Goal: Information Seeking & Learning: Learn about a topic

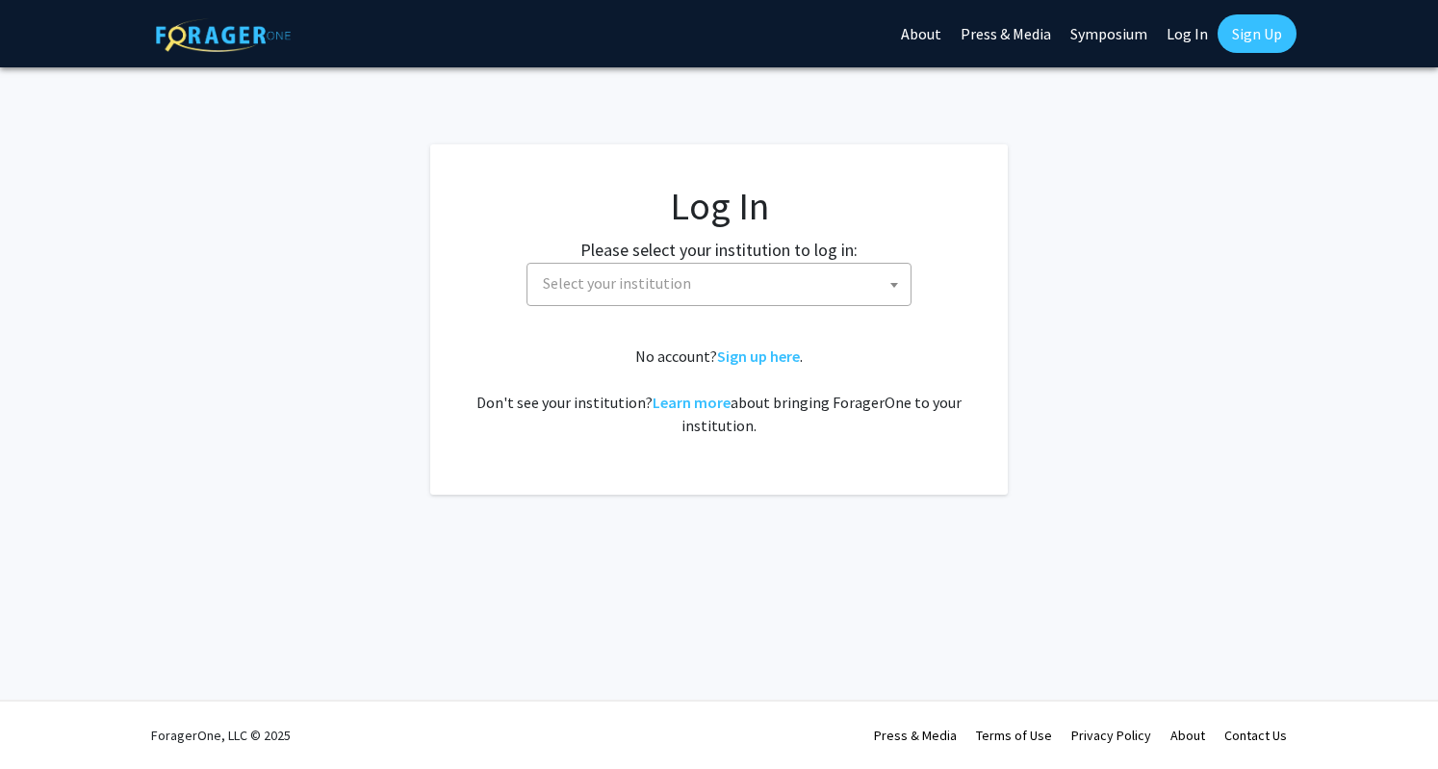
select select
click at [626, 287] on span "Select your institution" at bounding box center [617, 282] width 148 height 19
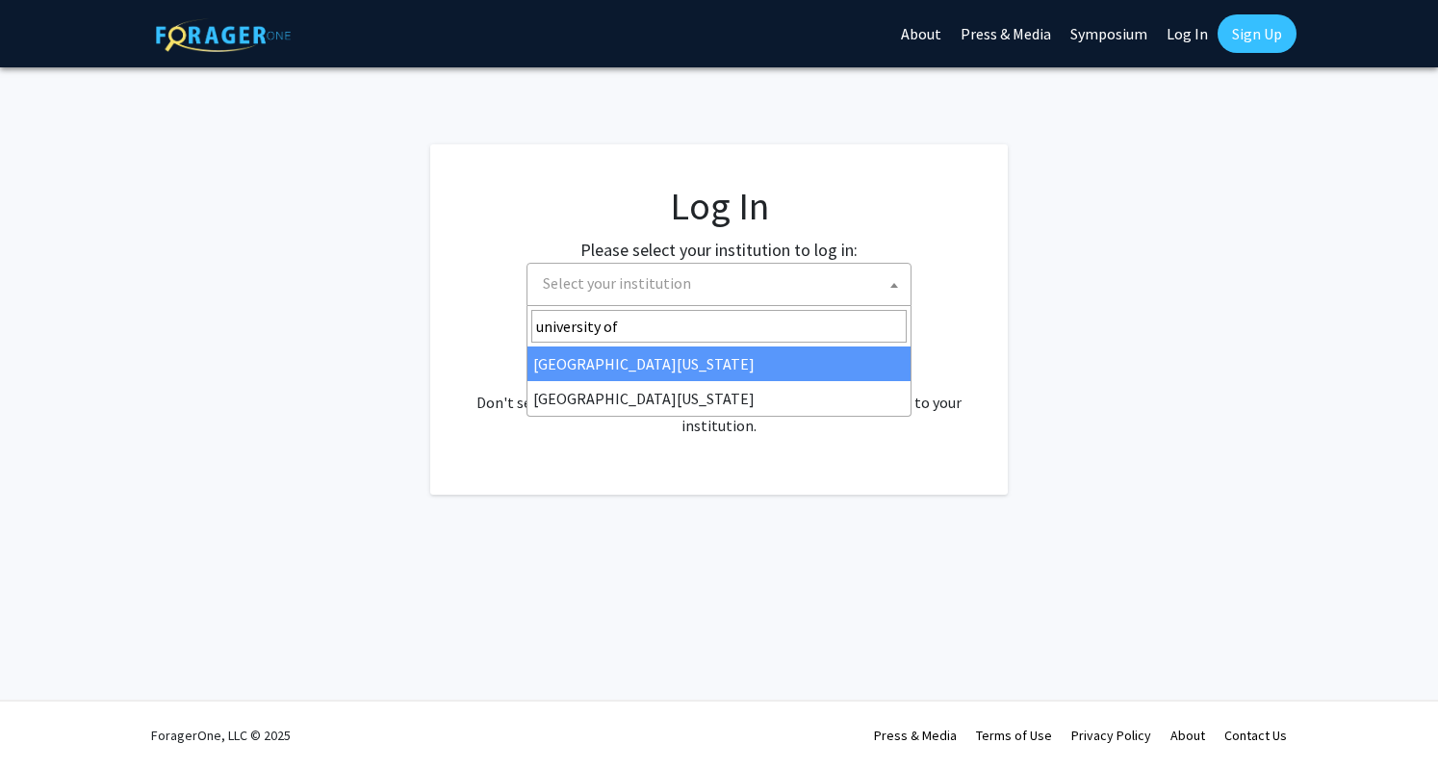
type input "university of m"
select select "31"
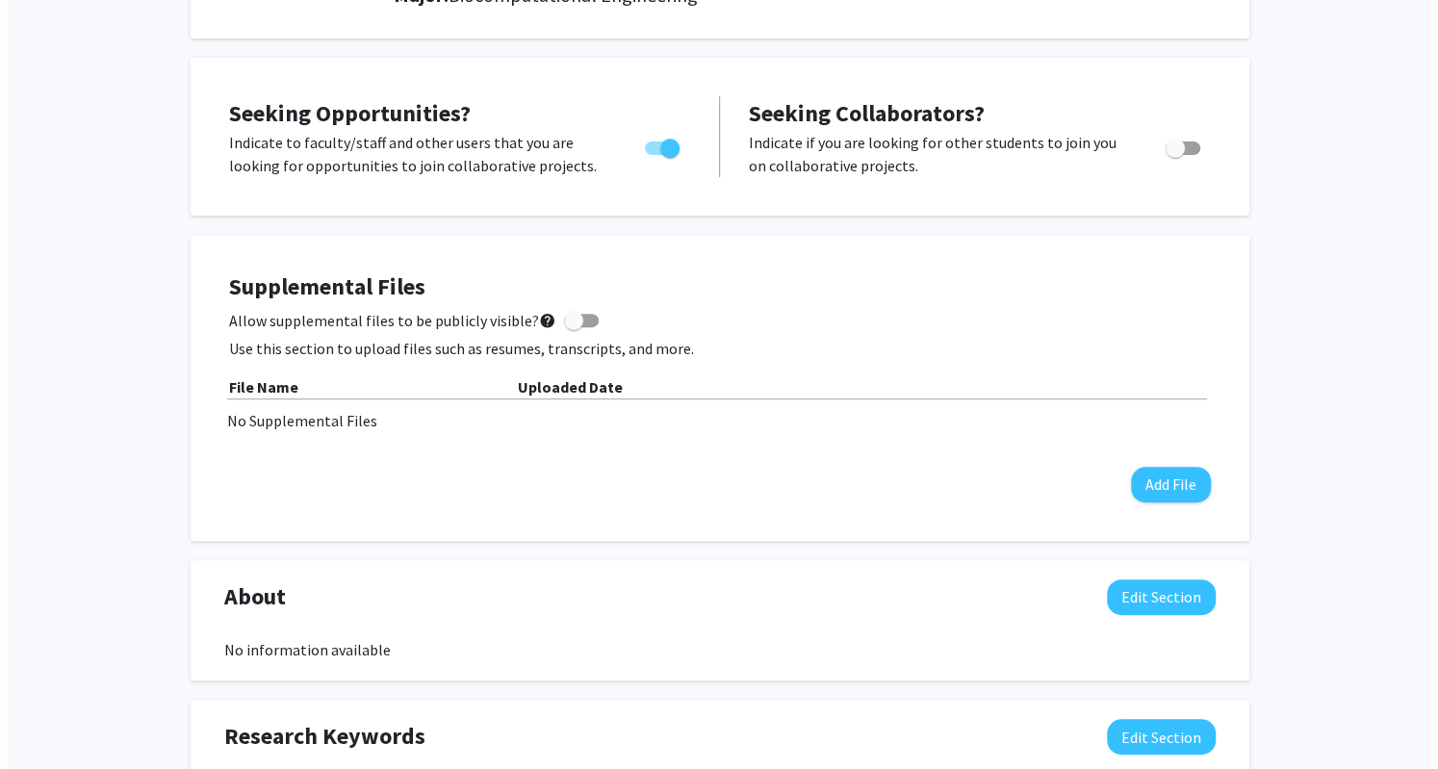
scroll to position [352, 0]
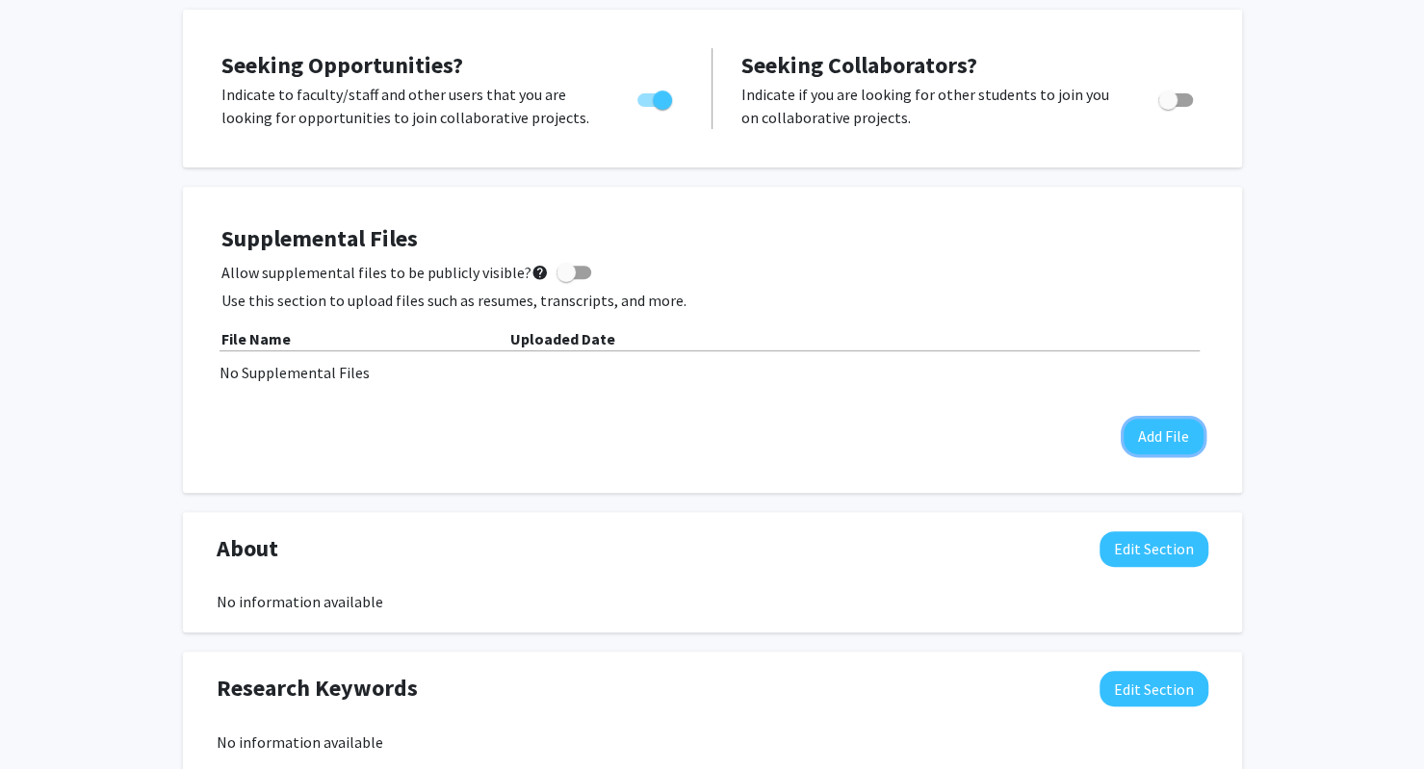
click at [1159, 419] on button "Add File" at bounding box center [1163, 437] width 80 height 36
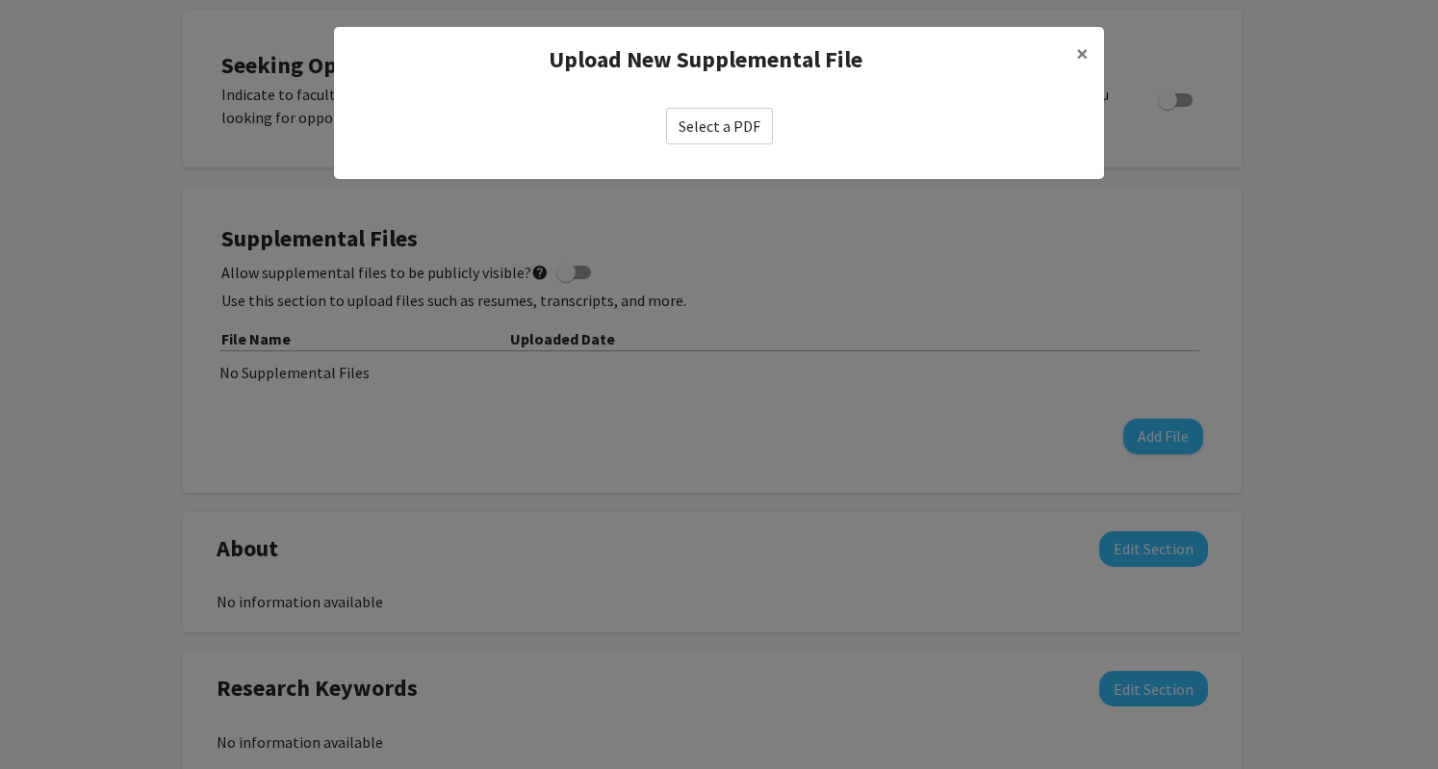
click at [717, 132] on label "Select a PDF" at bounding box center [719, 126] width 107 height 37
click at [0, 0] on input "Select a PDF" at bounding box center [0, 0] width 0 height 0
click at [697, 118] on label "Select a PDF" at bounding box center [719, 126] width 107 height 37
click at [0, 0] on input "Select a PDF" at bounding box center [0, 0] width 0 height 0
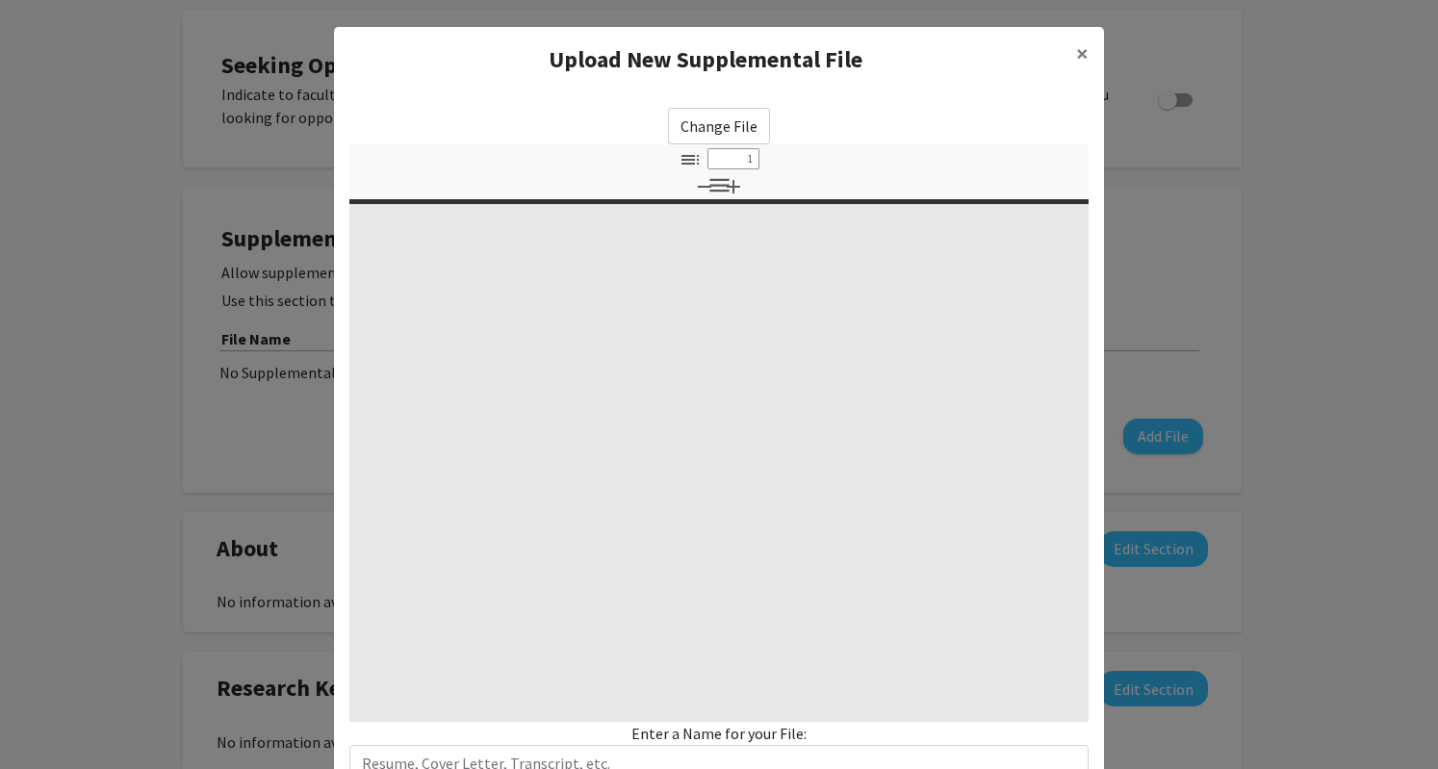
select select "custom"
type input "0"
select select "custom"
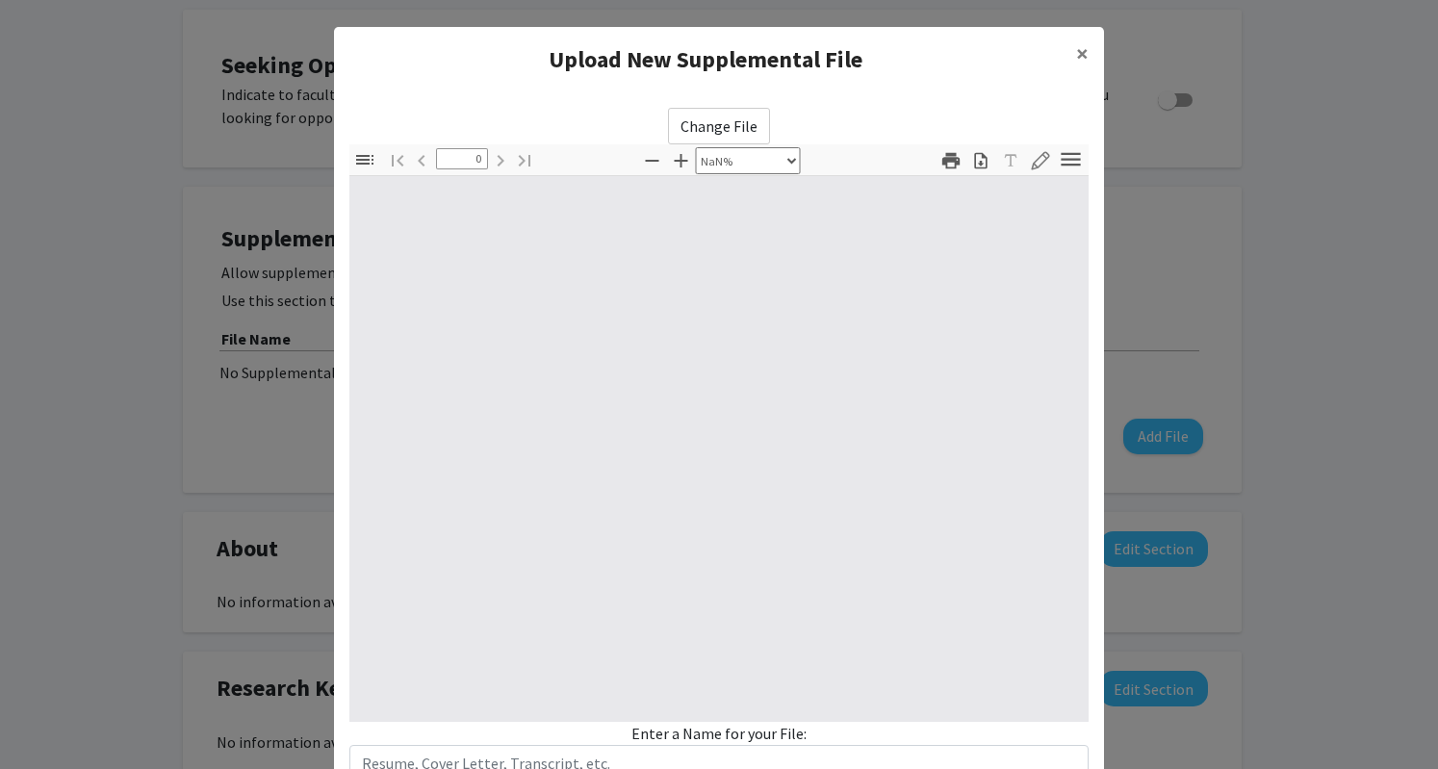
type input "1"
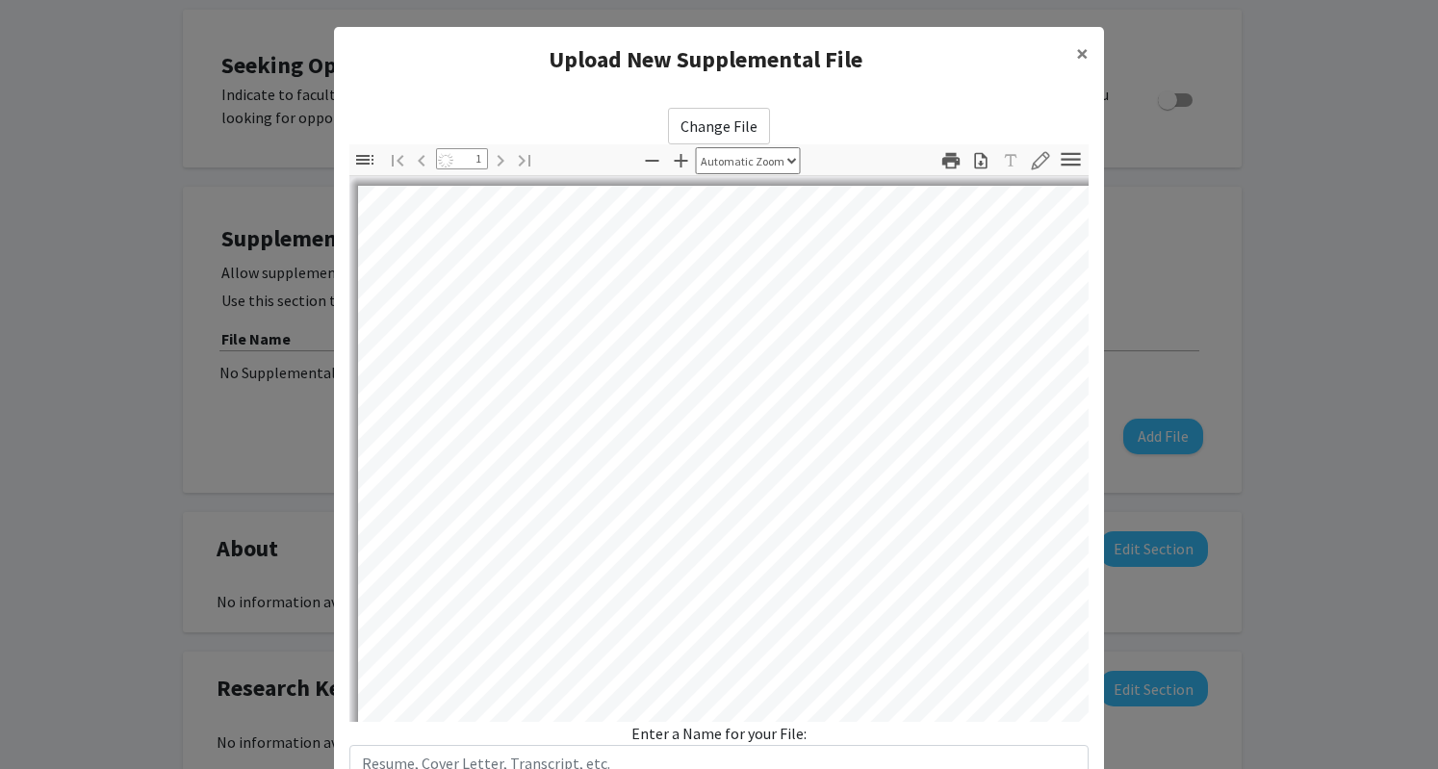
select select "auto"
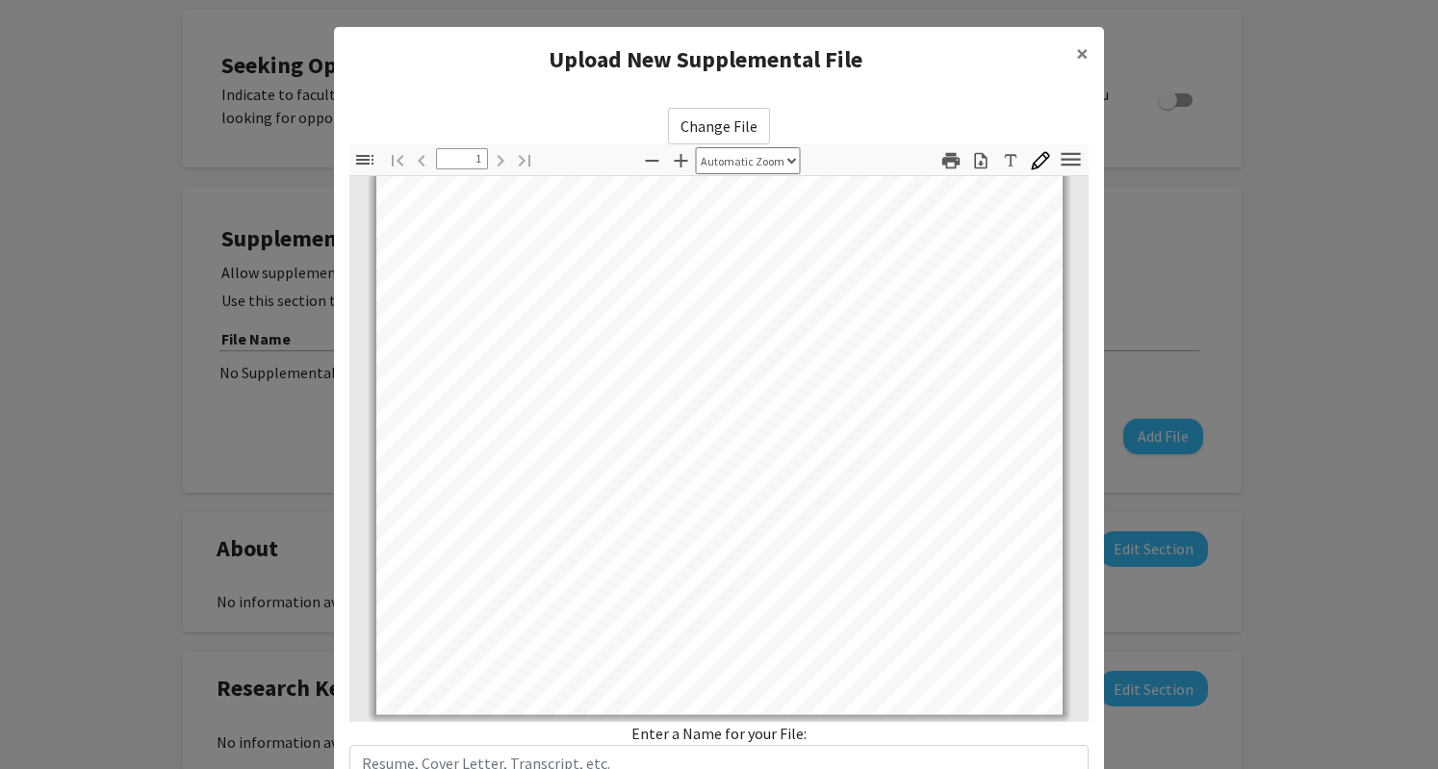
scroll to position [359, 0]
drag, startPoint x: 728, startPoint y: 351, endPoint x: 1068, endPoint y: 53, distance: 452.9
click at [1076, 53] on span "×" at bounding box center [1082, 54] width 13 height 30
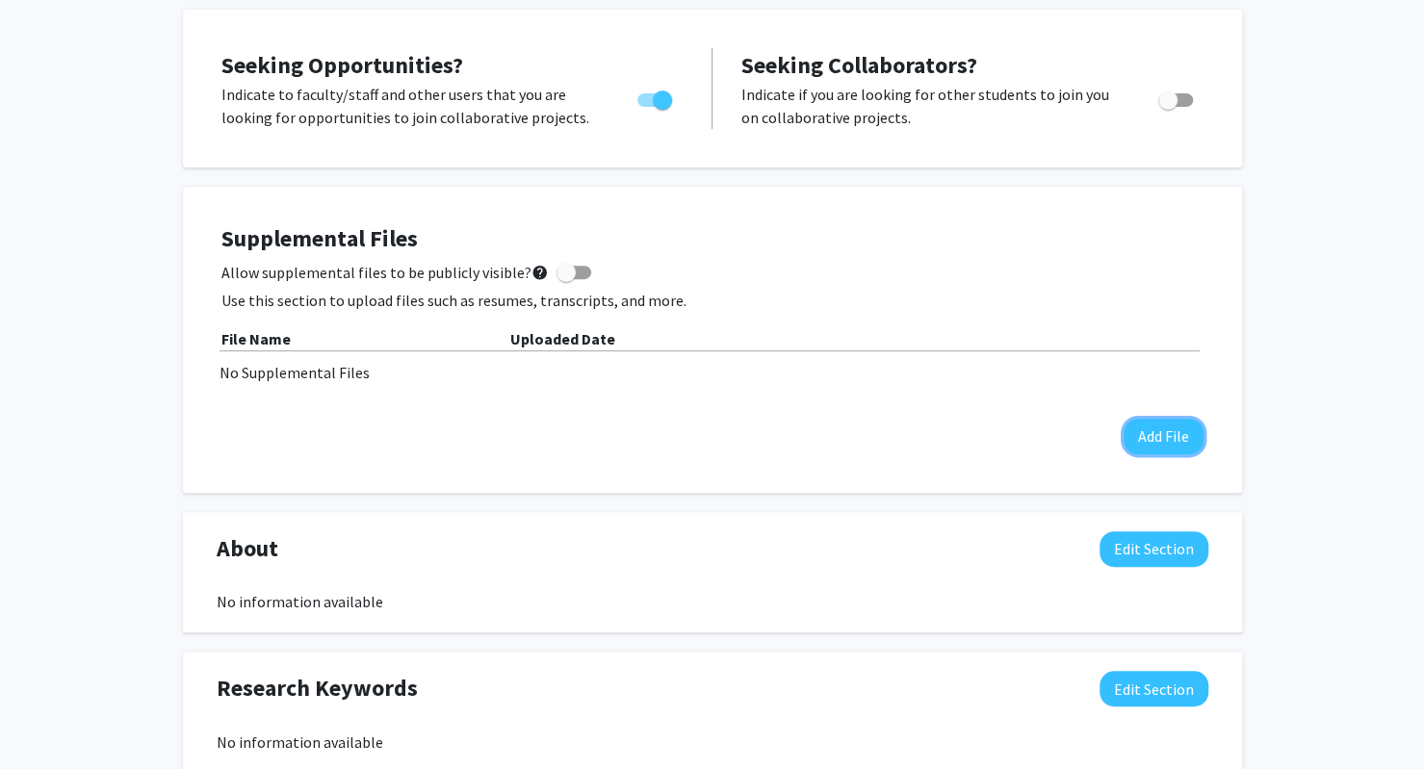
click at [1170, 430] on button "Add File" at bounding box center [1163, 437] width 80 height 36
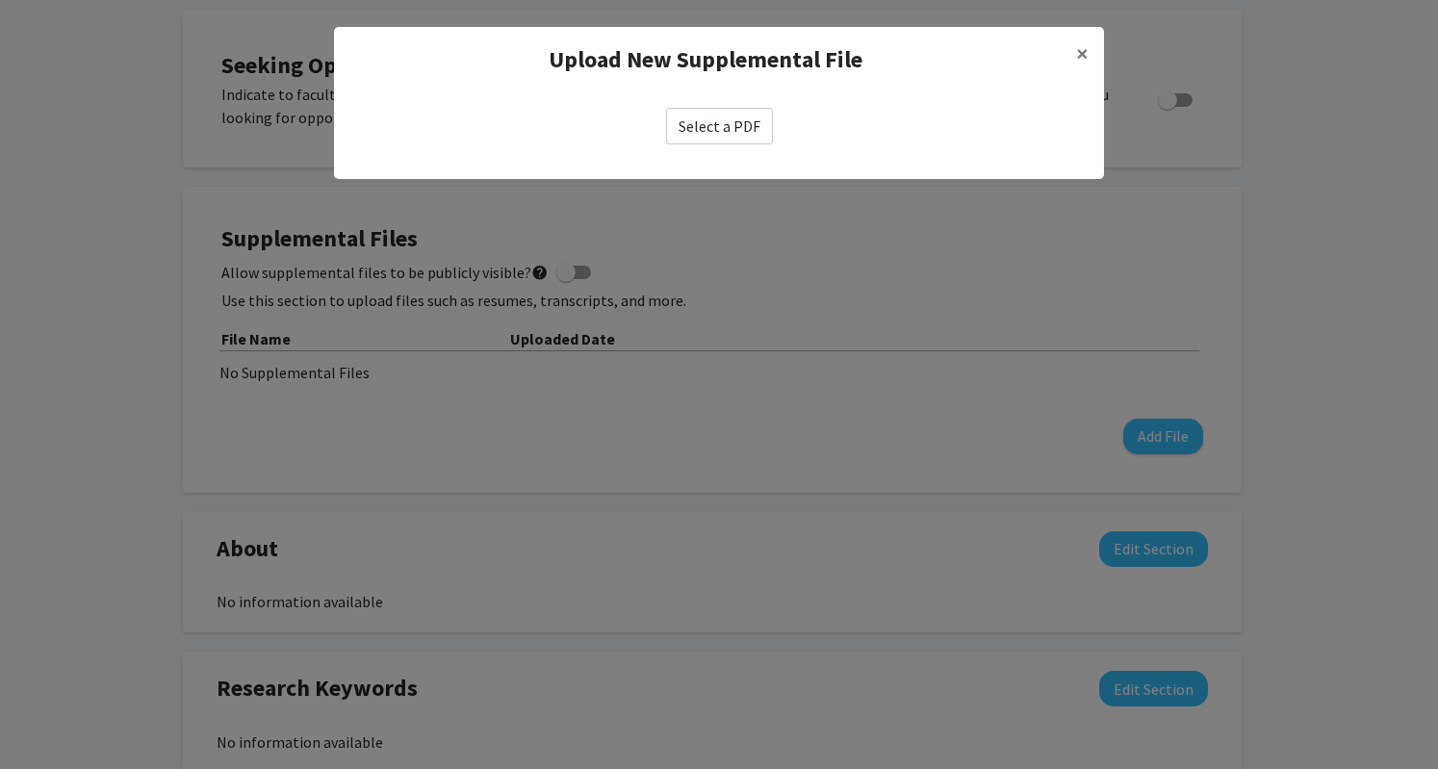
click at [726, 131] on label "Select a PDF" at bounding box center [719, 126] width 107 height 37
click at [0, 0] on input "Select a PDF" at bounding box center [0, 0] width 0 height 0
select select "custom"
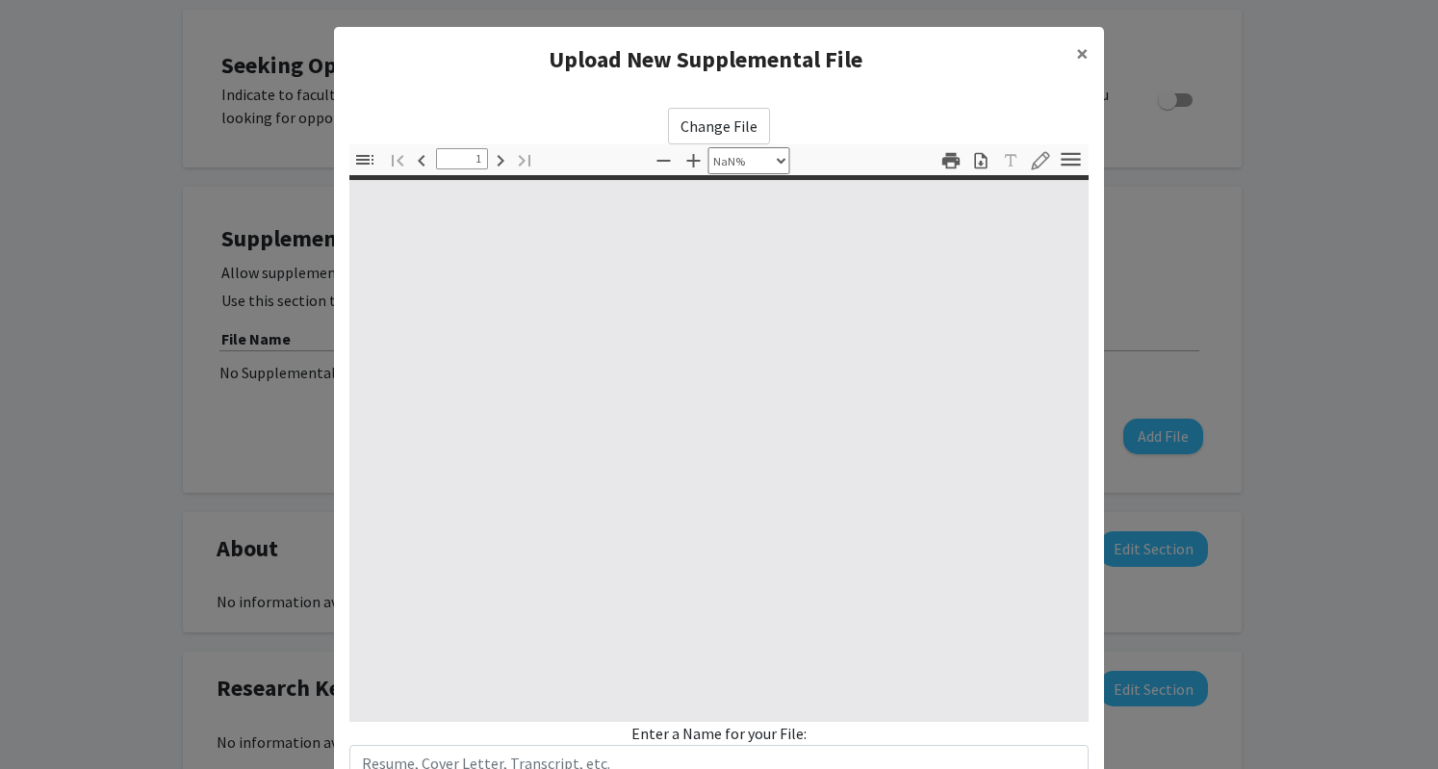
type input "0"
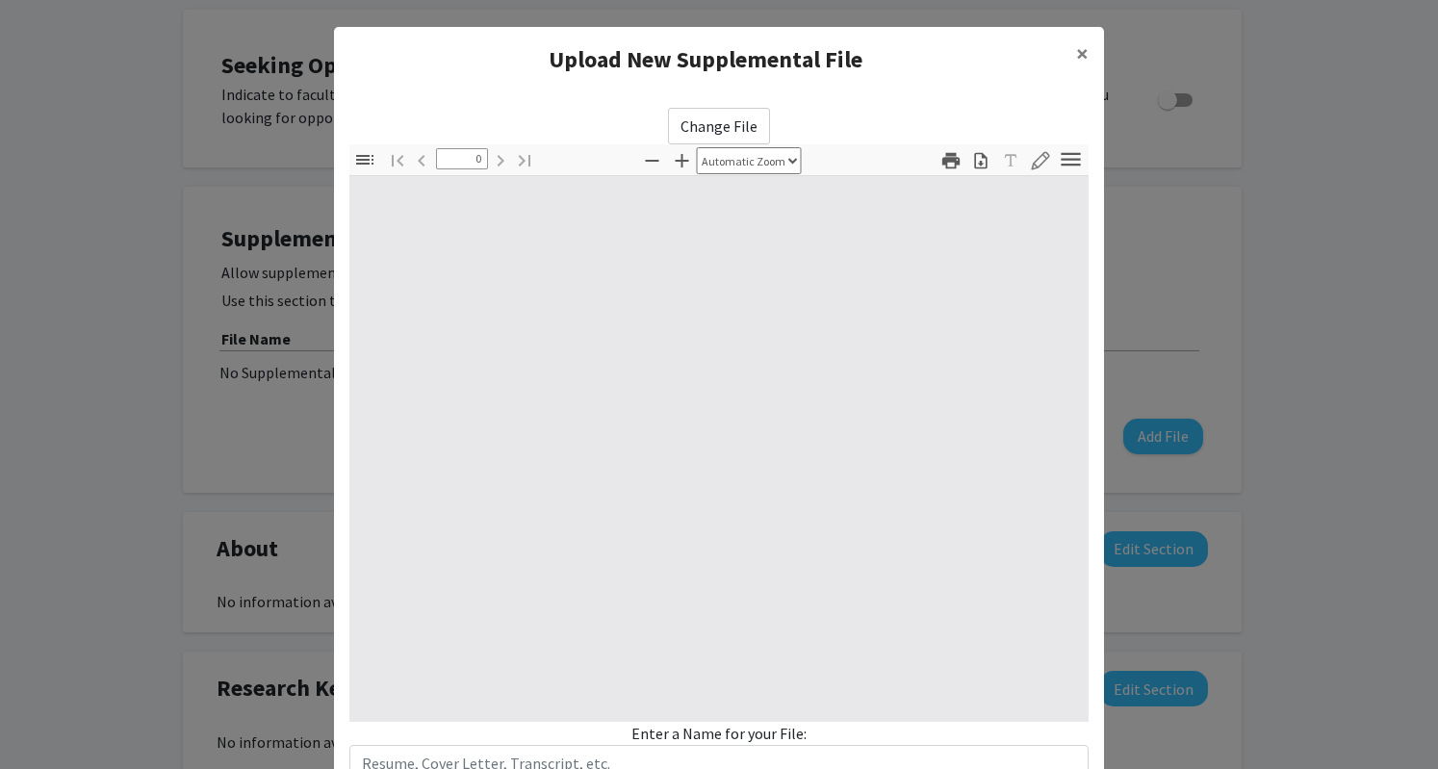
select select "custom"
type input "1"
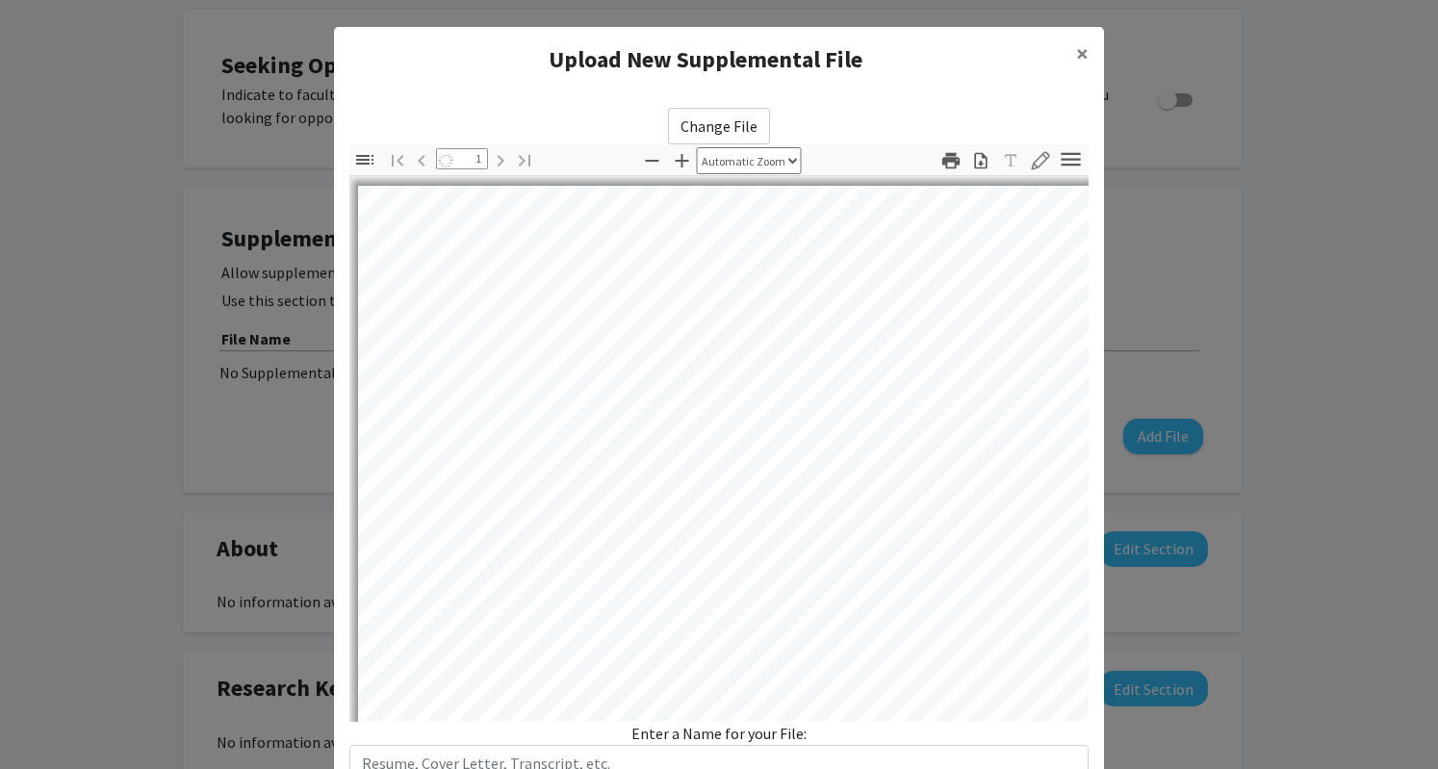
select select "auto"
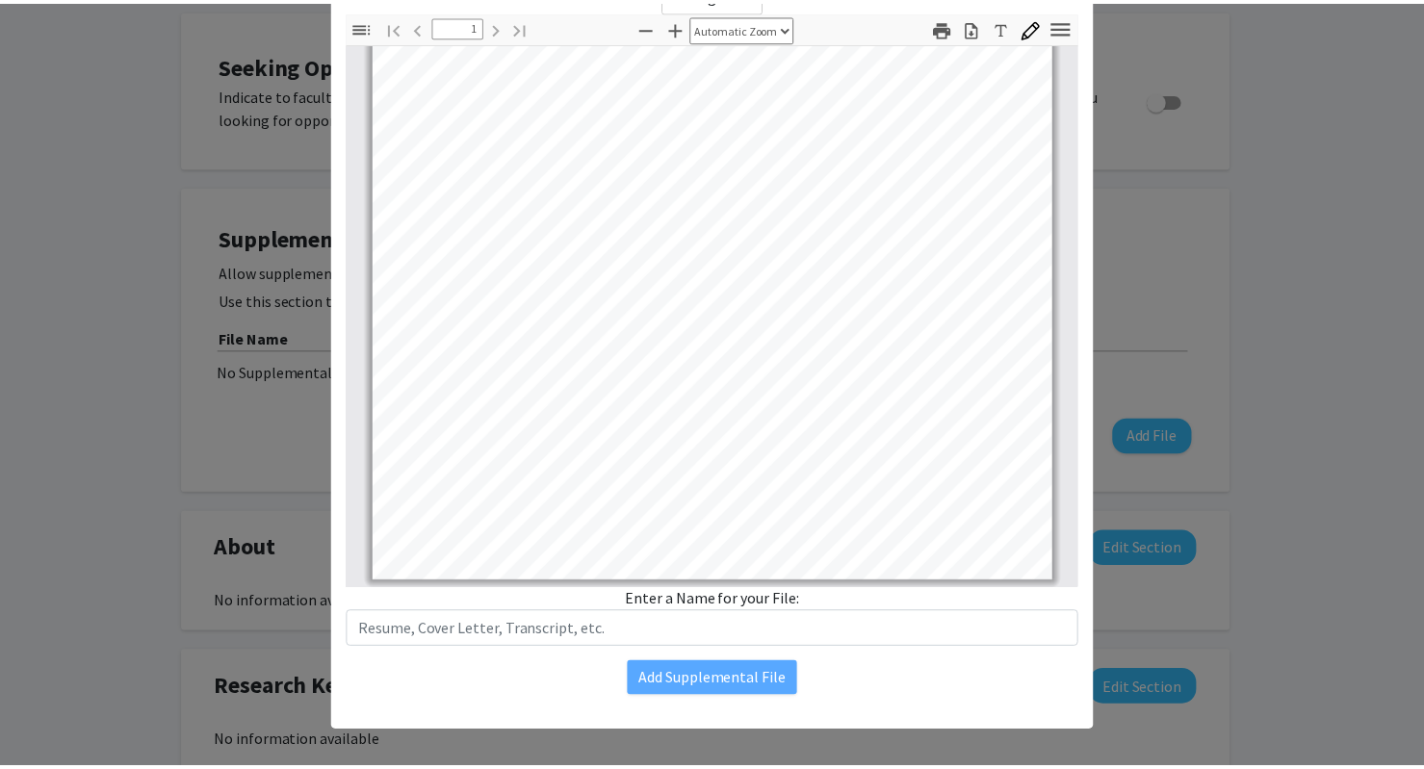
scroll to position [141, 0]
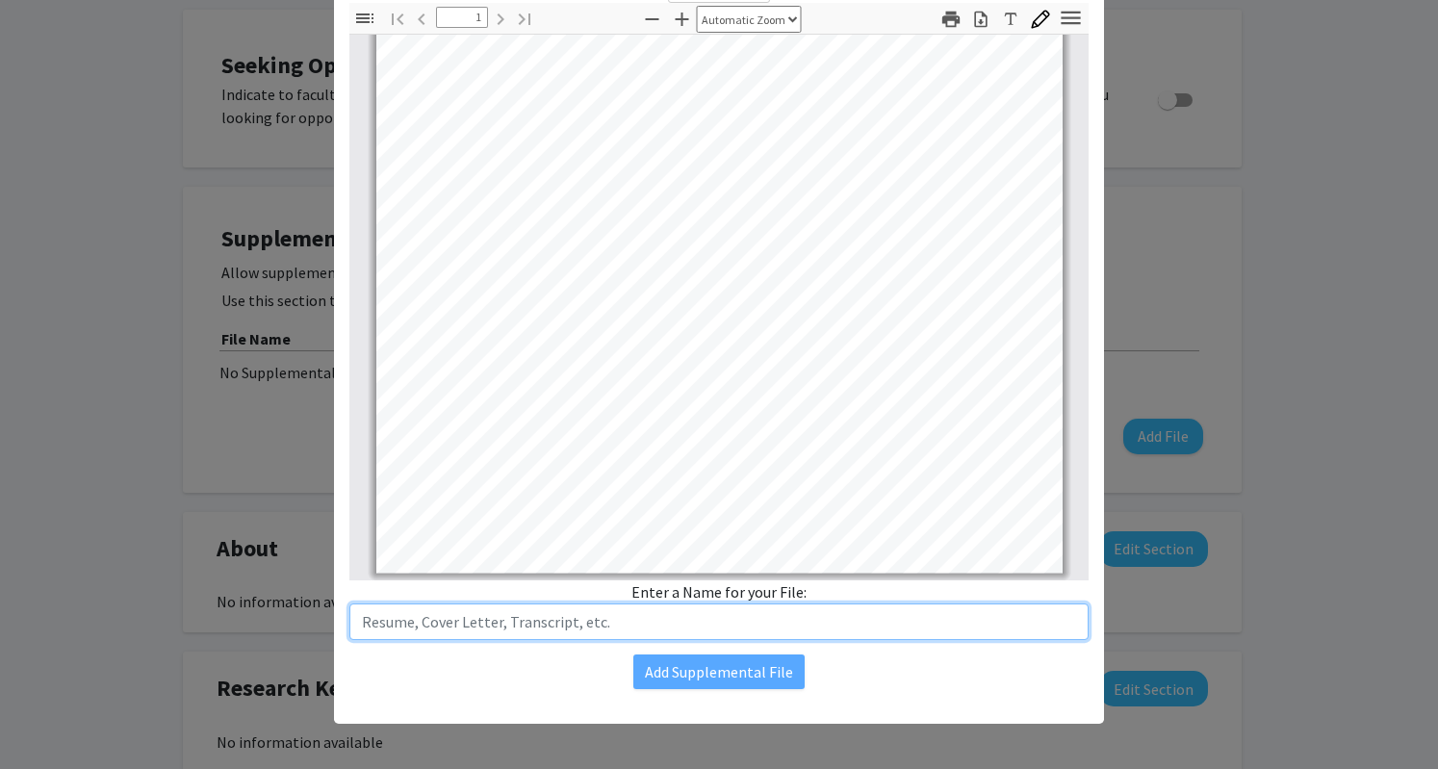
click at [533, 618] on input "text" at bounding box center [718, 622] width 739 height 37
type input "Resume"
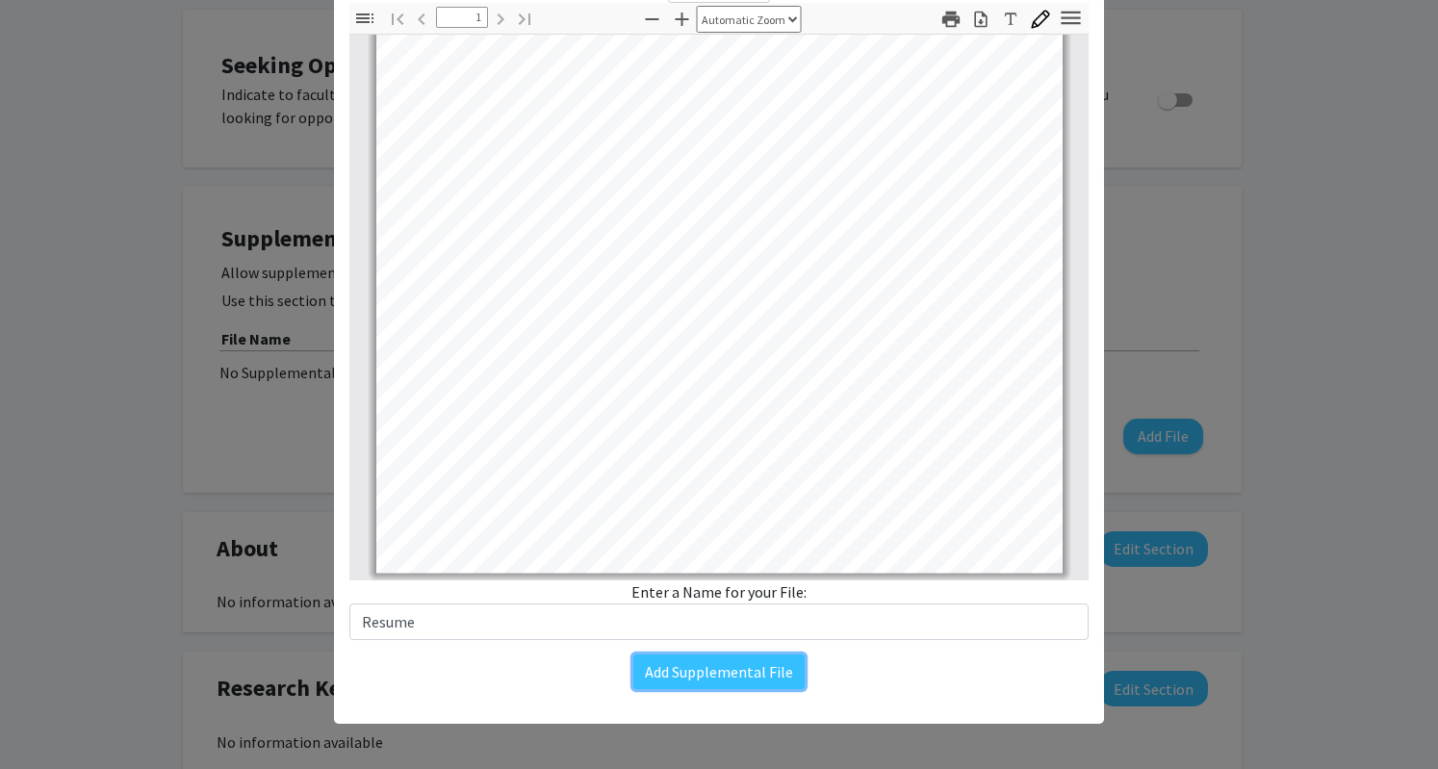
click at [680, 671] on button "Add Supplemental File" at bounding box center [718, 672] width 171 height 35
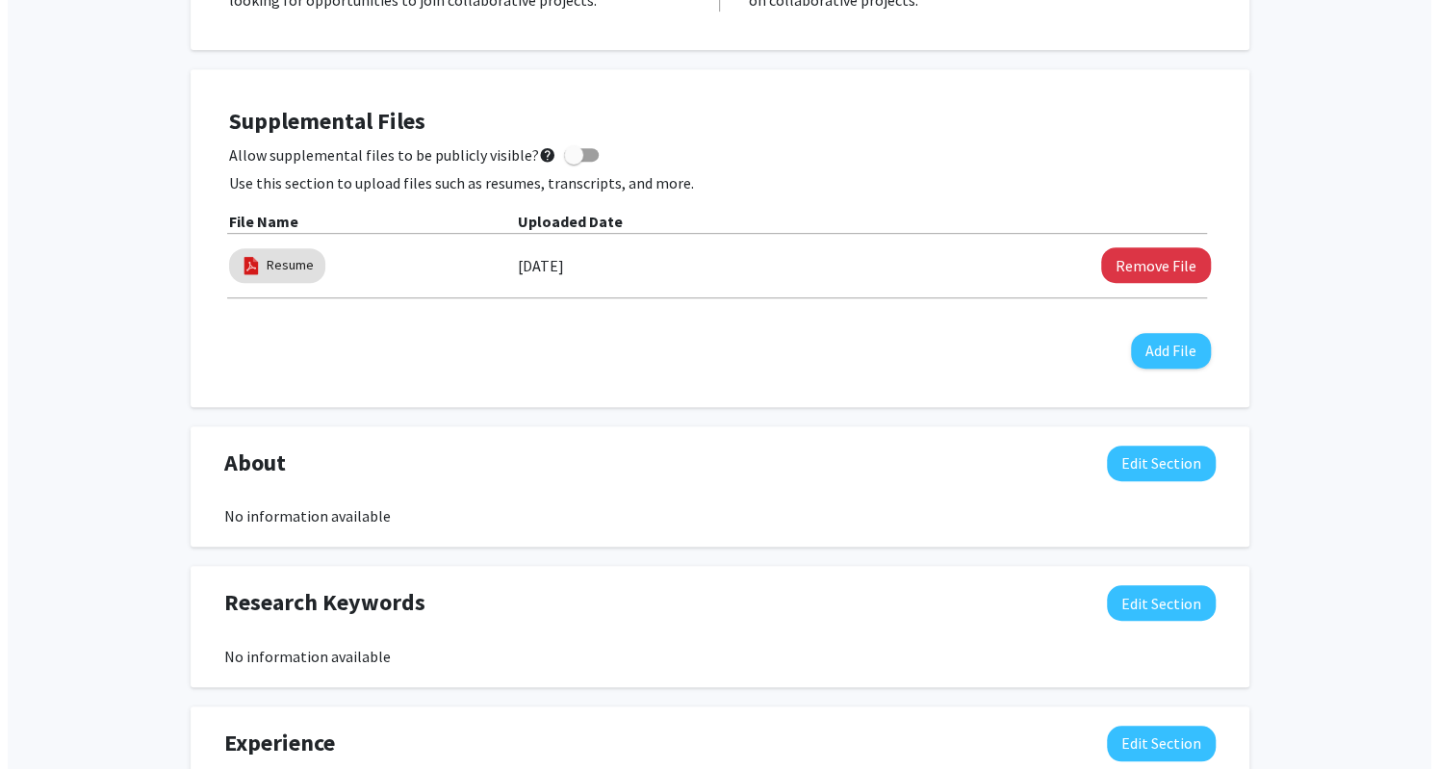
scroll to position [472, 0]
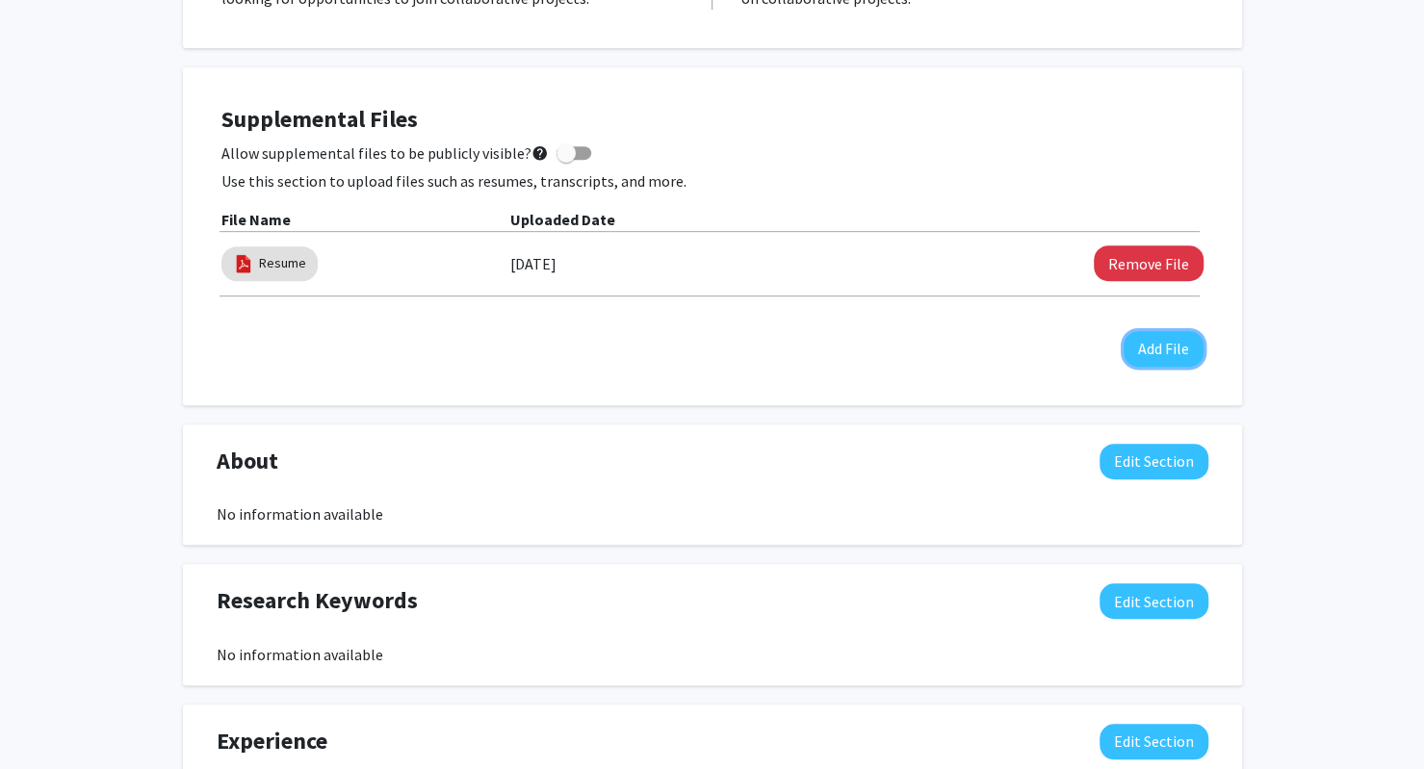
click at [1180, 349] on button "Add File" at bounding box center [1163, 349] width 80 height 36
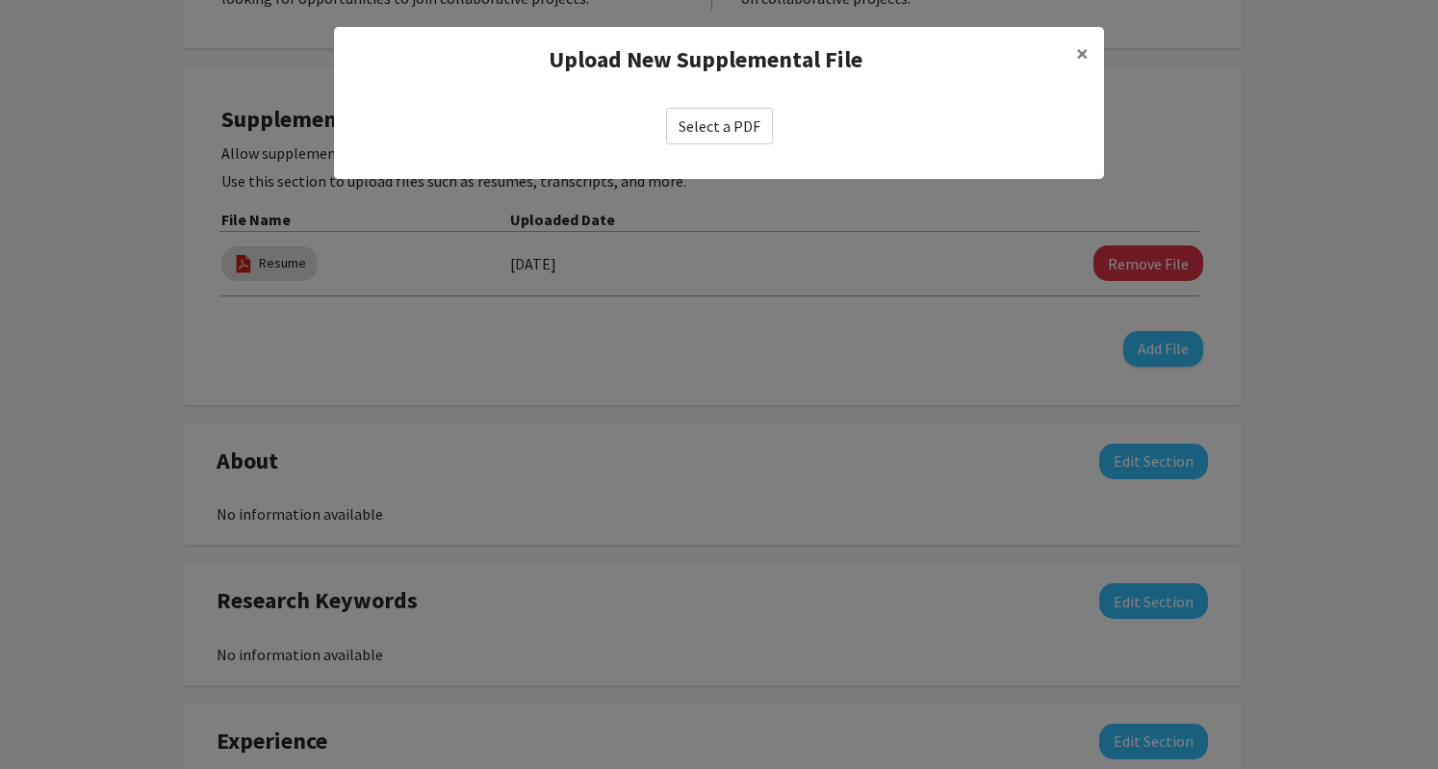
click at [712, 130] on label "Select a PDF" at bounding box center [719, 126] width 107 height 37
click at [0, 0] on input "Select a PDF" at bounding box center [0, 0] width 0 height 0
select select "custom"
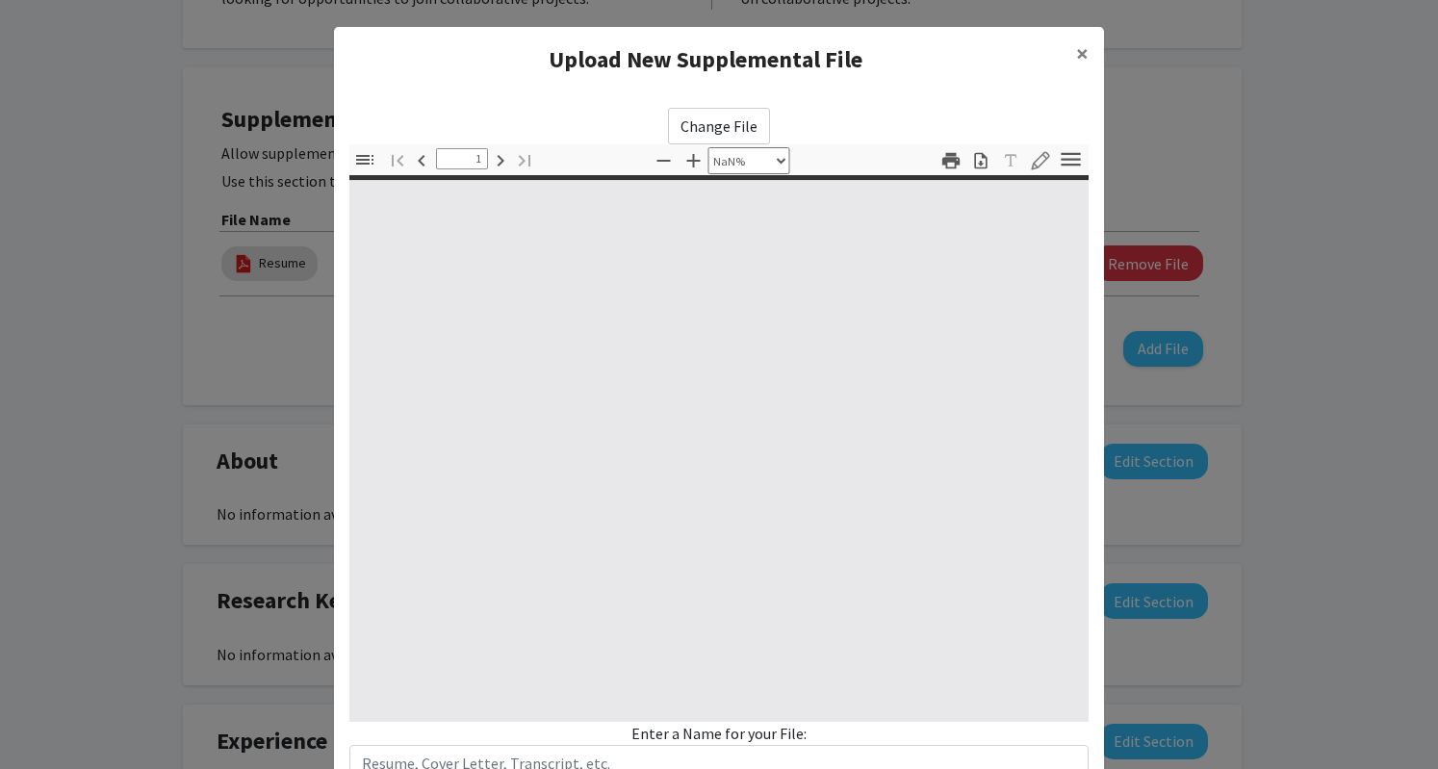
type input "0"
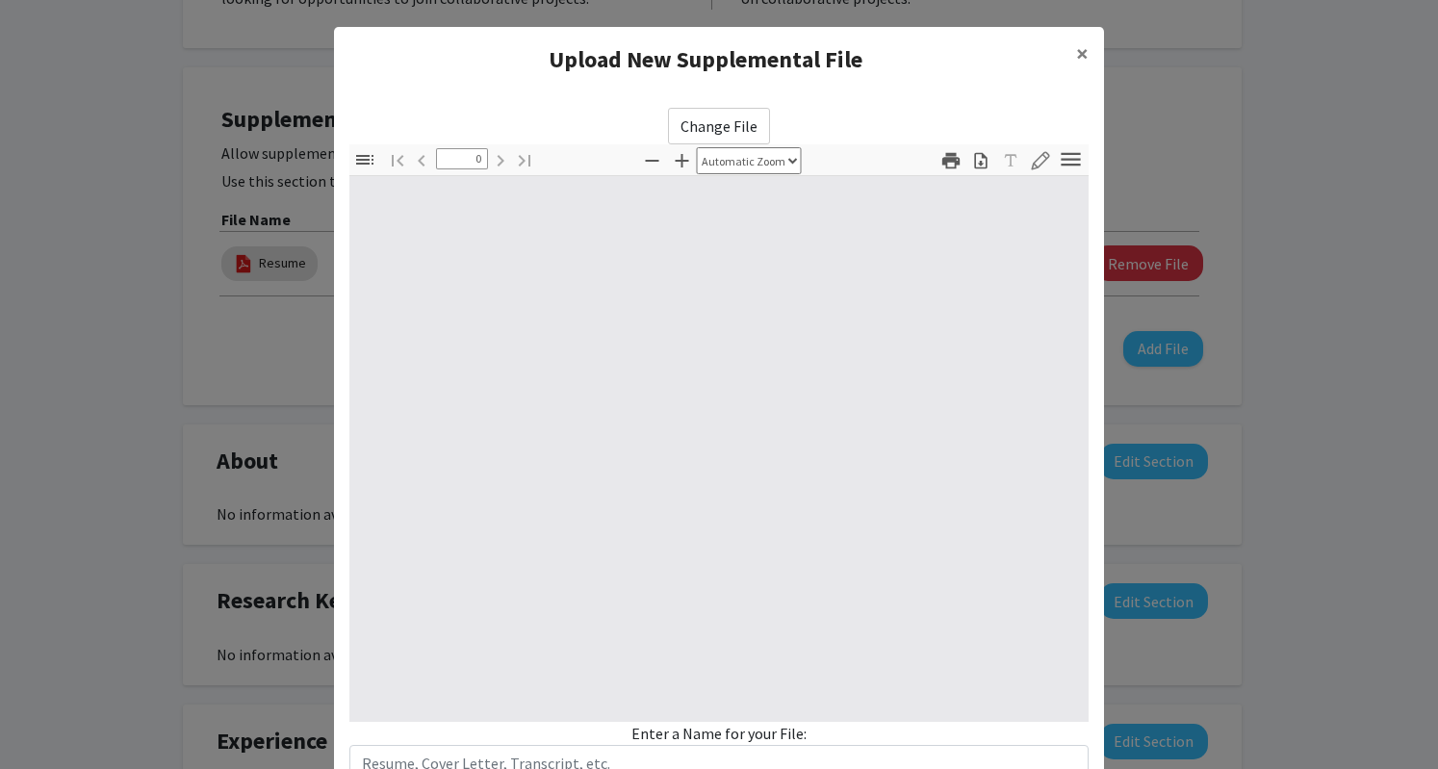
select select "custom"
type input "1"
select select "auto"
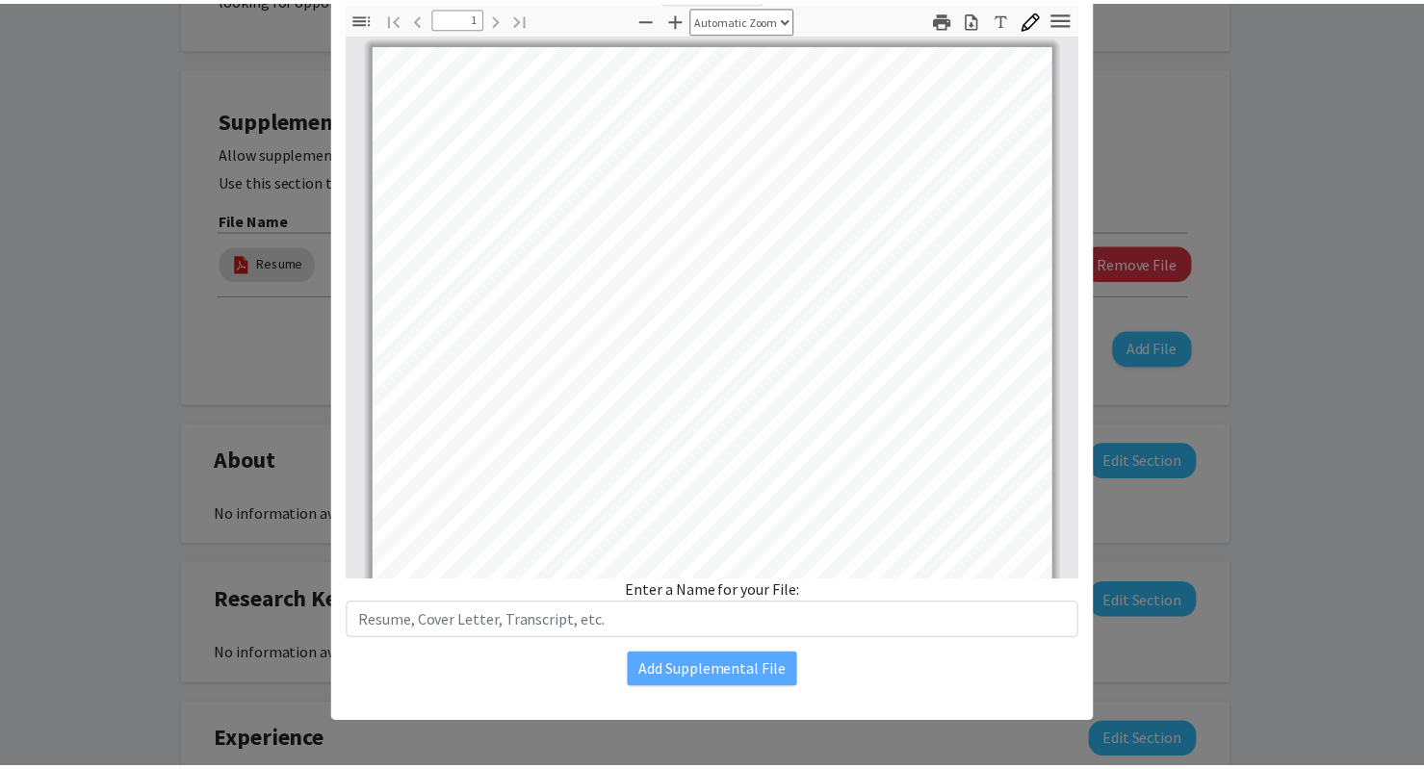
scroll to position [0, 0]
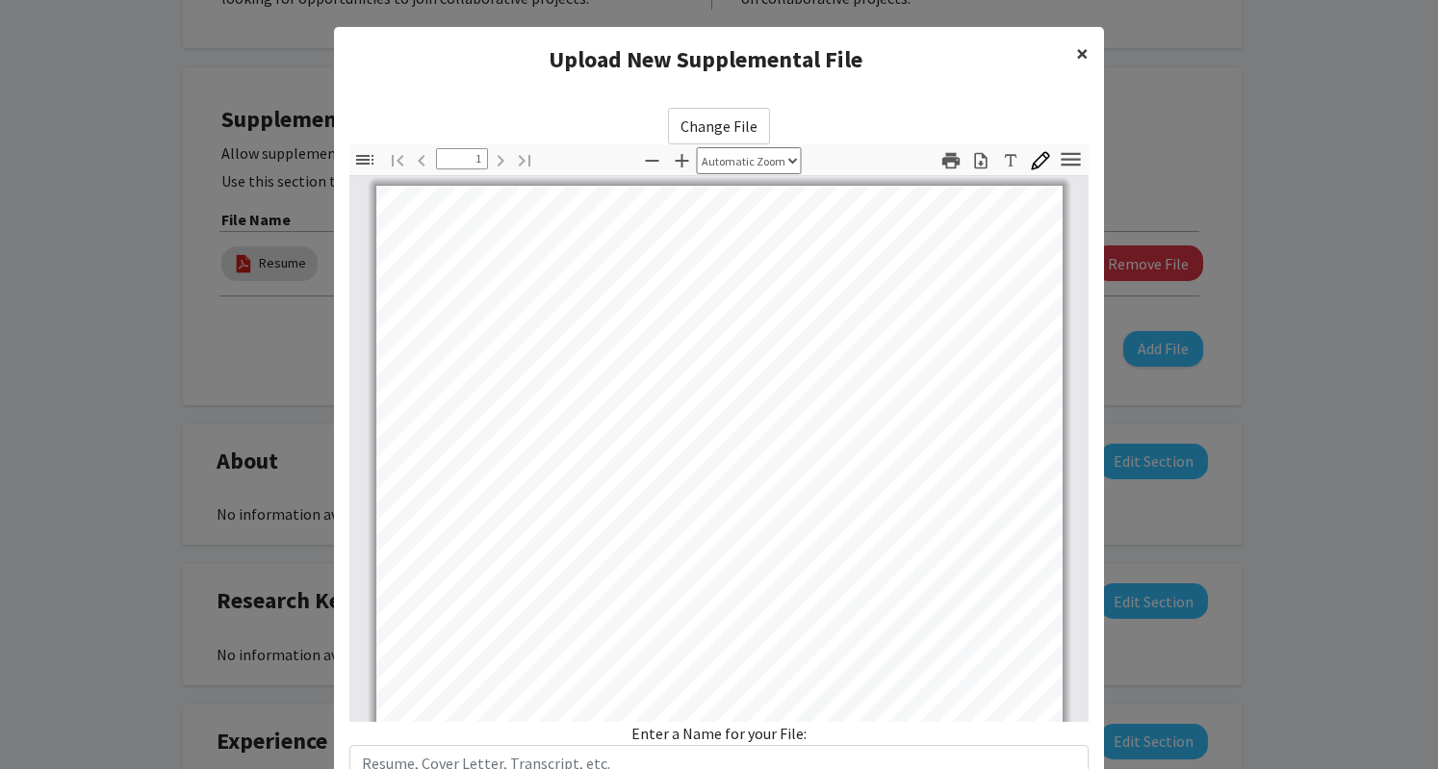
click at [1076, 44] on span "×" at bounding box center [1082, 54] width 13 height 30
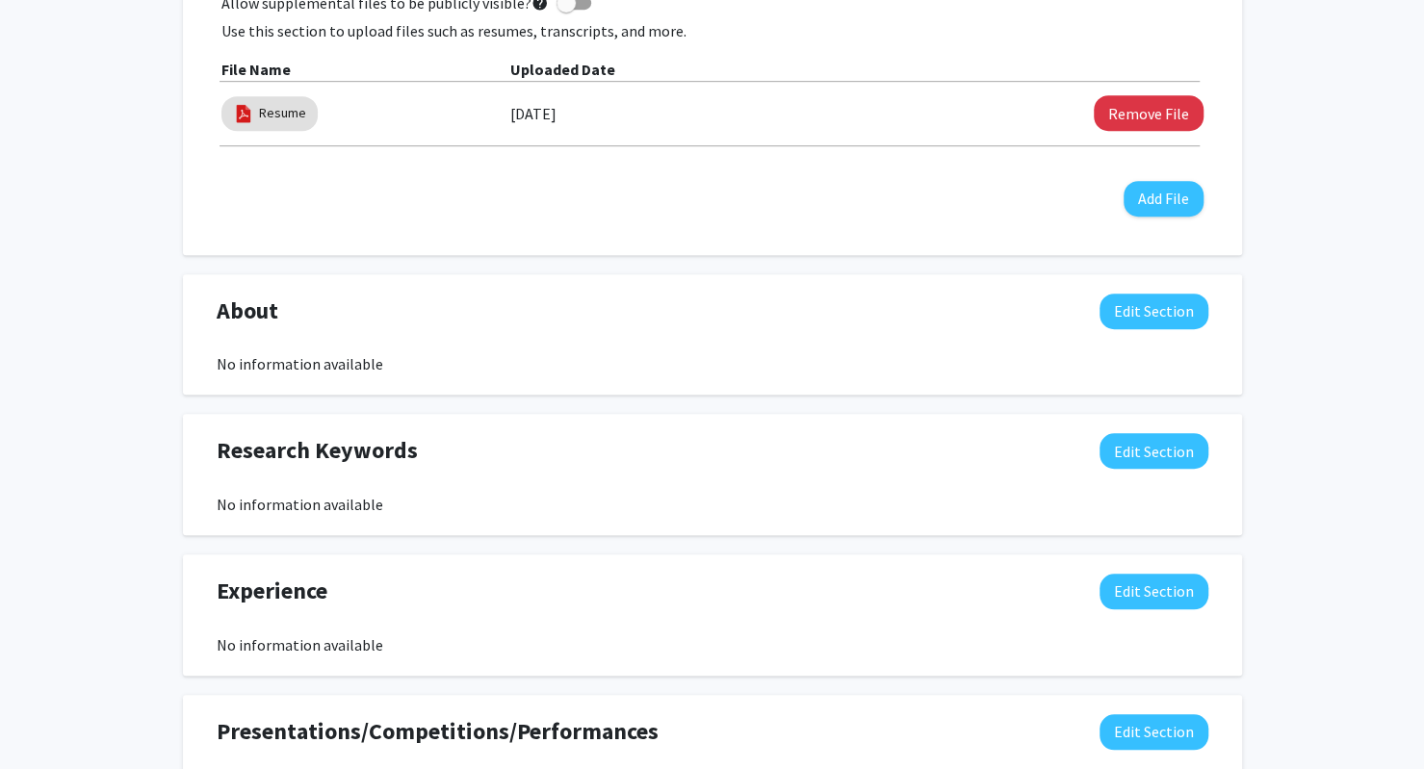
scroll to position [685, 0]
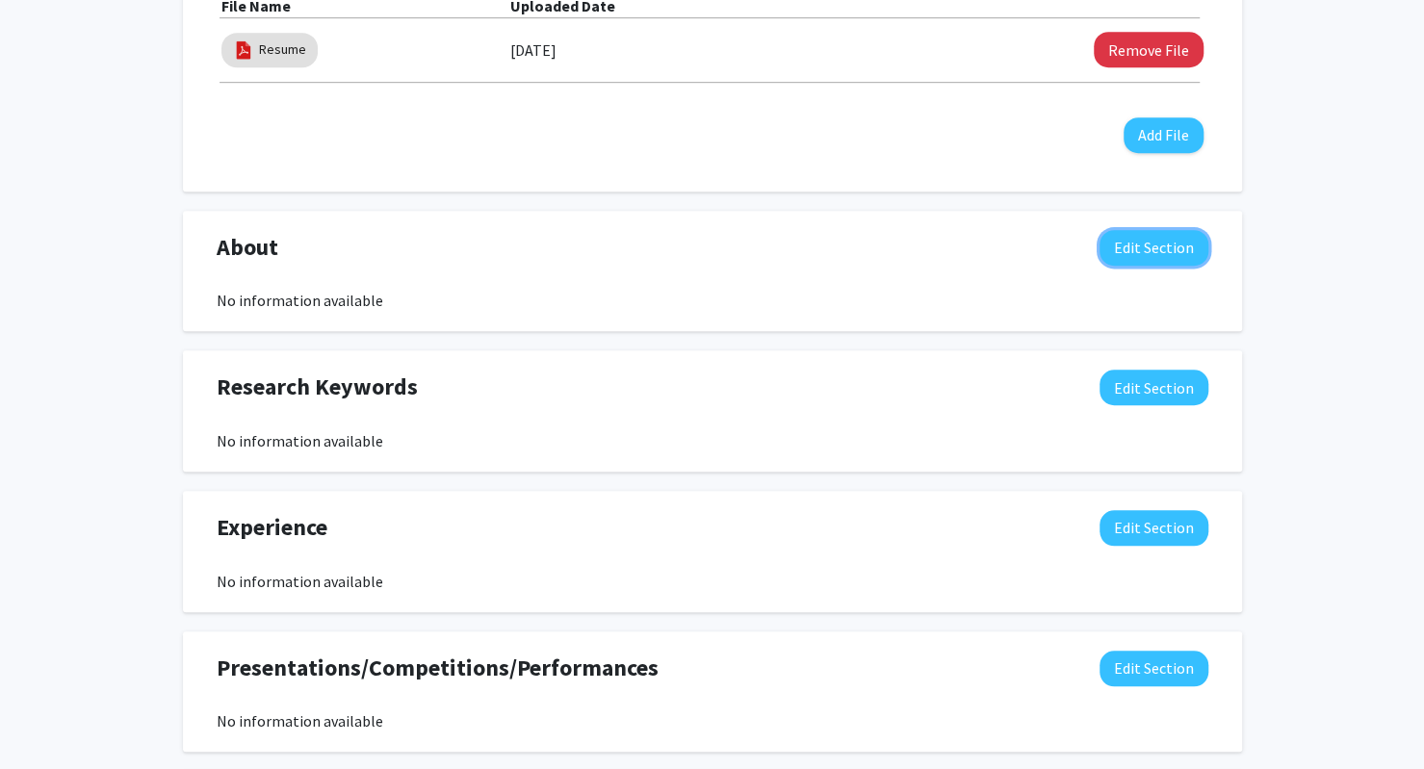
click at [1120, 244] on button "Edit Section" at bounding box center [1153, 248] width 109 height 36
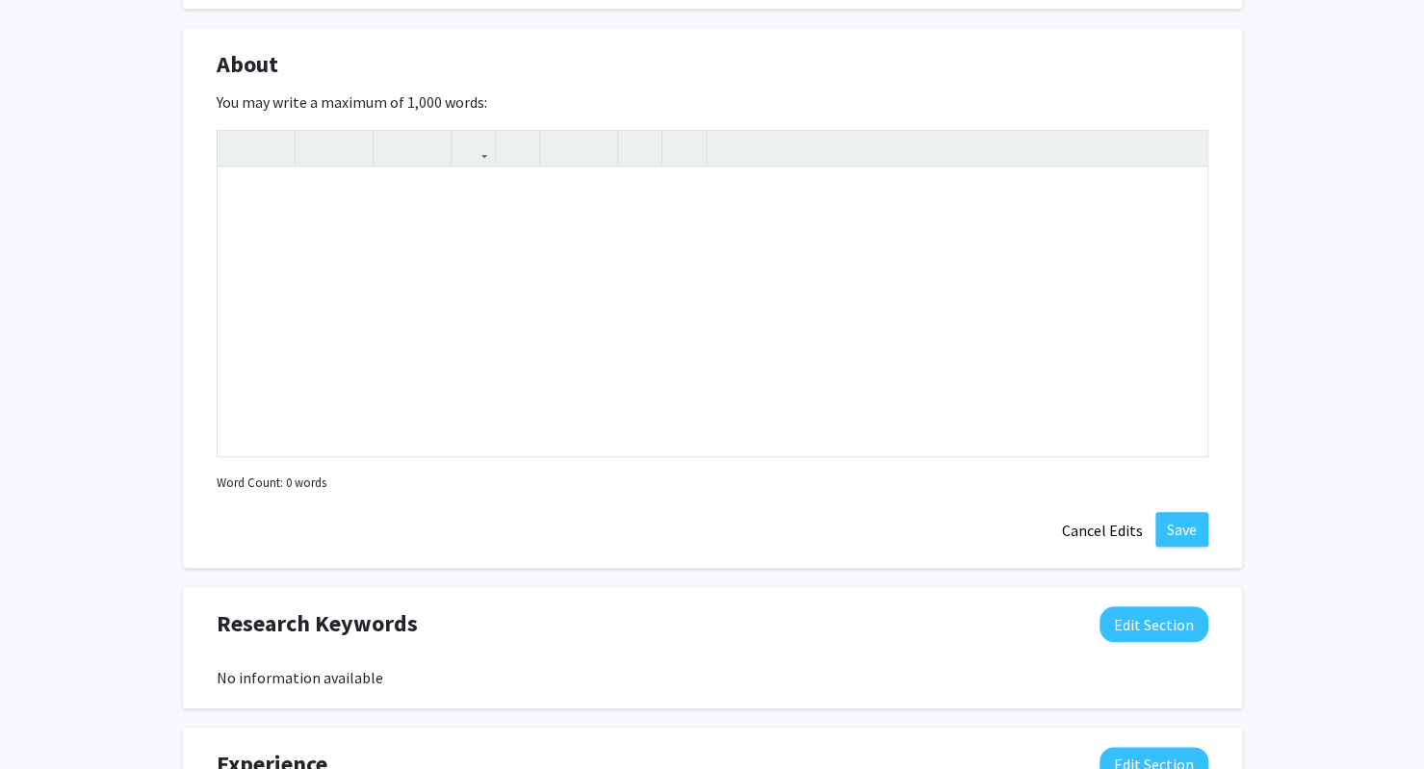
scroll to position [864, 0]
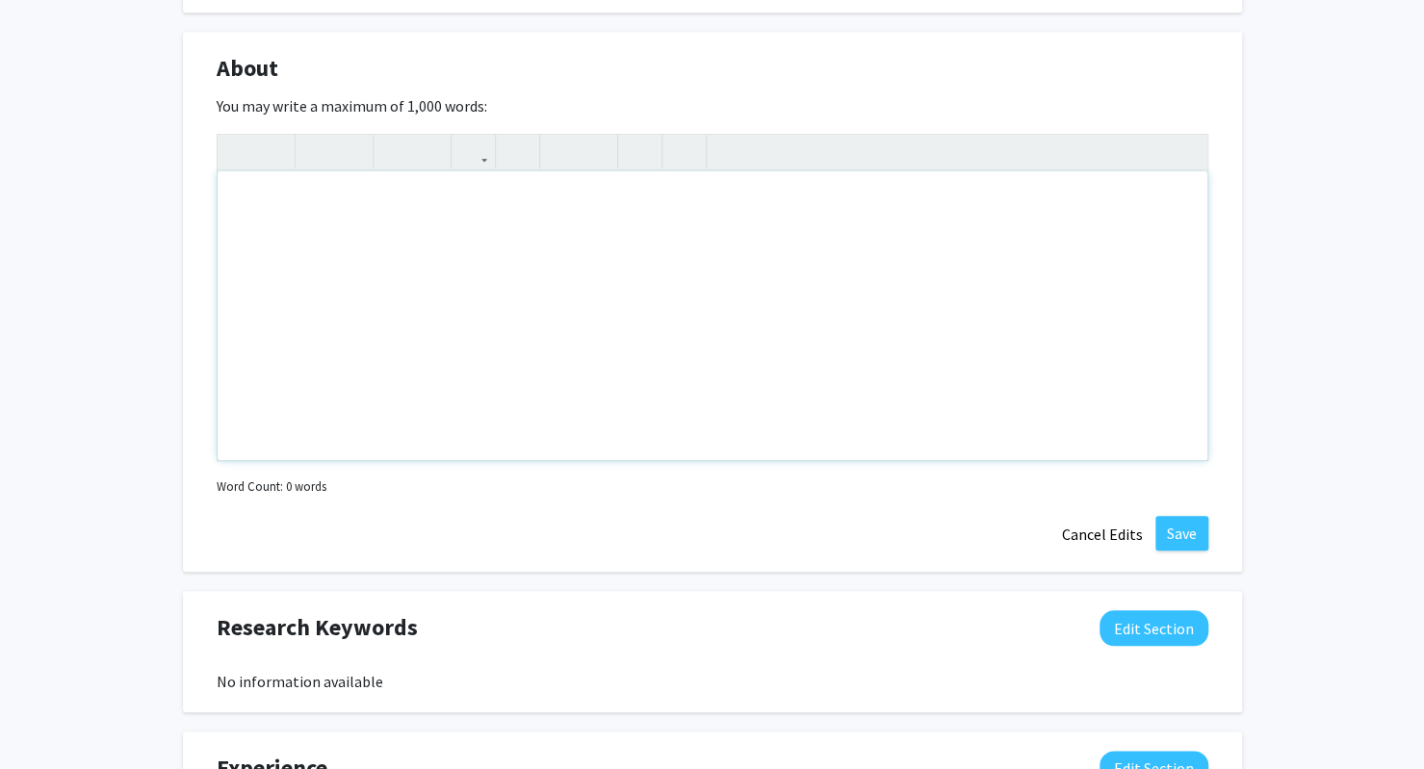
click at [500, 243] on div "Note to users with screen readers: Please deactivate our accessibility plugin f…" at bounding box center [713, 315] width 990 height 289
paste div "Note to users with screen readers: Please deactivate our accessibility plugin f…"
type textarea "<p>I am a Biocomputational Engineering student at the [GEOGRAPHIC_DATA][US_STAT…"
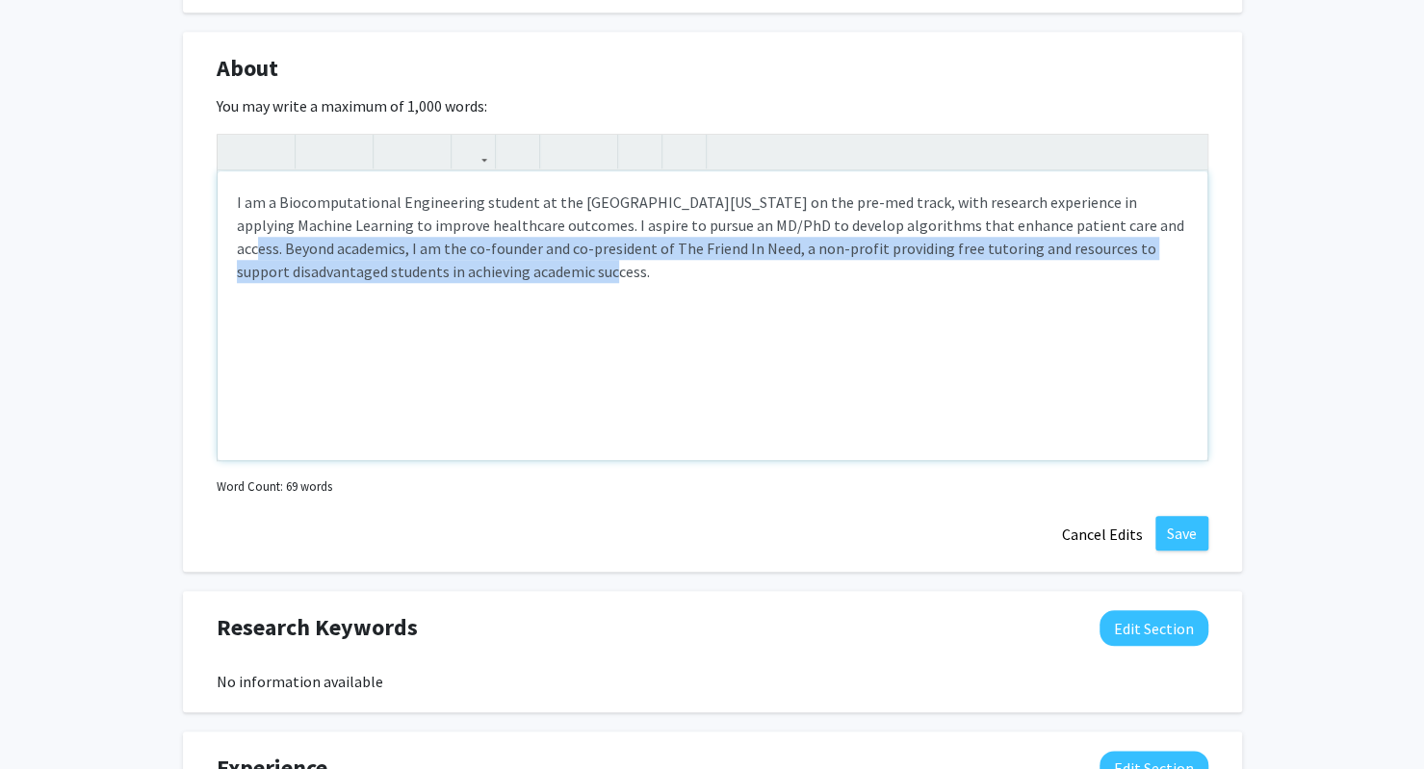
drag, startPoint x: 550, startPoint y: 283, endPoint x: 1086, endPoint y: 230, distance: 538.8
click at [1086, 230] on div "I am a Biocomputational Engineering student at the [GEOGRAPHIC_DATA][US_STATE] …" at bounding box center [713, 315] width 990 height 289
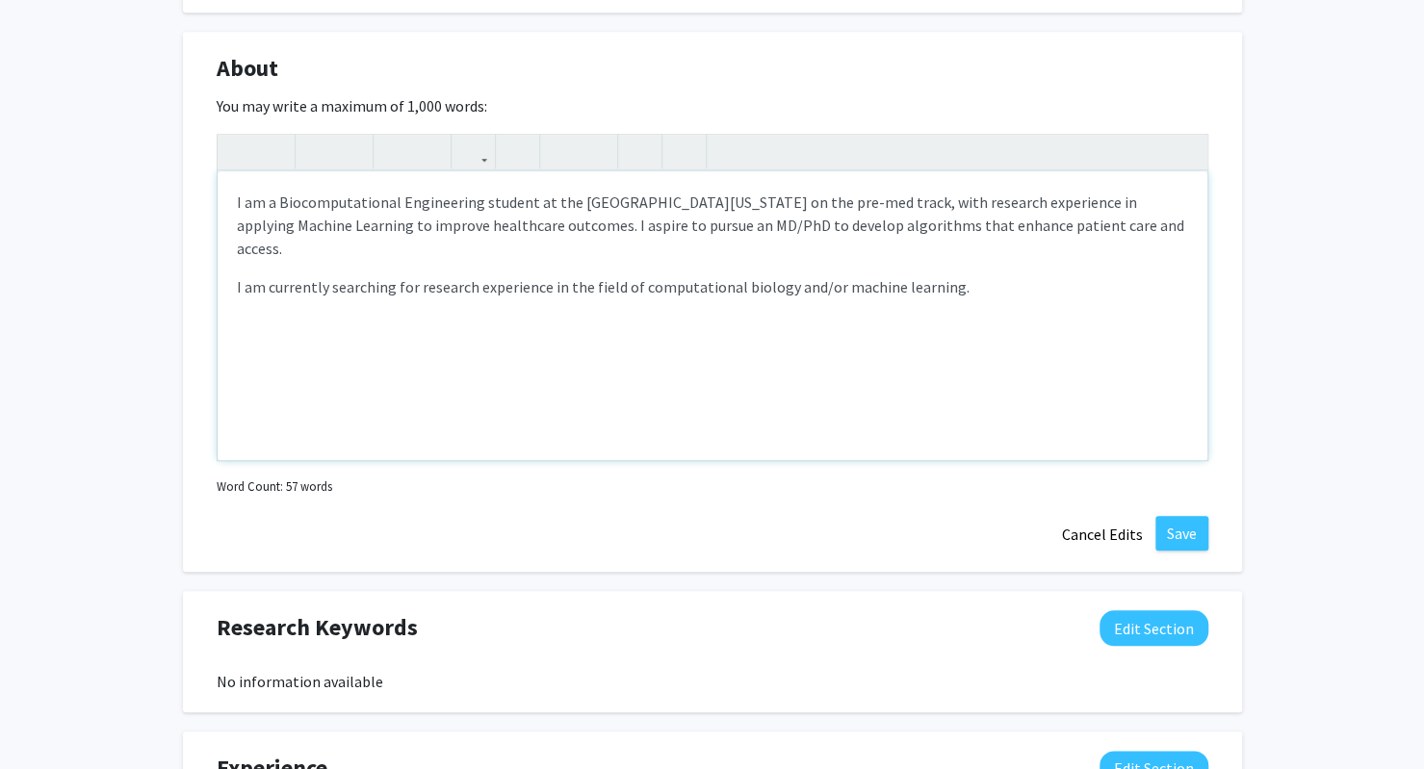
type textarea "<p>I am a Biocomputational Engineering student at the [GEOGRAPHIC_DATA][US_STAT…"
click at [722, 423] on div "I am a Biocomputational Engineering student at the [GEOGRAPHIC_DATA][US_STATE] …" at bounding box center [713, 315] width 990 height 289
click at [1188, 528] on button "Save" at bounding box center [1181, 533] width 53 height 35
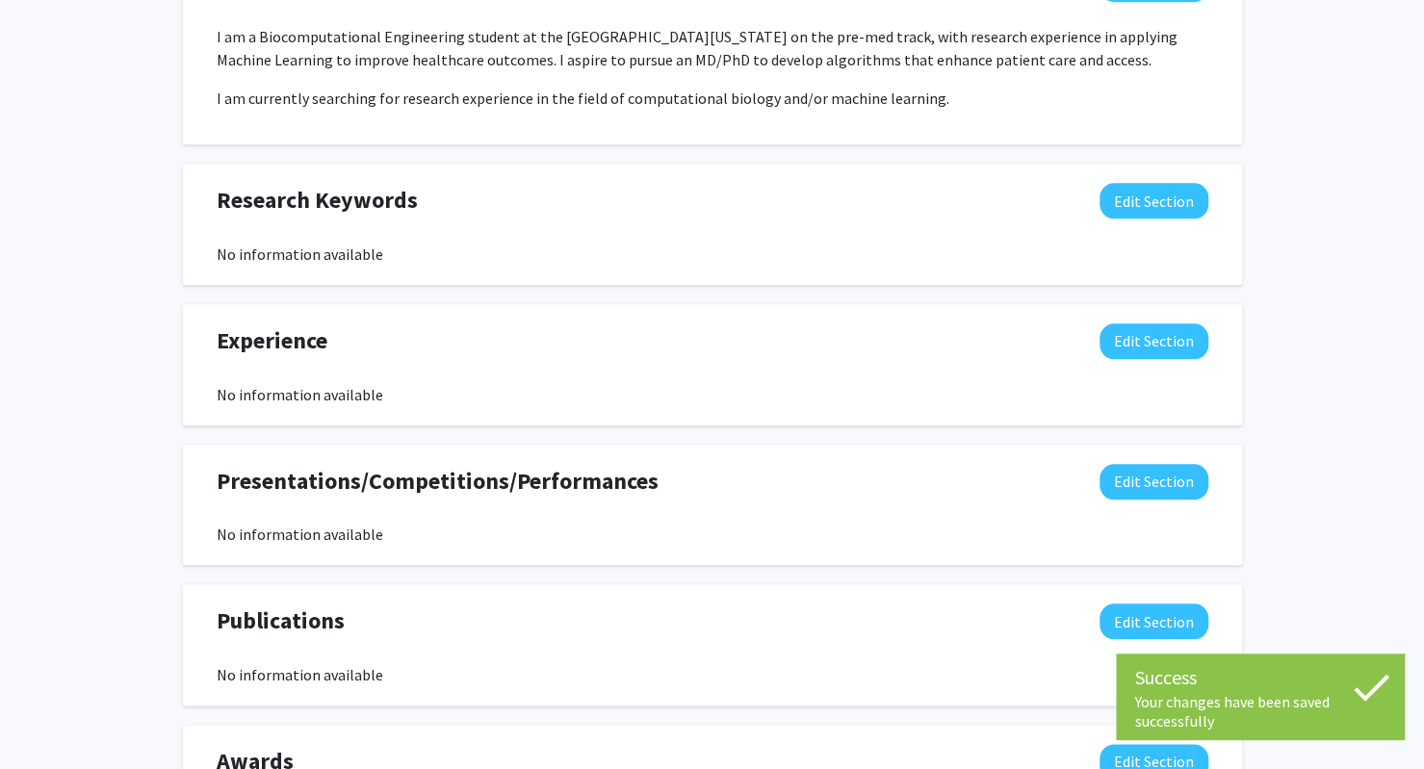
scroll to position [951, 0]
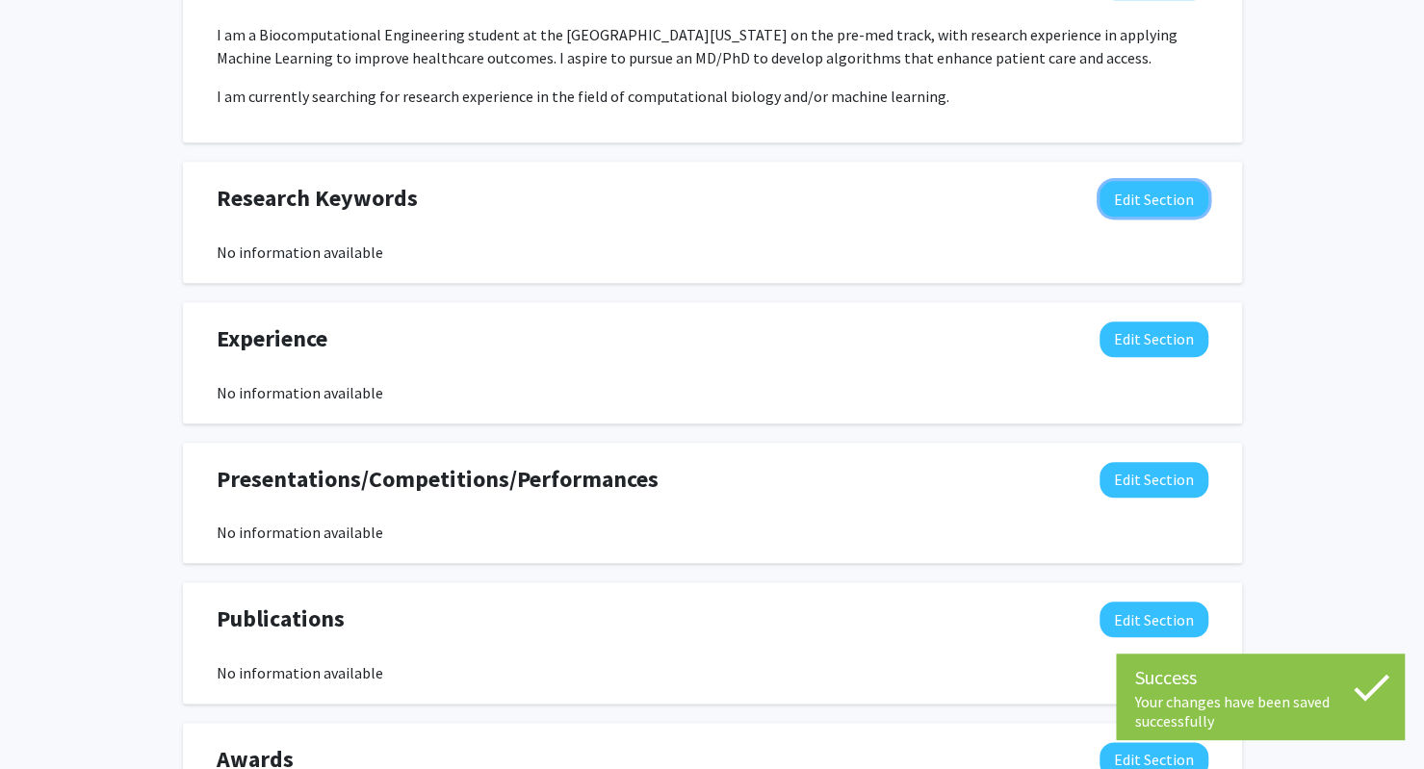
click at [1187, 199] on button "Edit Section" at bounding box center [1153, 199] width 109 height 36
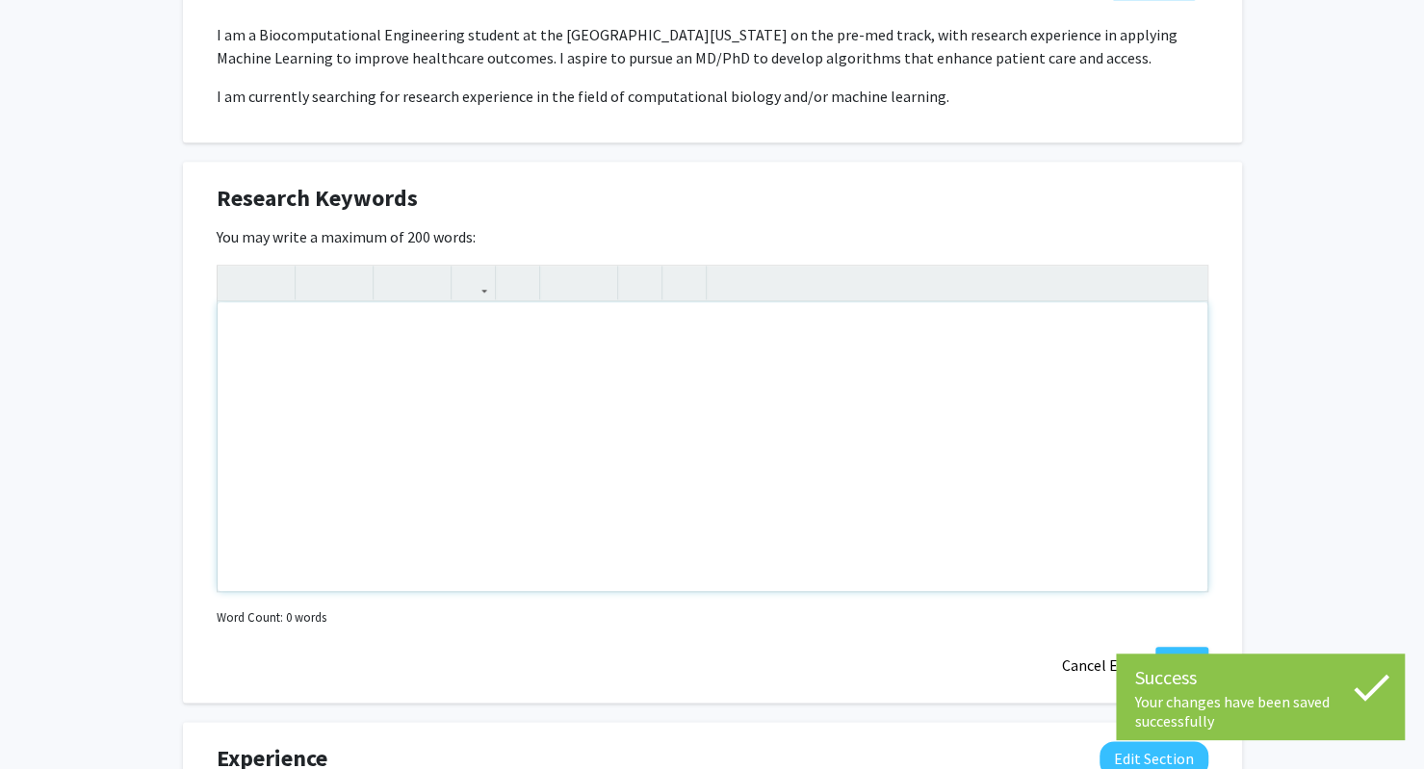
click at [620, 340] on div "Note to users with screen readers: Please deactivate our accessibility plugin f…" at bounding box center [713, 446] width 990 height 289
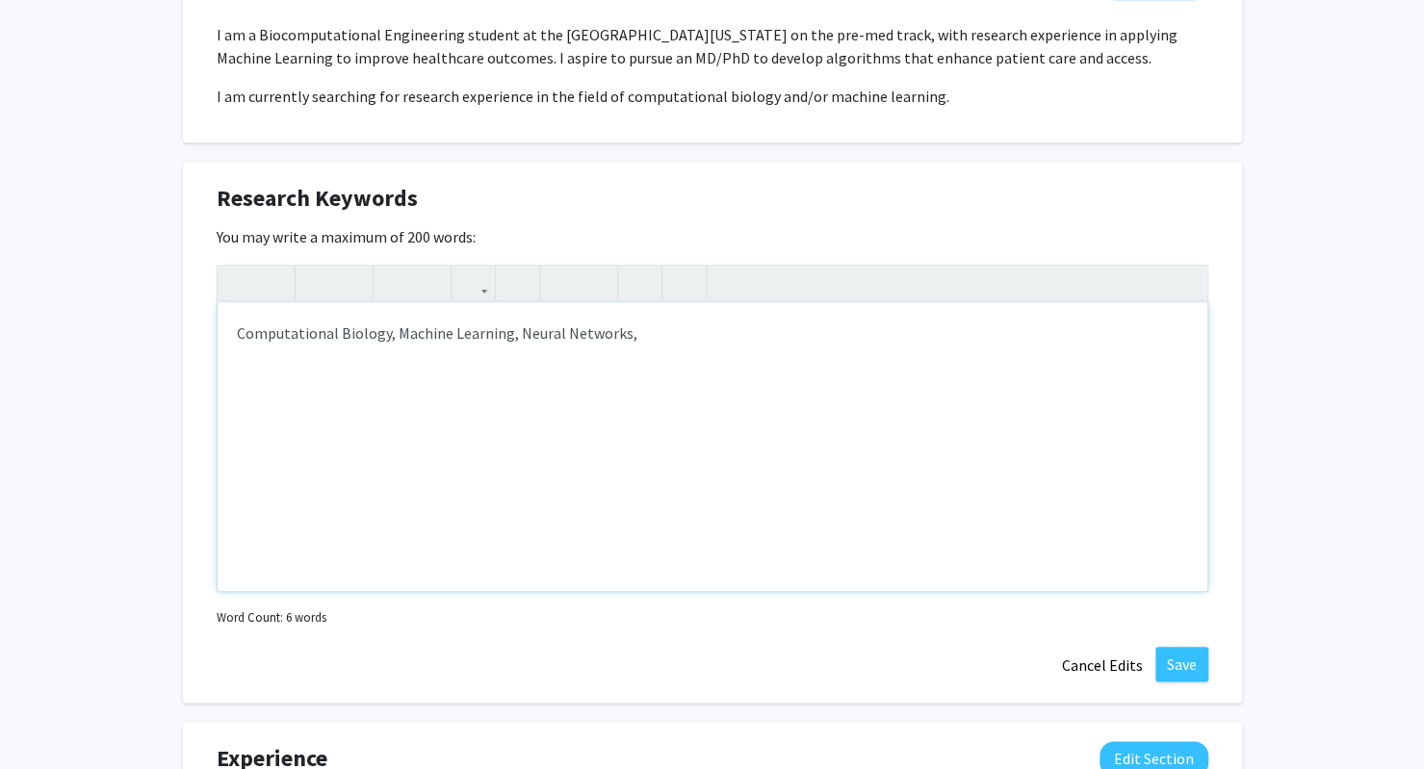
type textarea "Computational Biology, Machine Learning, Neural Networks,&nbsp;"
drag, startPoint x: 686, startPoint y: 353, endPoint x: 227, endPoint y: 328, distance: 459.8
click at [227, 328] on div "Computational Biology, Machine Learning, Neural Networks," at bounding box center [713, 446] width 990 height 289
click at [233, 399] on div "Molecular Biology Genetics Neuroscience Chemistry Physics Mathematics Computer …" at bounding box center [713, 446] width 990 height 289
click at [232, 393] on div "Molecular Biology, Genetics Neuroscience Chemistry Physics Mathematics Computer…" at bounding box center [713, 446] width 990 height 289
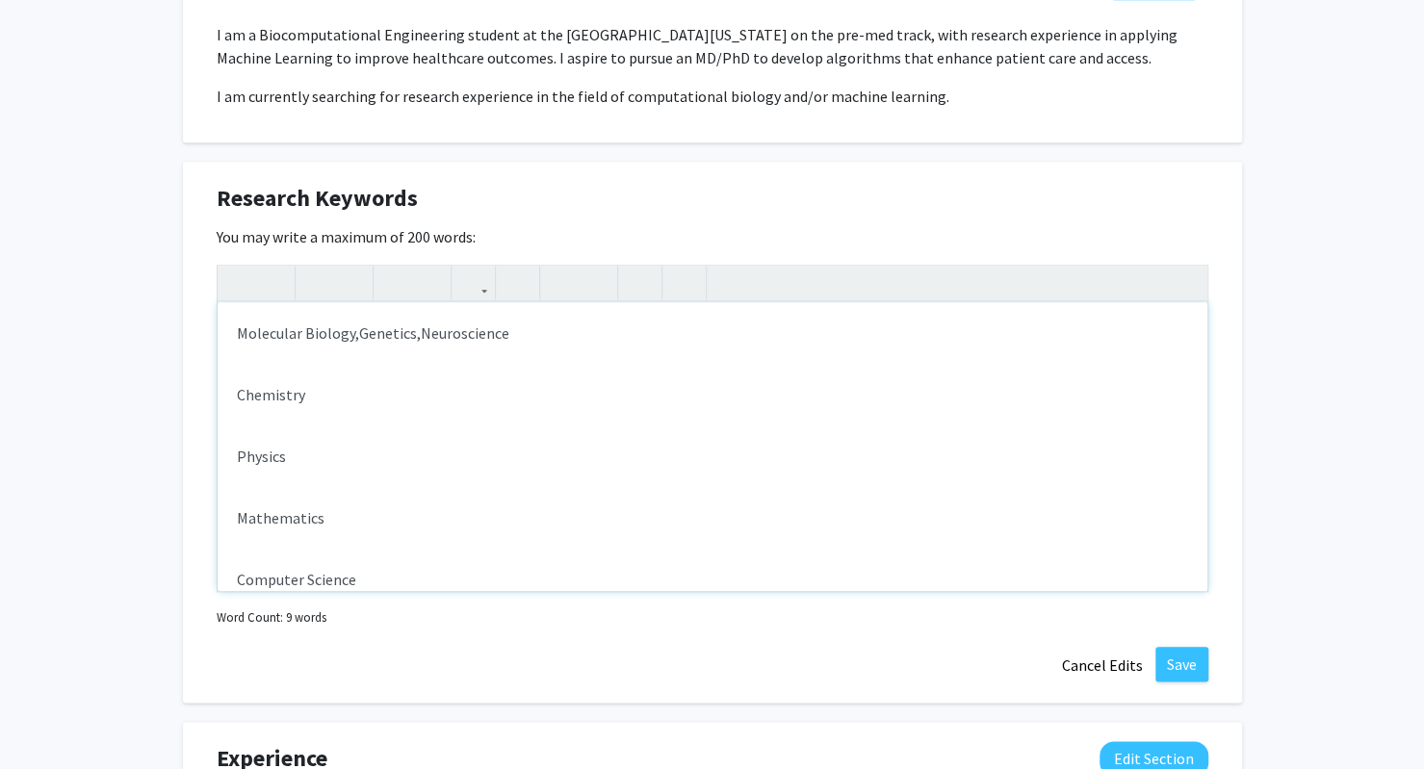
click at [232, 393] on div "Molecular Biology, Genetics, Neuroscience Chemistry Physics Mathematics Compute…" at bounding box center [713, 446] width 990 height 289
click at [232, 393] on div "Molecular Biology, Genetics, Neuroscience, Chemistry Physics Mathematics Comput…" at bounding box center [713, 446] width 990 height 289
click at [232, 393] on div "Molecular Biology, Genetics, Neuroscience, Chemistry, Physics Mathematics Compu…" at bounding box center [713, 446] width 990 height 289
click at [242, 397] on p "Computer Science" at bounding box center [712, 394] width 951 height 23
click at [863, 326] on p "Molecular Biology, Genetics, Neuroscience, Chemistry, Physics, Mathematics, Com…" at bounding box center [712, 332] width 951 height 23
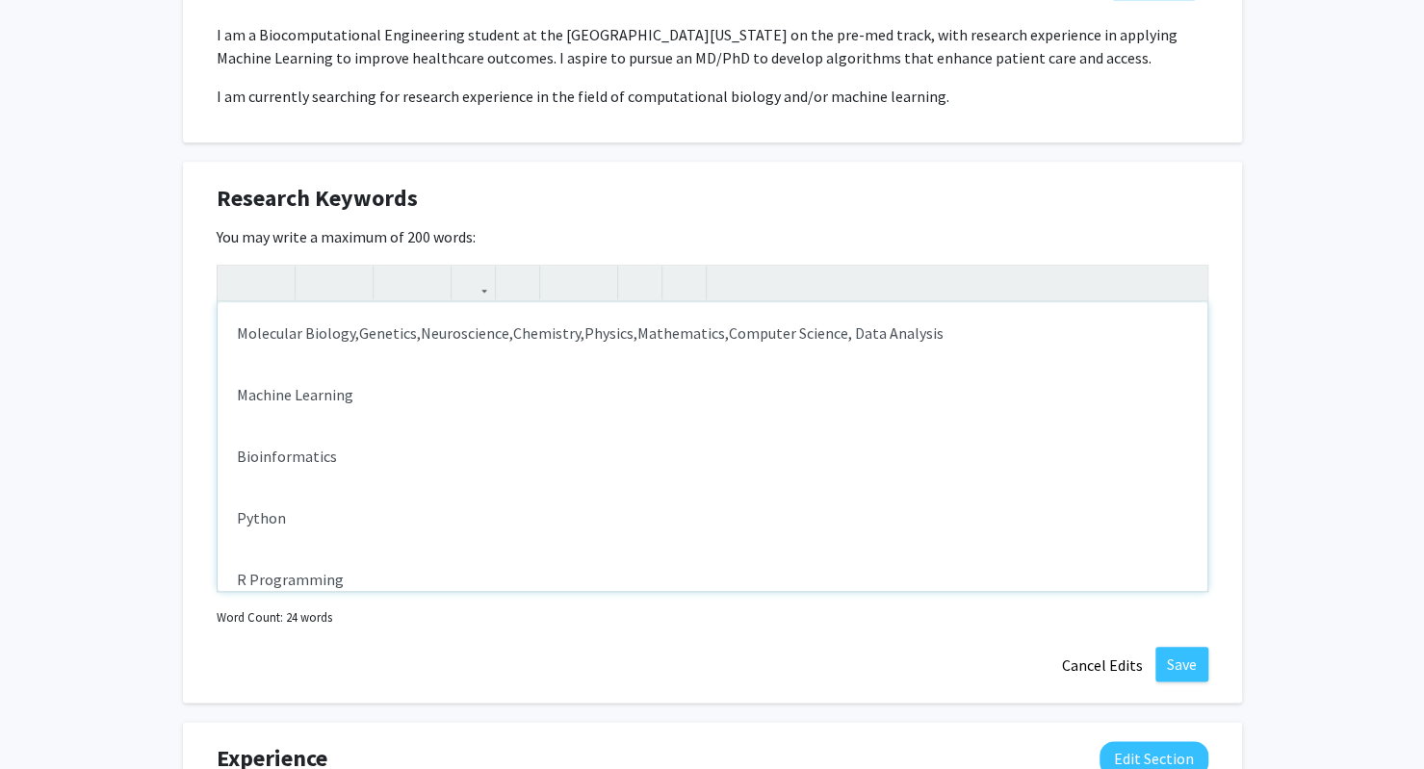
click at [237, 399] on span "Machine Learning" at bounding box center [295, 394] width 116 height 19
click at [237, 399] on span "Bioinformatics" at bounding box center [287, 394] width 100 height 19
click at [237, 399] on span "Python" at bounding box center [261, 394] width 49 height 19
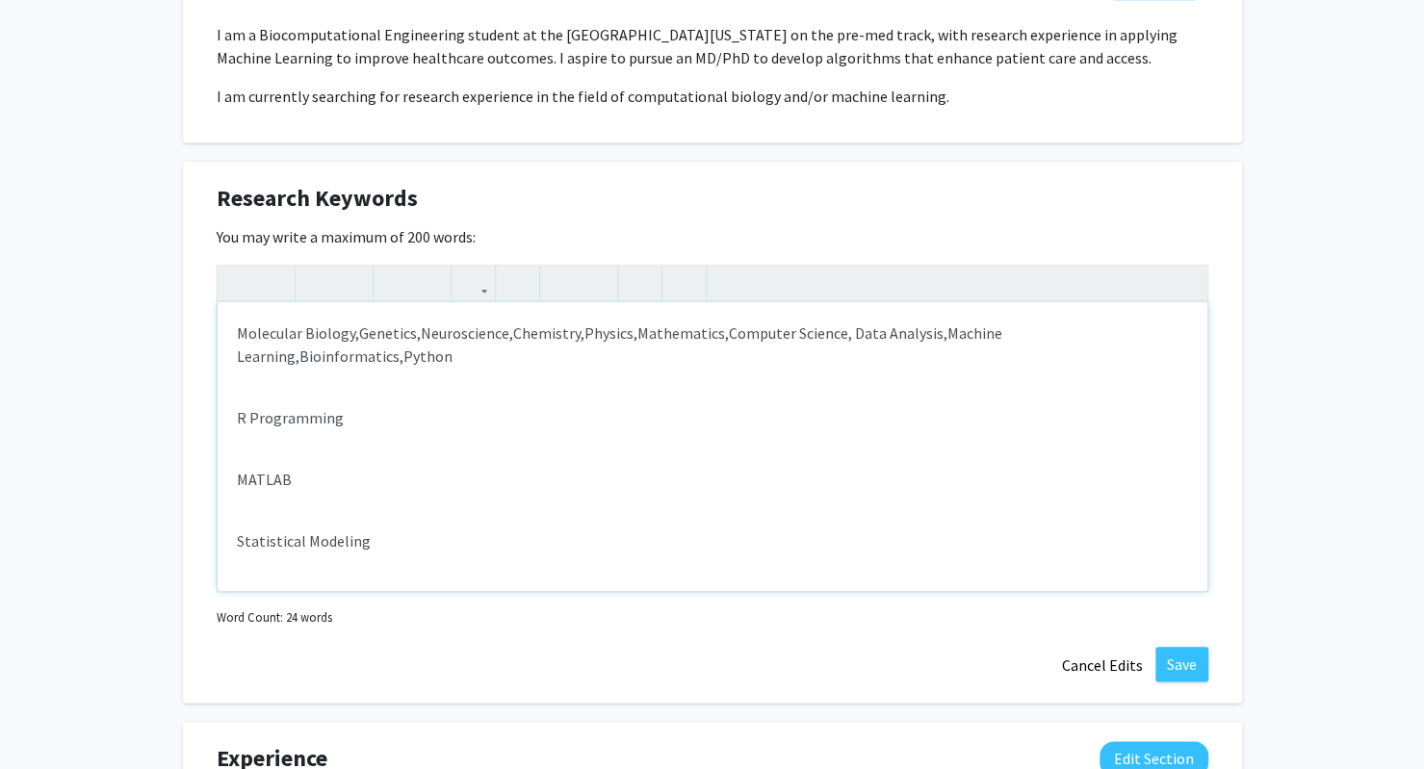
click at [236, 399] on div "Molecular Biology, Genetics, Neuroscience, Chemistry, Physics, Mathematics, Com…" at bounding box center [713, 446] width 990 height 289
click at [237, 419] on p "CRISPR" at bounding box center [712, 417] width 951 height 23
click at [237, 419] on p "Cell Culture" at bounding box center [712, 417] width 951 height 23
click at [237, 419] on p "Microscopy" at bounding box center [712, 417] width 951 height 23
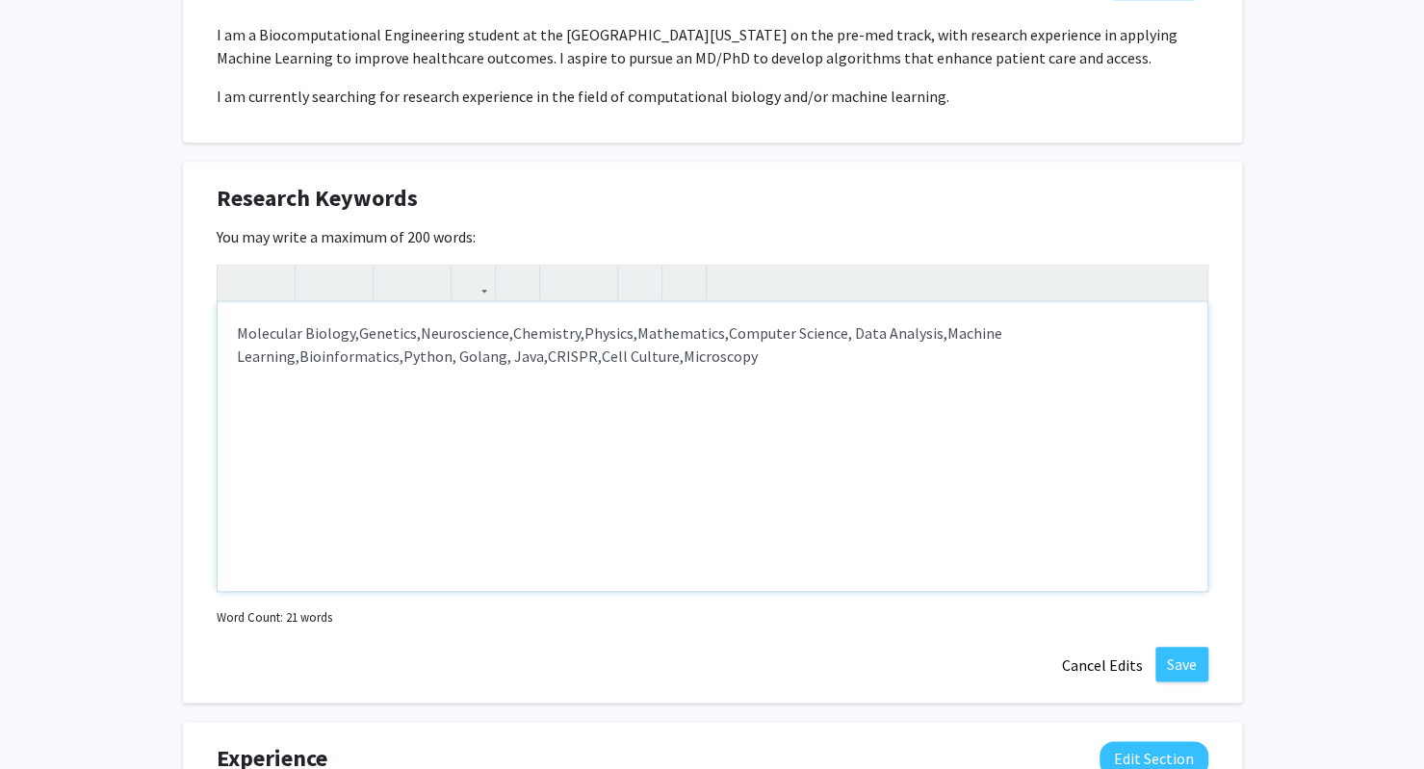
click at [716, 367] on div "Molecular Biology, Genetics, Neuroscience, Chemistry, Physics, Mathematics, Com…" at bounding box center [713, 446] width 990 height 289
click at [234, 359] on div "Molecular Biology, Genetics, Neuroscience, Chemistry, Physics, Mathematics, Com…" at bounding box center [713, 446] width 990 height 289
click at [699, 362] on p "Molecular Biology, Genetics, Neuroscience, Chemistry, Physics, Mathematics, Com…" at bounding box center [712, 344] width 951 height 46
click at [231, 355] on div "Molecular Biology, Genetics, Neuroscience, Chemistry, Physics, Mathematics, Com…" at bounding box center [713, 446] width 990 height 289
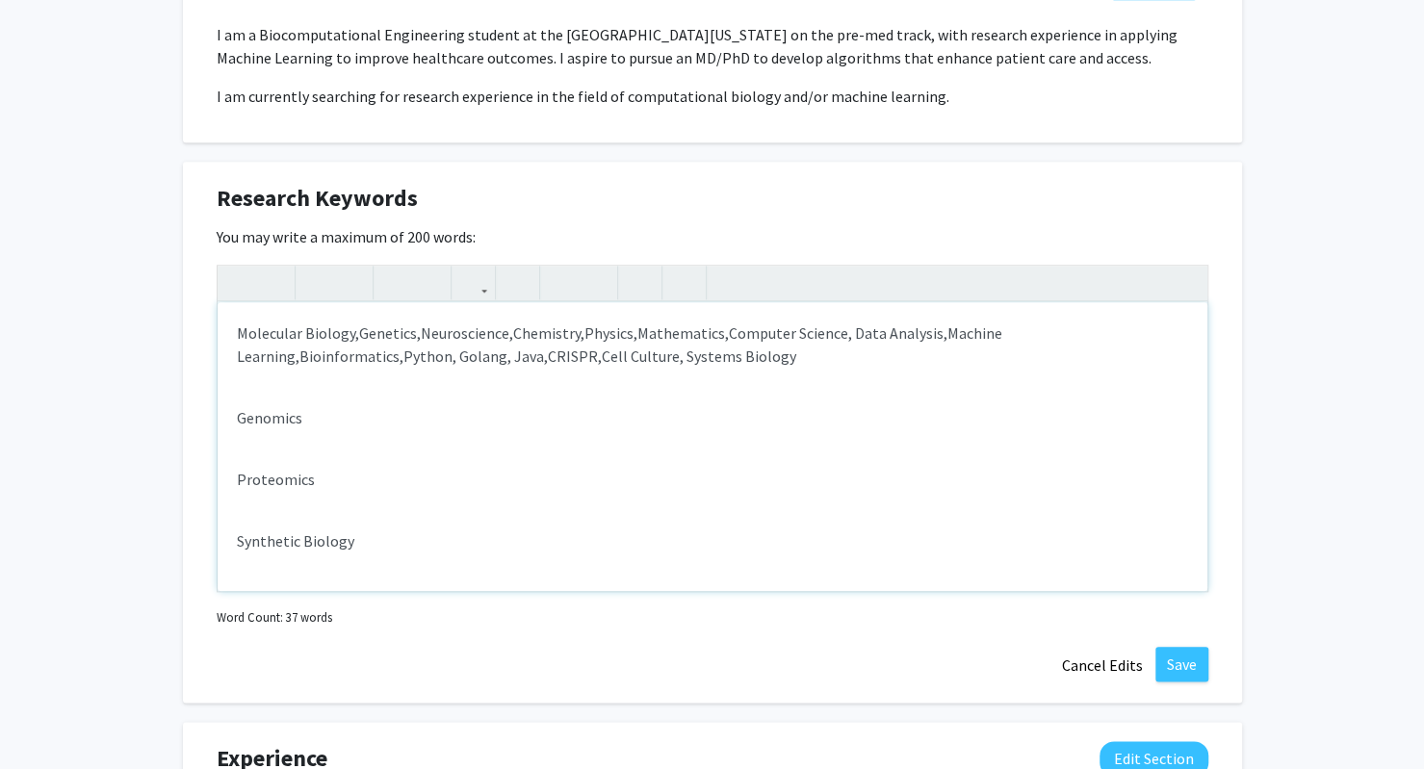
click at [235, 415] on div "Molecular Biology, Genetics, Neuroscience, Chemistry, Physics, Mathematics, Com…" at bounding box center [713, 446] width 990 height 289
click at [237, 406] on p "Synthetic Biology" at bounding box center [712, 417] width 951 height 23
click at [237, 406] on p "Developmental Biology" at bounding box center [712, 417] width 951 height 23
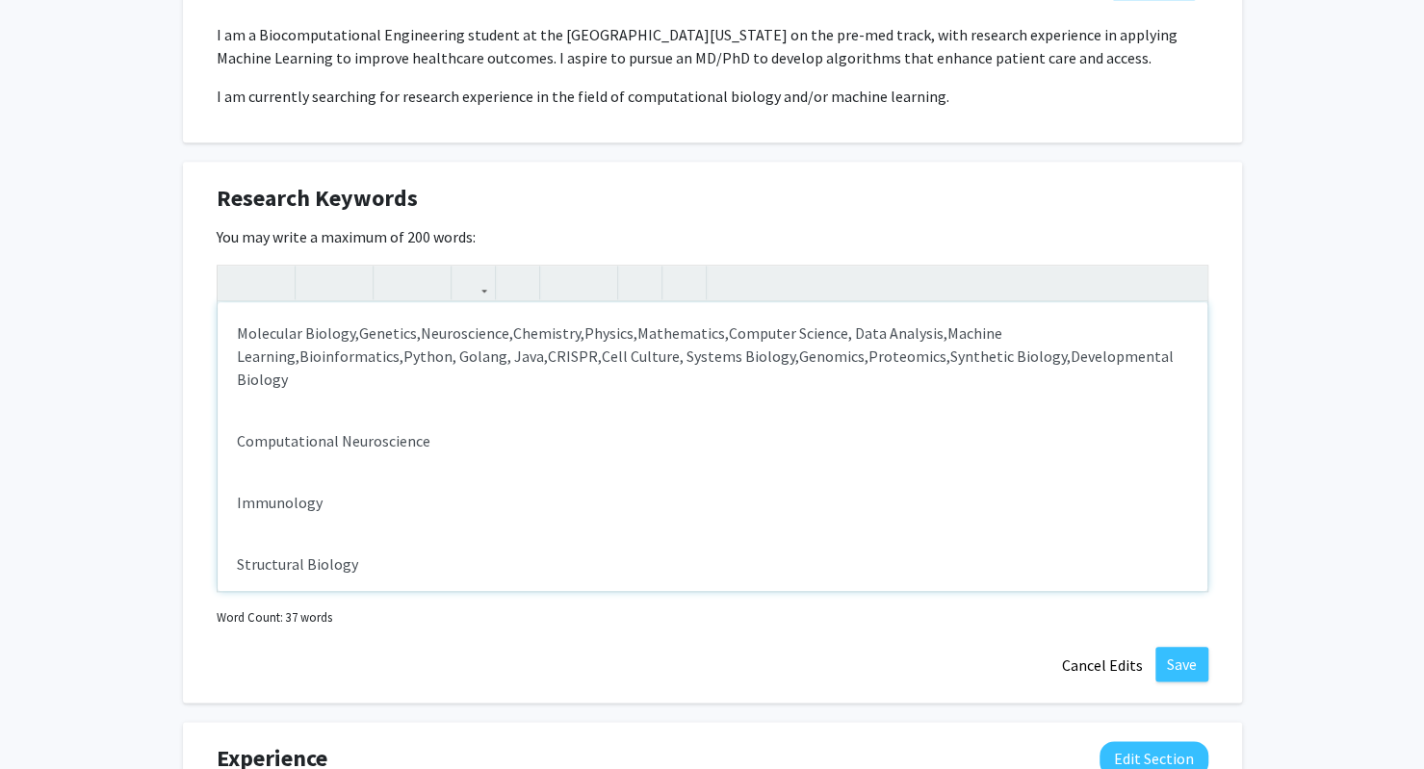
click at [418, 448] on span "Computational Neuroscience" at bounding box center [333, 440] width 193 height 19
click at [240, 444] on span "Computational Biology, Computational Neuroscience" at bounding box center [414, 440] width 355 height 19
click at [237, 442] on span "Immunology" at bounding box center [280, 440] width 86 height 19
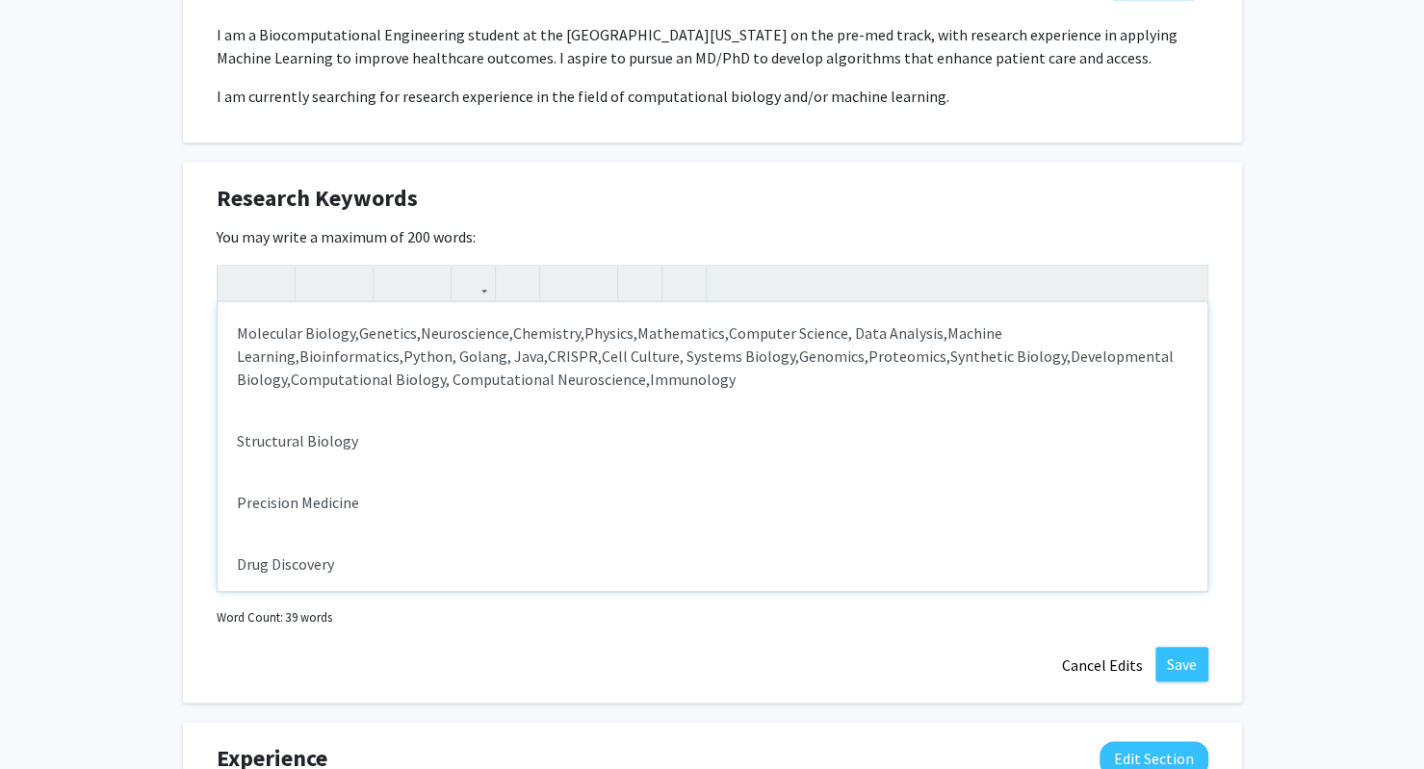
click at [237, 442] on span "Structural Biology" at bounding box center [297, 440] width 121 height 19
click at [237, 442] on span "Precision Medicine" at bounding box center [298, 440] width 122 height 19
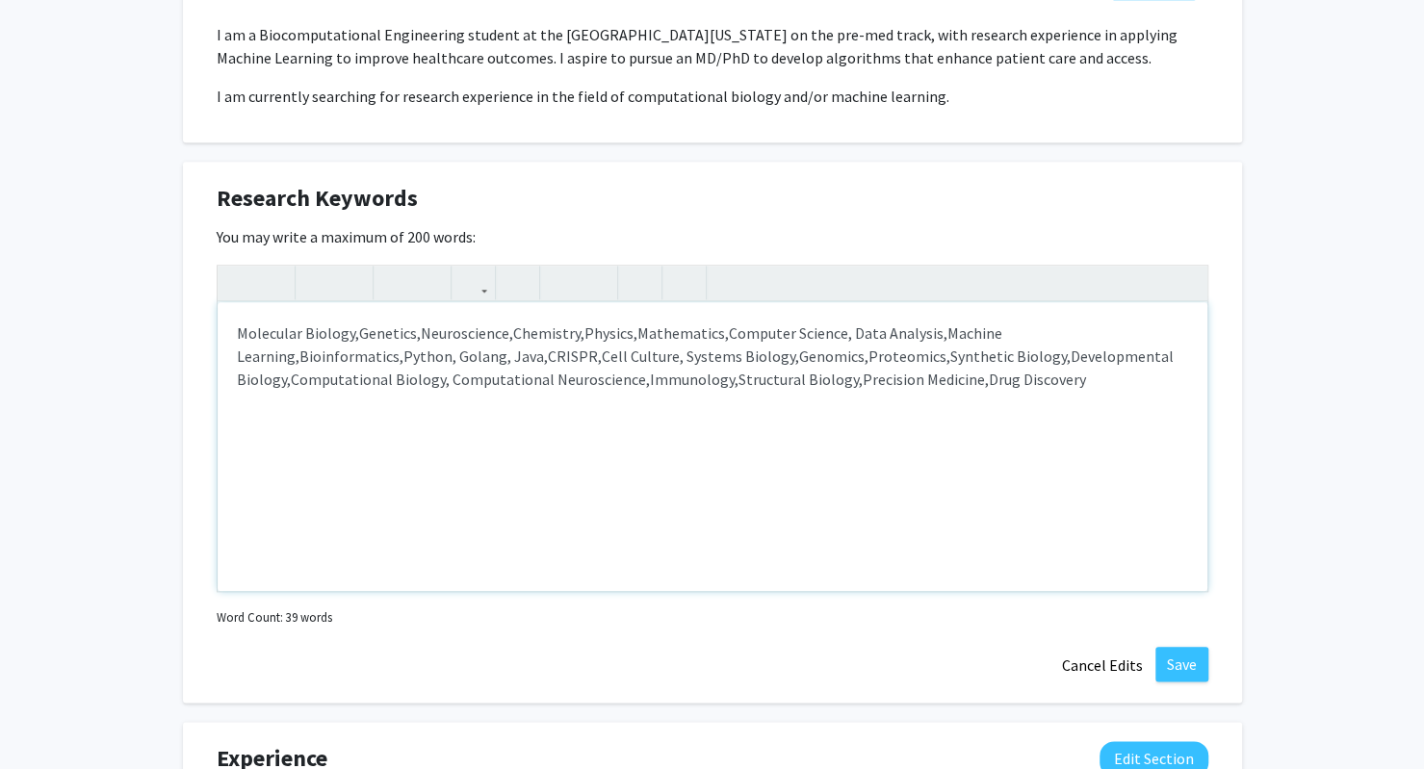
type textarea "<p>Molecular Biology,&nbsp;<span style="font-size: 1rem;">Genetics,&nbsp;</span…"
click at [556, 654] on div "Research Keywords Edit Section You may write a maximum of 200 words: Molecular …" at bounding box center [712, 432] width 1059 height 541
click at [1090, 384] on p "Molecular Biology, Genetics, Neuroscience, Chemistry, Physics, Mathematics, Com…" at bounding box center [712, 355] width 951 height 69
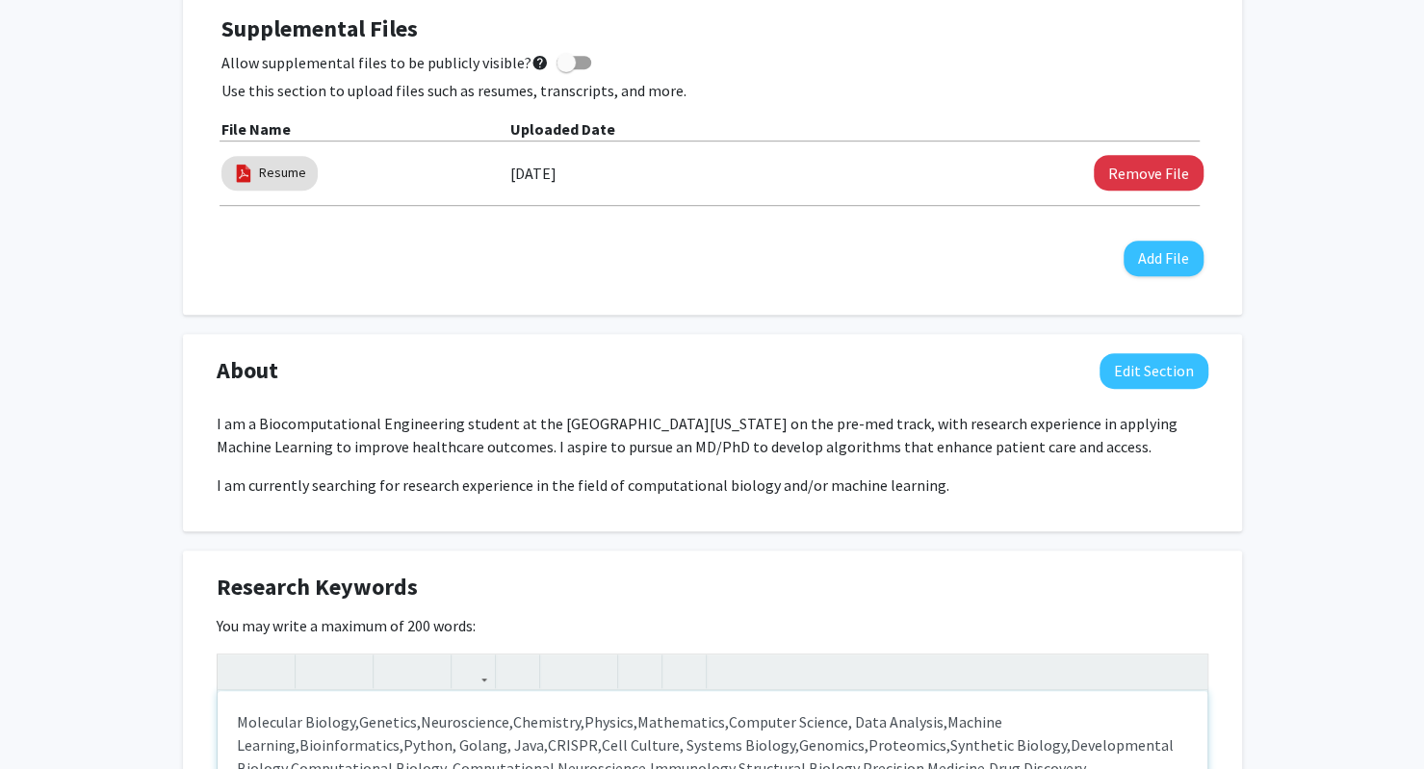
scroll to position [587, 0]
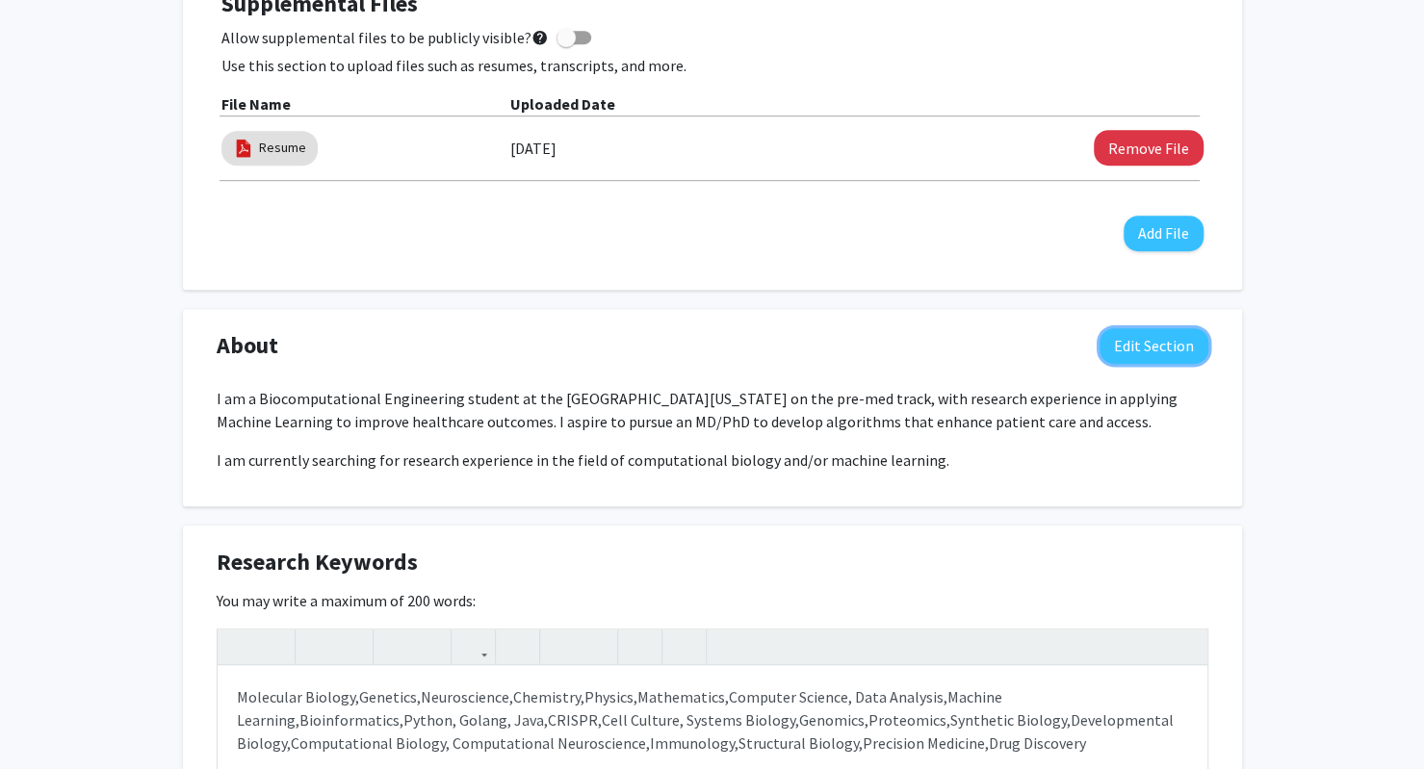
click at [1138, 356] on button "Edit Section" at bounding box center [1153, 346] width 109 height 36
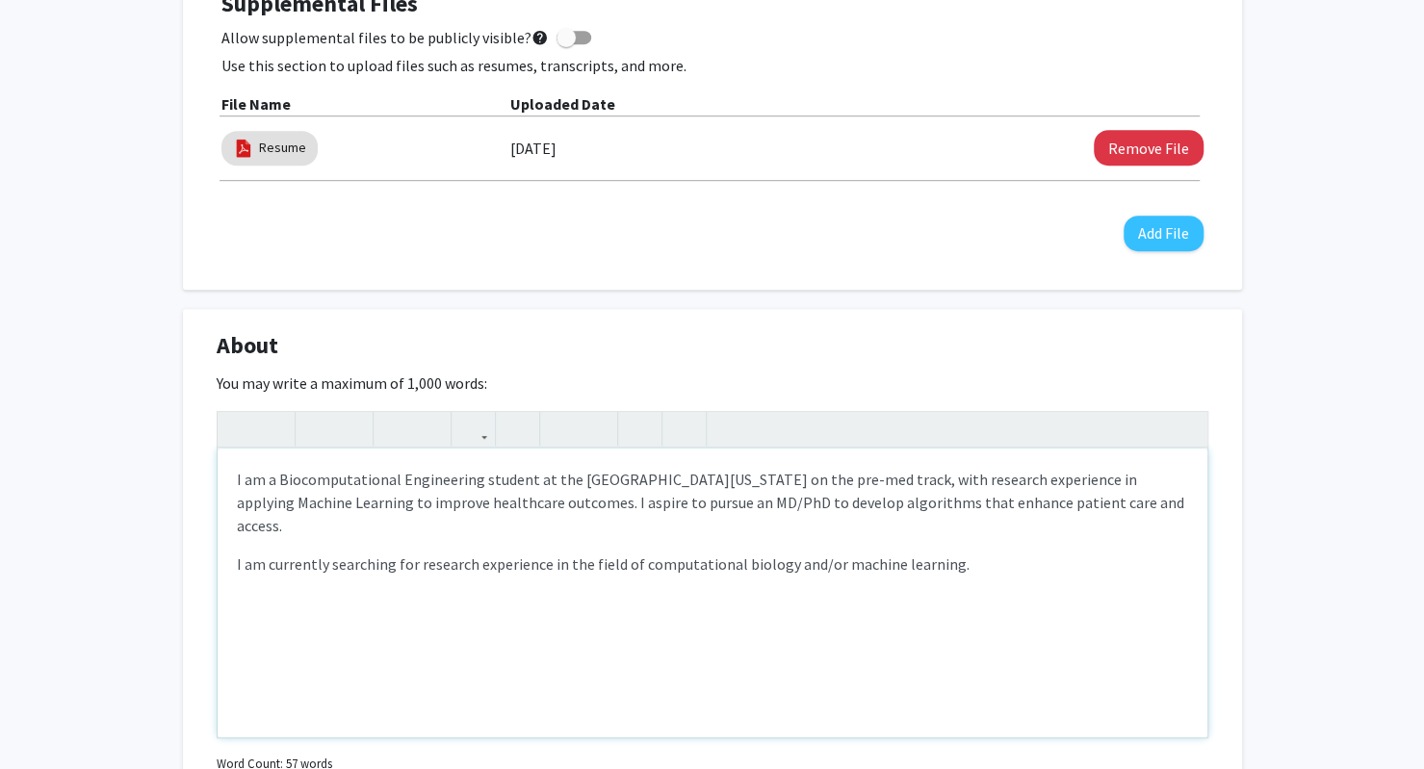
click at [959, 553] on p "I am currently searching for research experience in the field of computational …" at bounding box center [712, 564] width 951 height 23
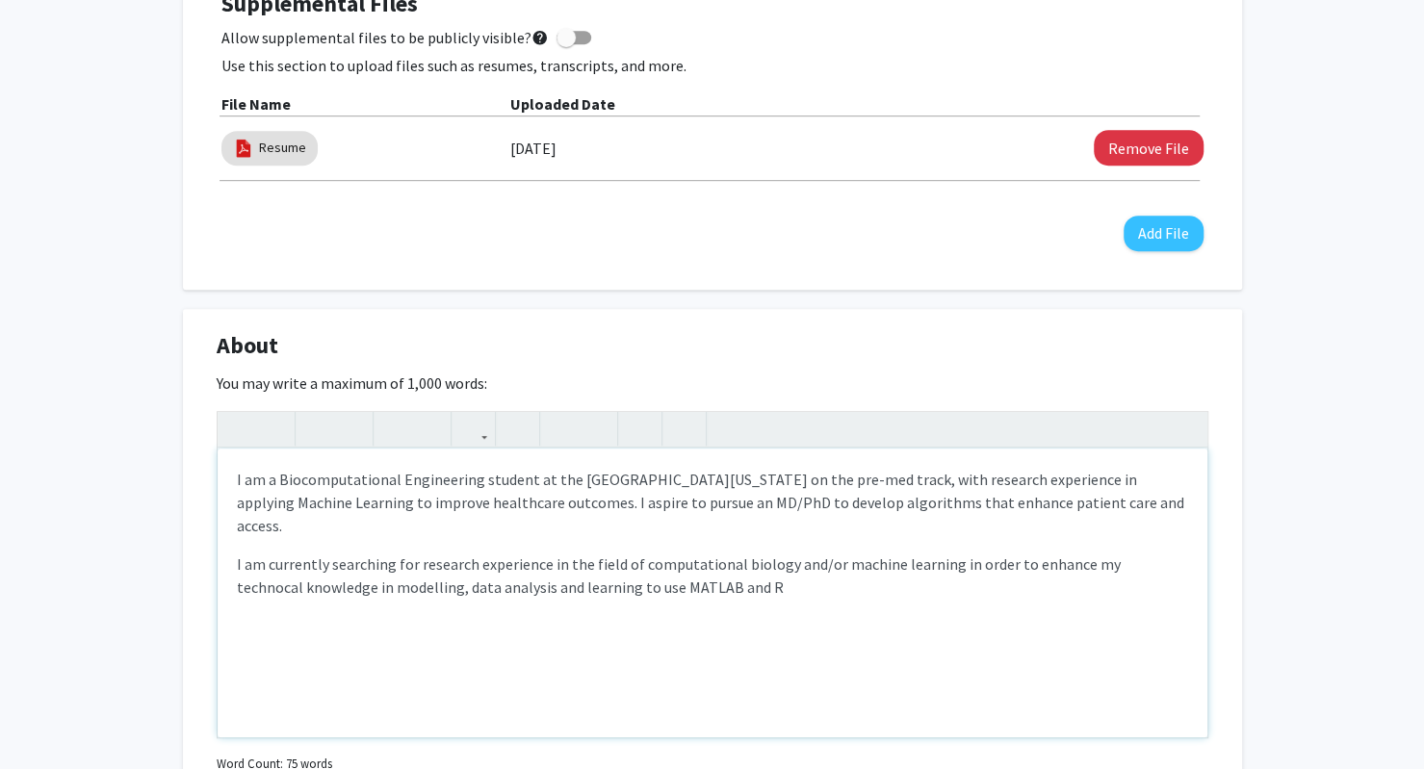
click at [1128, 553] on p "I am currently searching for research experience in the field of computational …" at bounding box center [712, 576] width 951 height 46
click at [522, 563] on p "I am currently searching for research experience in the field of computational …" at bounding box center [712, 576] width 951 height 46
type textarea "<p>I am a Biocomputational Engineering student at the [GEOGRAPHIC_DATA][US_STAT…"
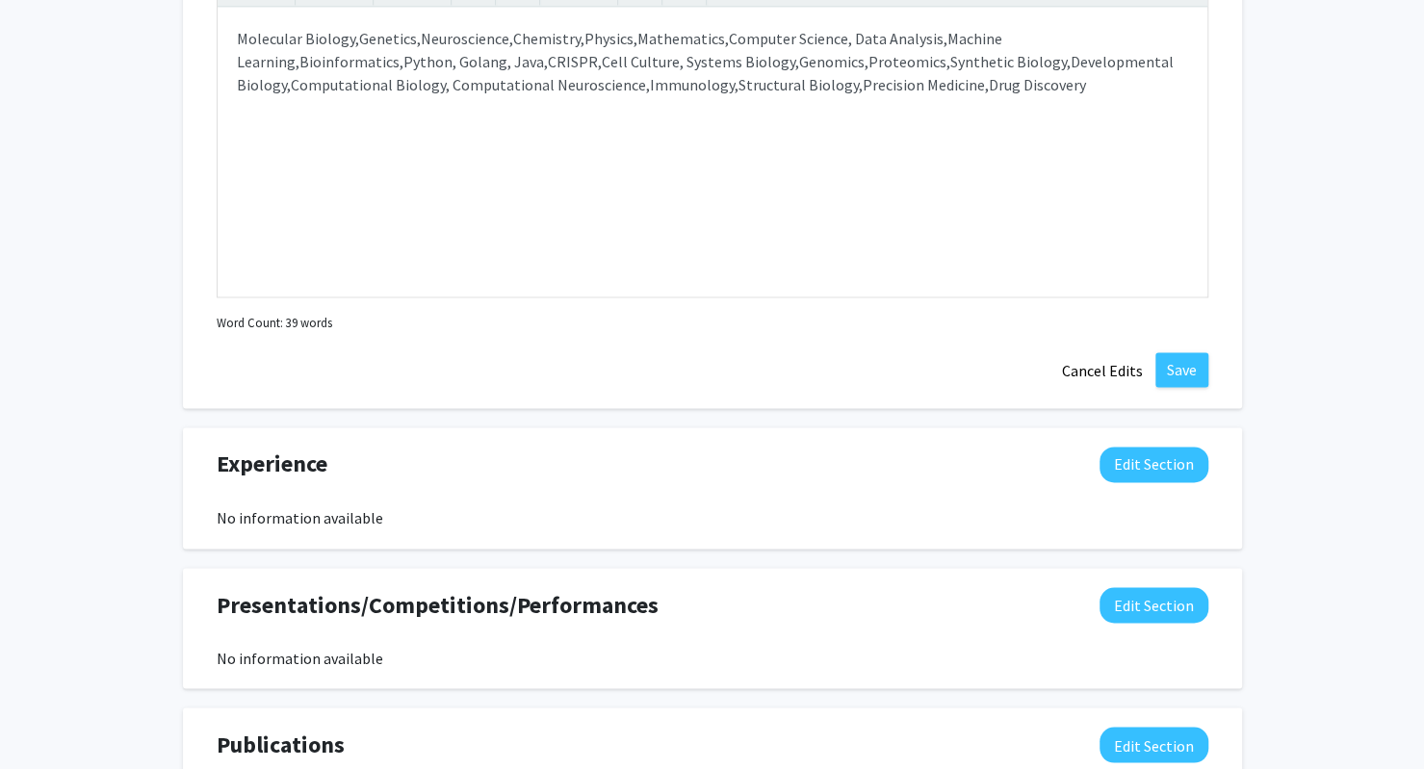
scroll to position [1557, 0]
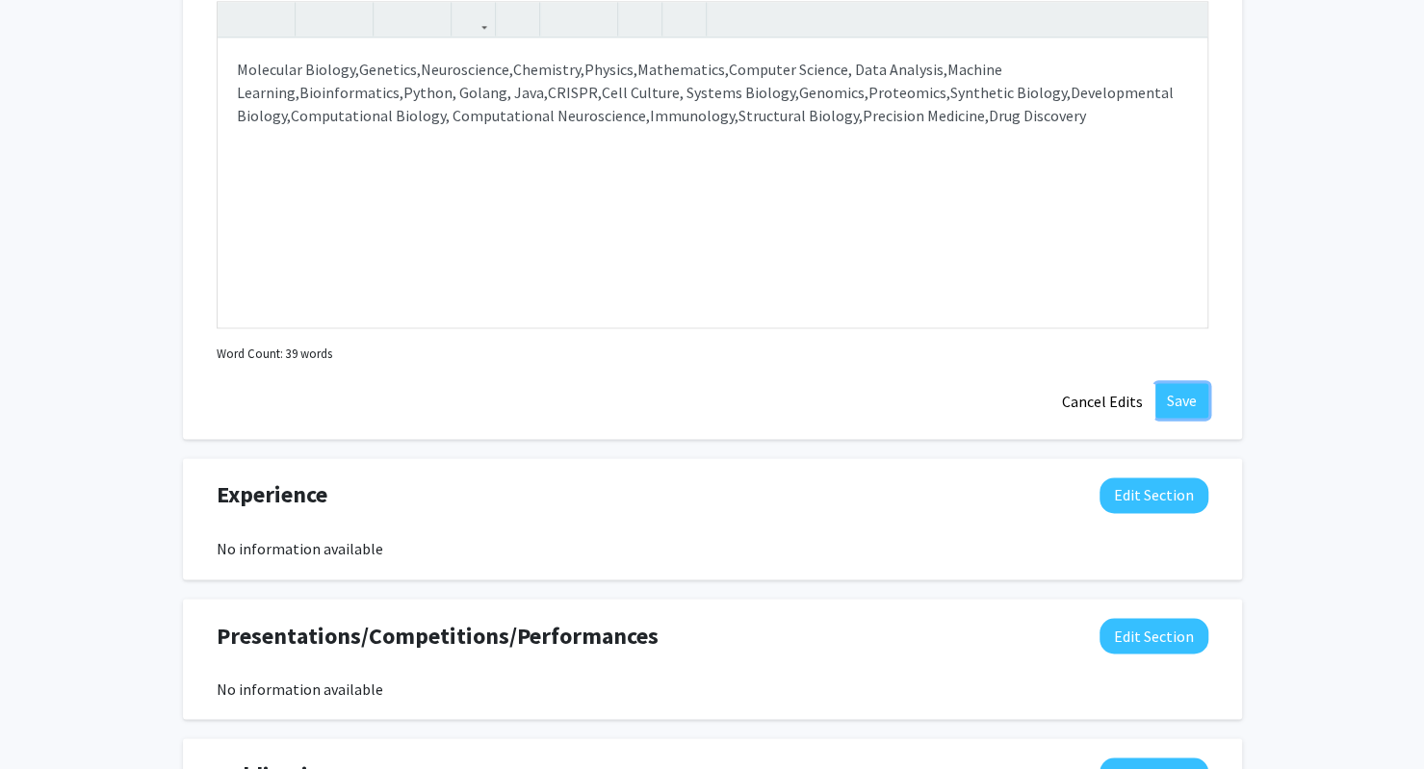
click at [1183, 396] on button "Save" at bounding box center [1181, 400] width 53 height 35
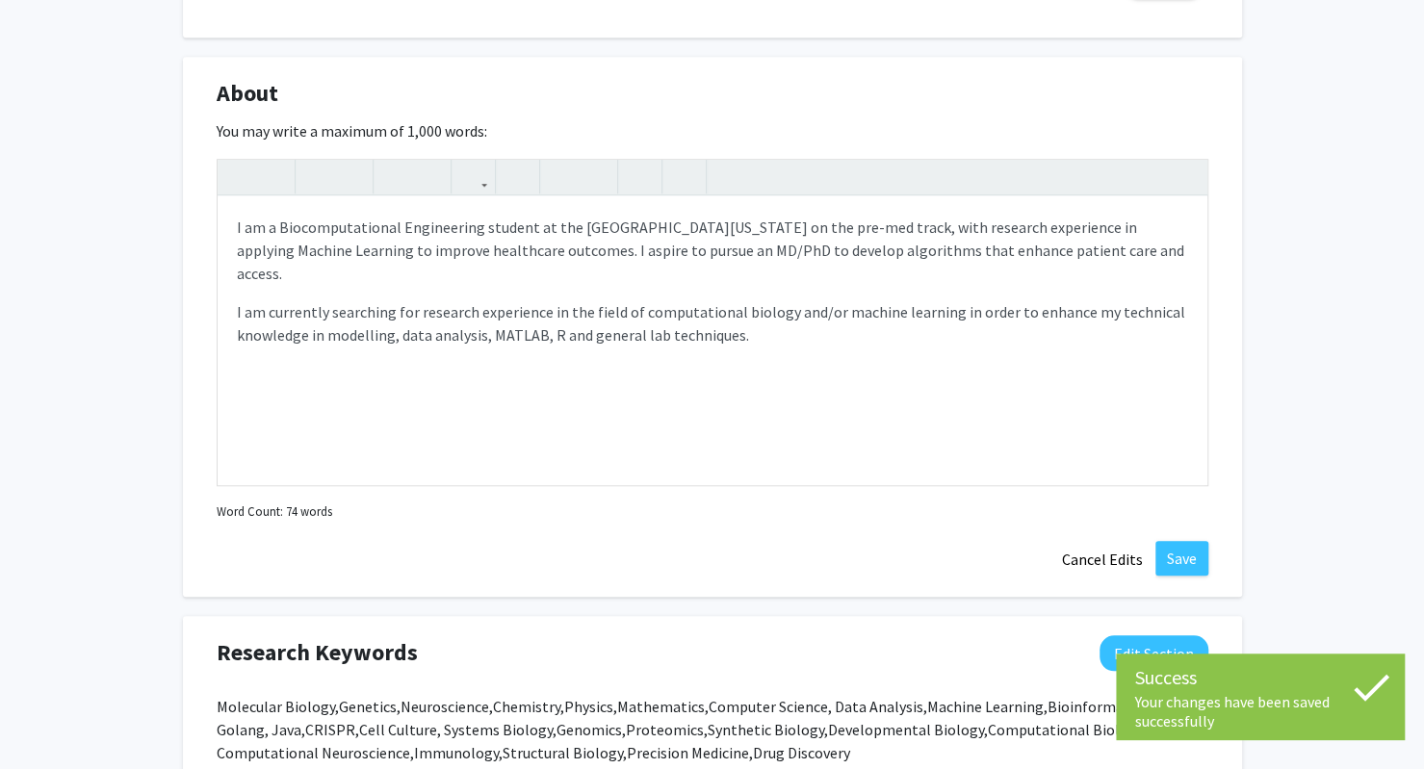
scroll to position [839, 0]
click at [1177, 553] on button "Save" at bounding box center [1181, 558] width 53 height 35
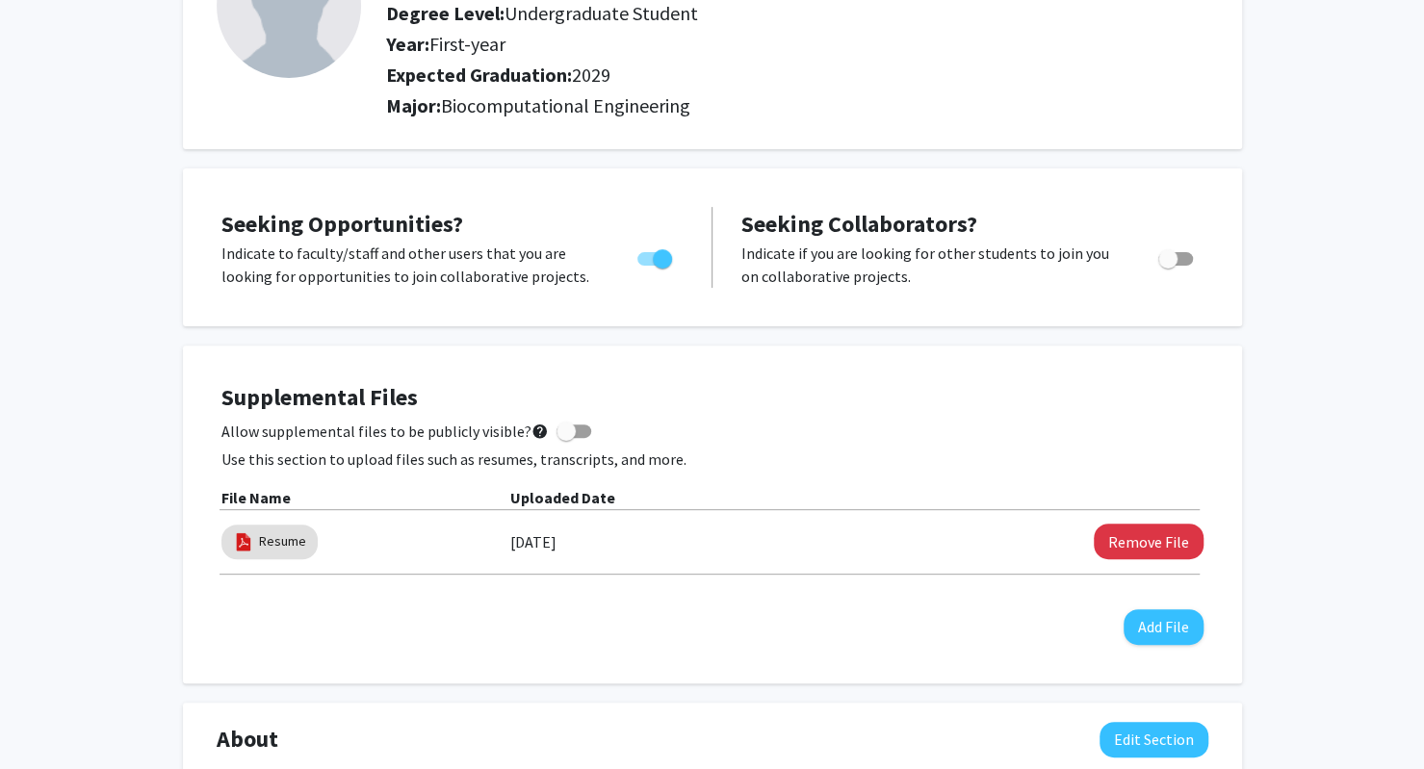
scroll to position [0, 0]
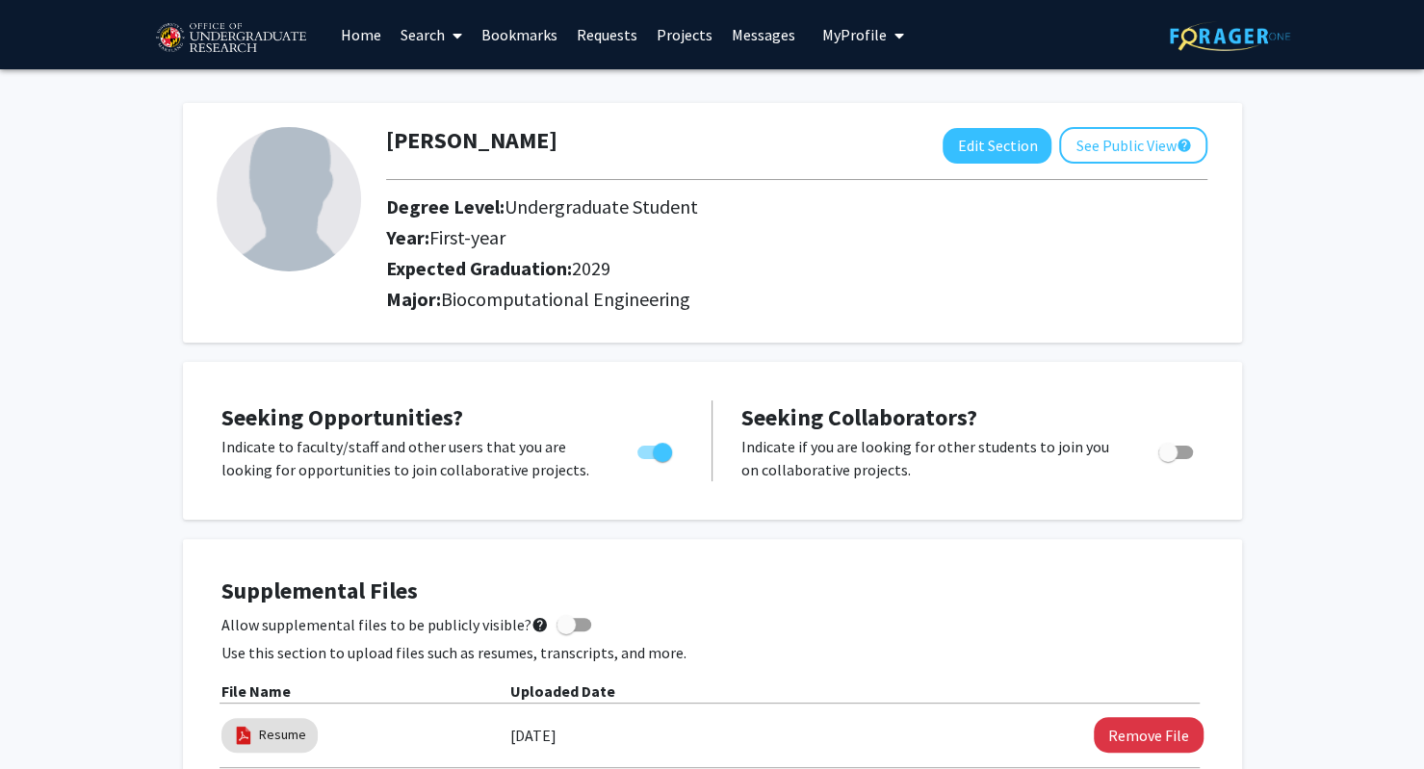
click at [399, 27] on link "Search" at bounding box center [431, 34] width 81 height 67
click at [448, 79] on span "Faculty/Staff" at bounding box center [461, 88] width 141 height 39
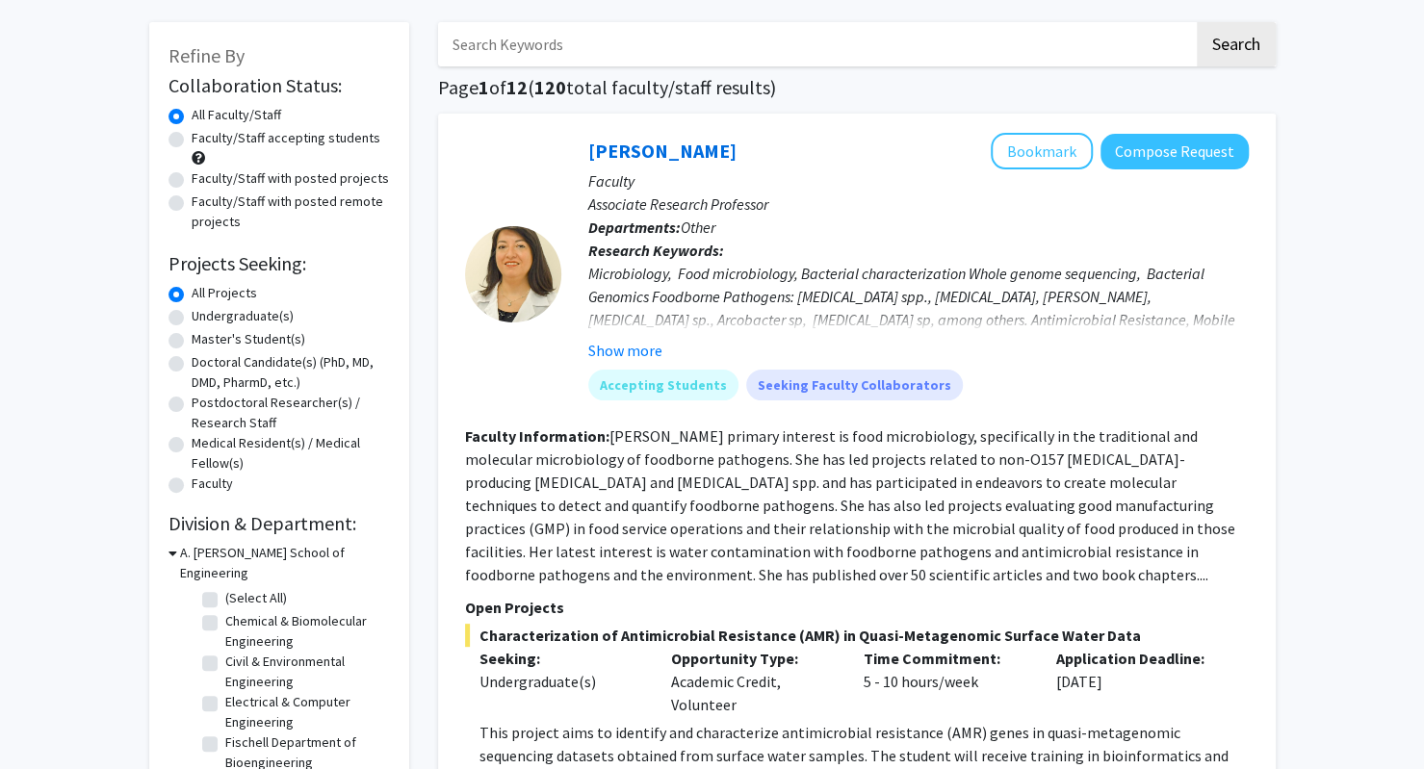
scroll to position [82, 0]
click at [234, 310] on label "Undergraduate(s)" at bounding box center [243, 315] width 102 height 20
click at [204, 310] on input "Undergraduate(s)" at bounding box center [198, 311] width 13 height 13
radio input "true"
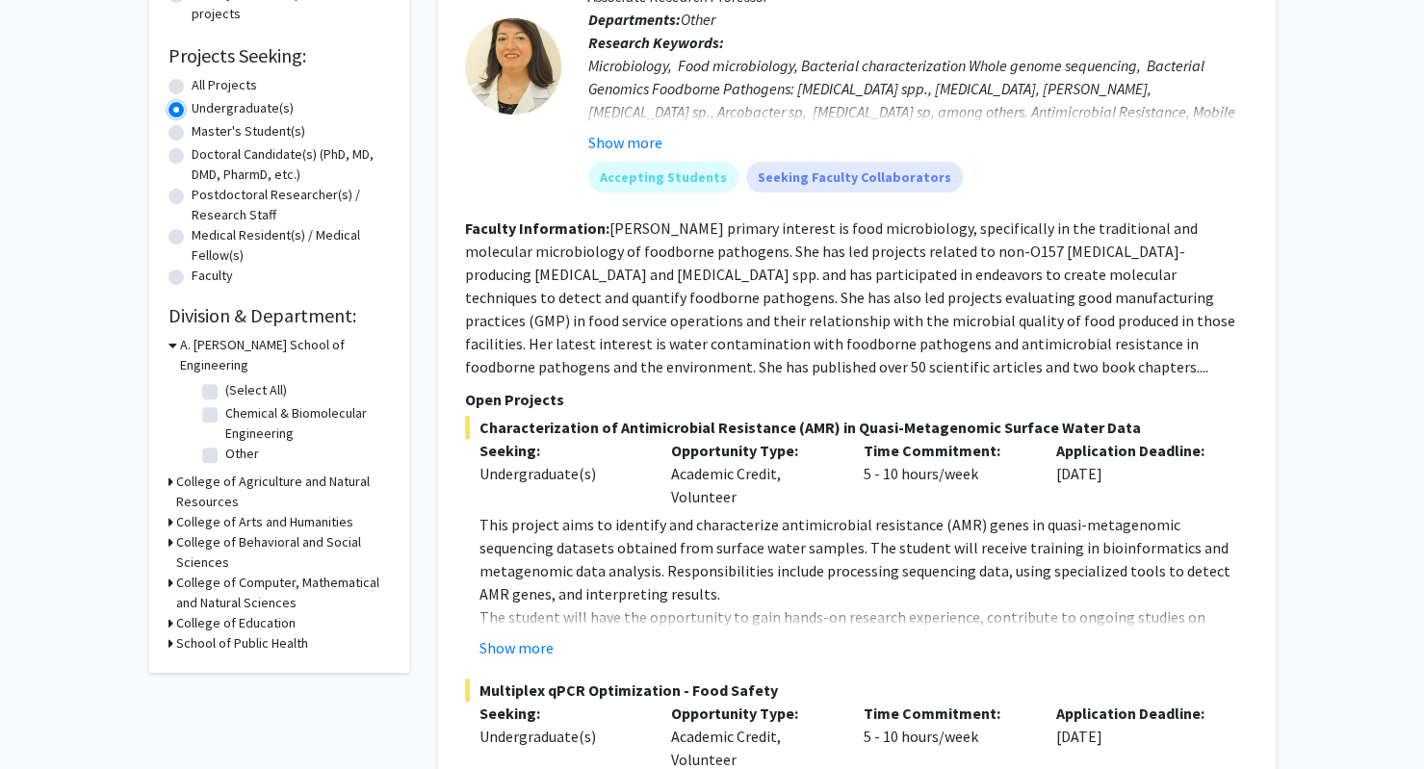
scroll to position [286, 0]
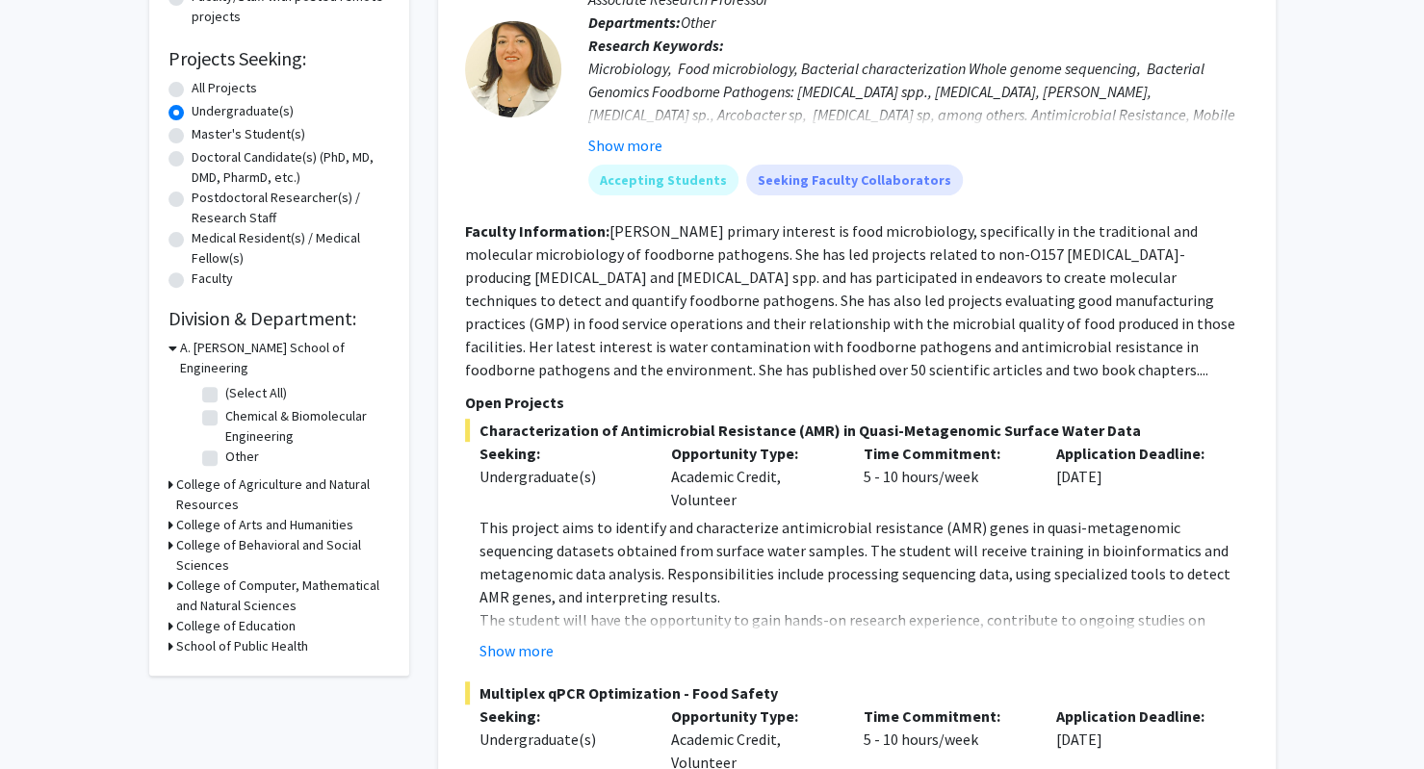
click at [241, 406] on label "Chemical & Biomolecular Engineering" at bounding box center [305, 426] width 160 height 40
click at [238, 406] on input "Chemical & Biomolecular Engineering" at bounding box center [231, 412] width 13 height 13
checkbox input "true"
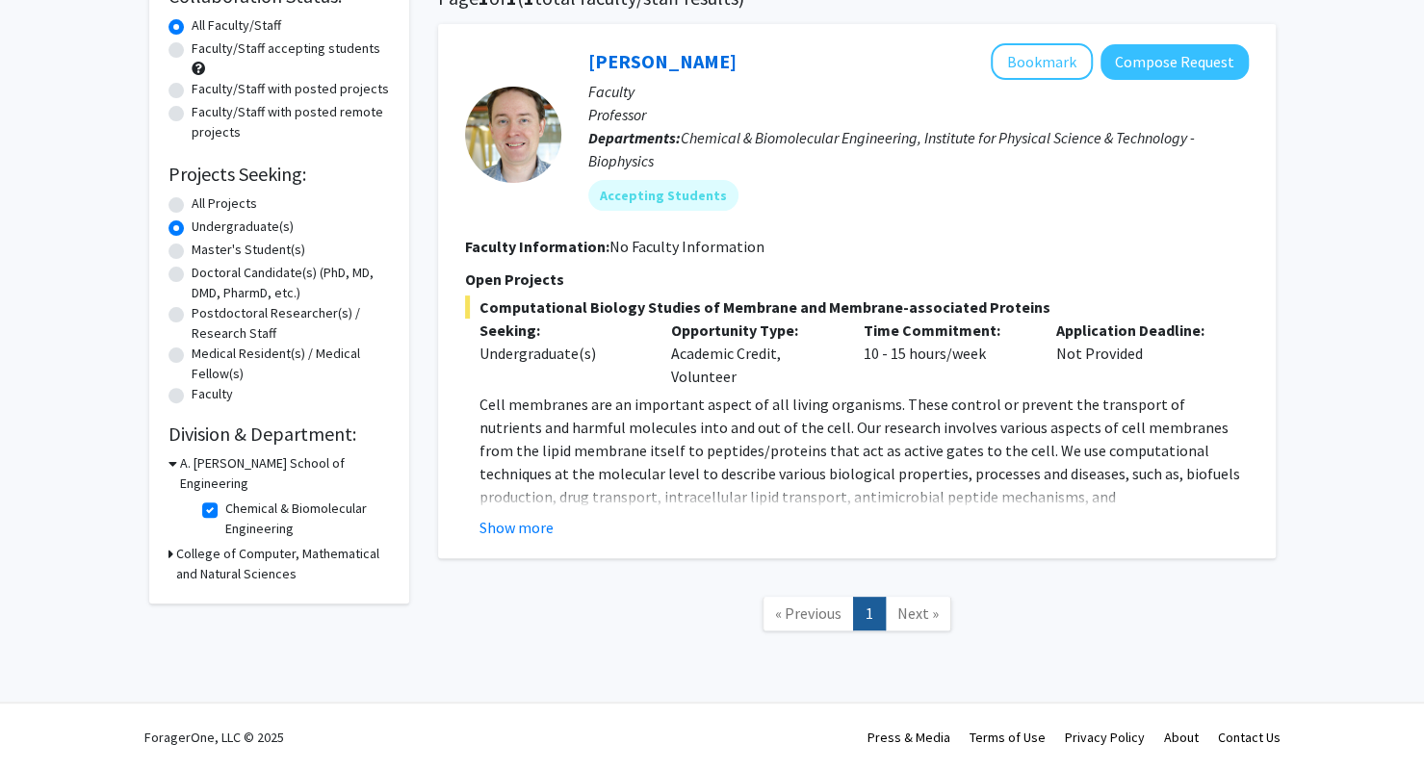
scroll to position [169, 0]
click at [194, 548] on h3 "College of Computer, Mathematical and Natural Sciences" at bounding box center [283, 565] width 214 height 40
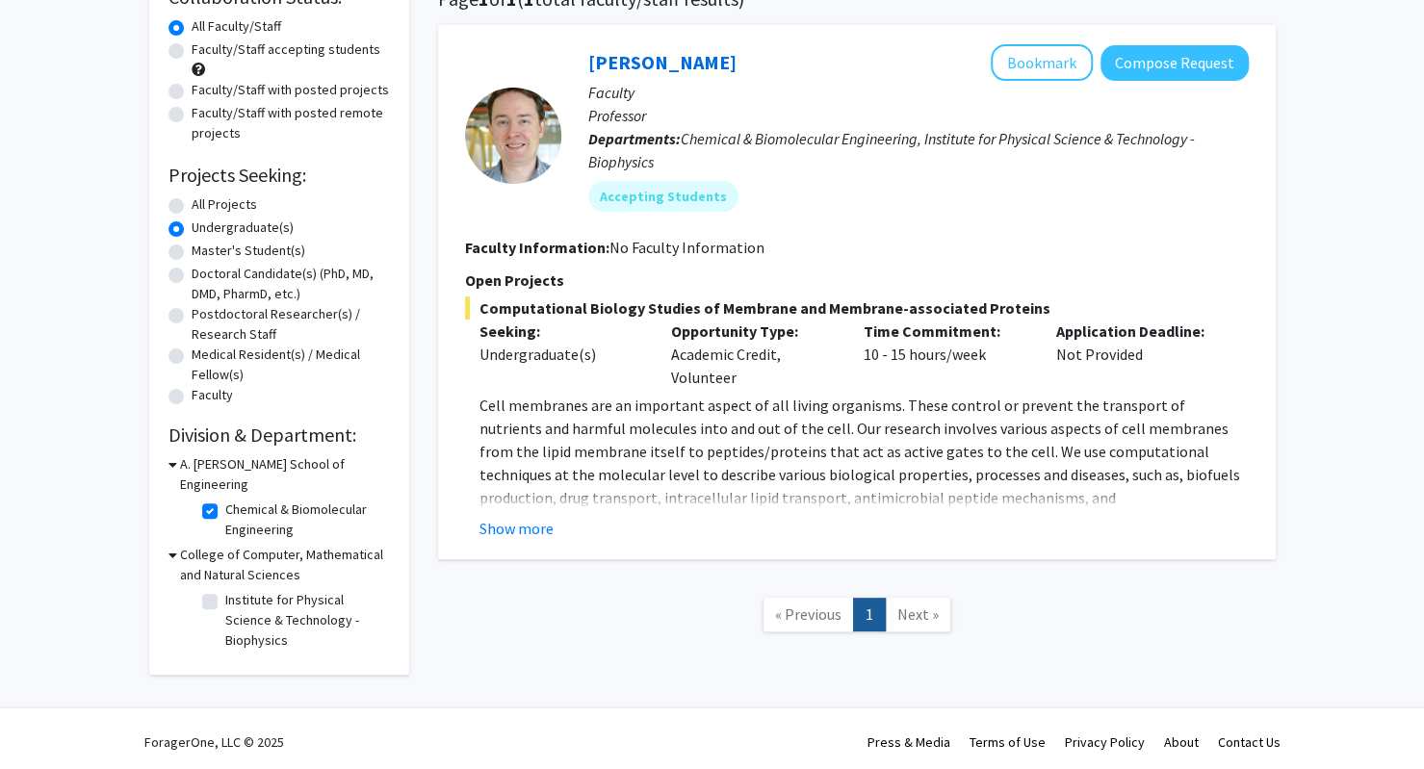
click at [233, 590] on label "Institute for Physical Science & Technology - Biophysics" at bounding box center [305, 620] width 160 height 61
click at [233, 590] on input "Institute for Physical Science & Technology - Biophysics" at bounding box center [231, 596] width 13 height 13
checkbox input "true"
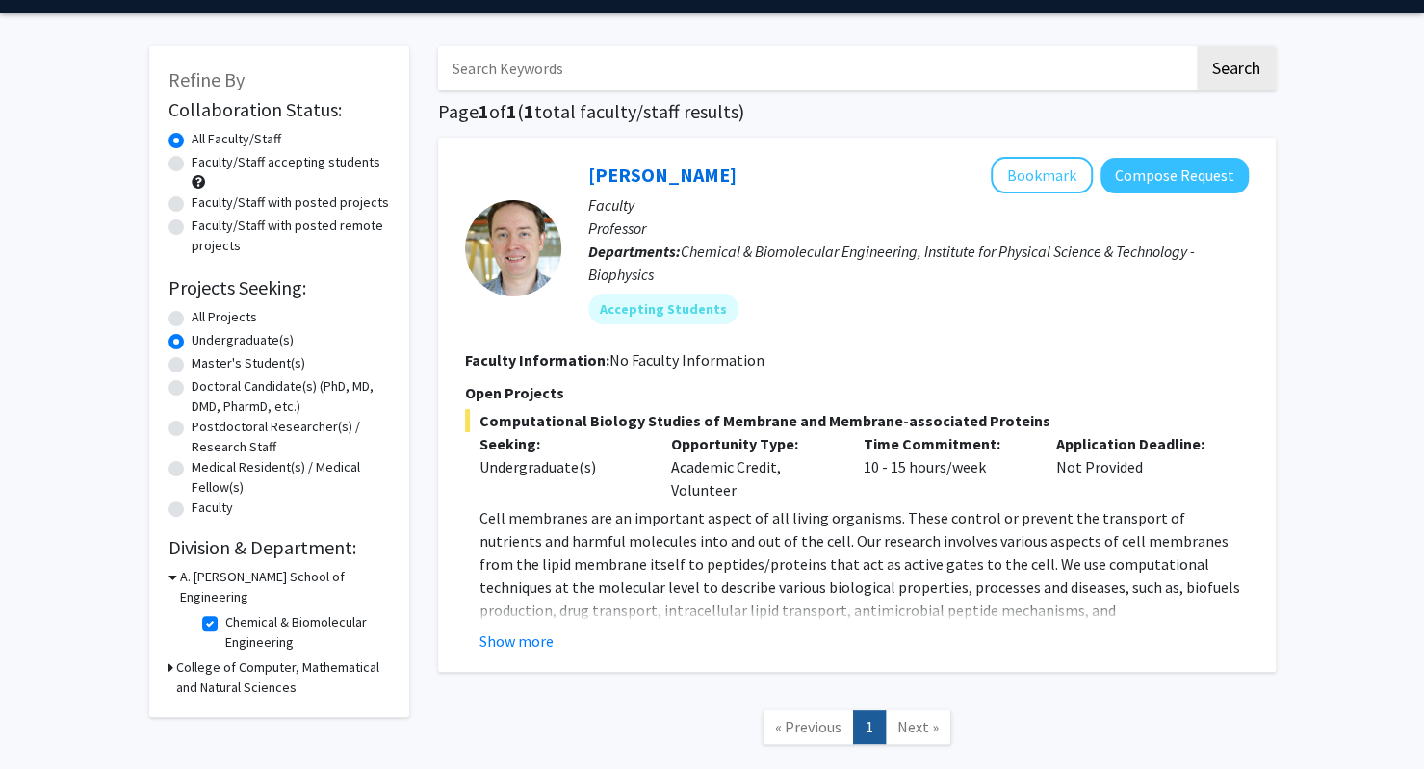
scroll to position [28, 0]
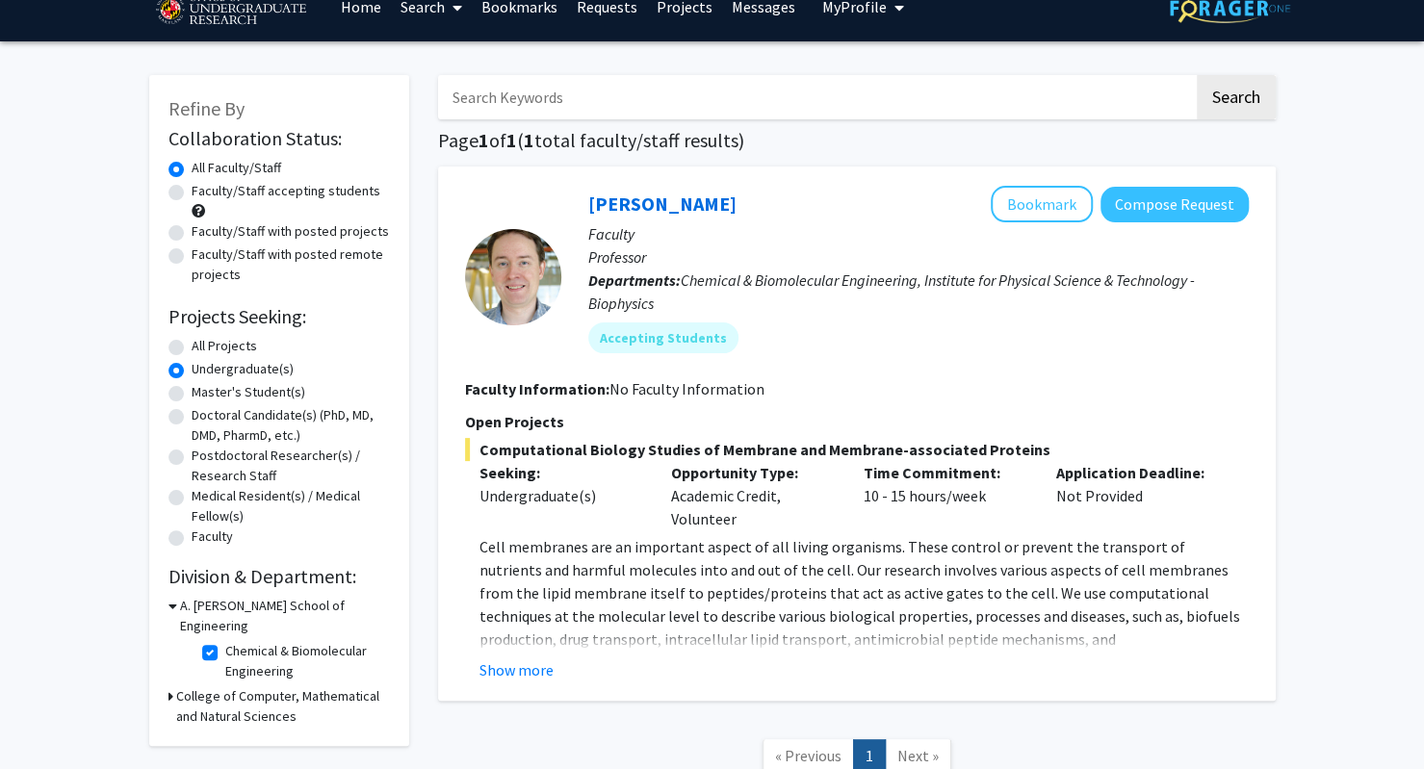
click at [225, 641] on label "Chemical & Biomolecular Engineering" at bounding box center [305, 661] width 160 height 40
click at [225, 641] on input "Chemical & Biomolecular Engineering" at bounding box center [231, 647] width 13 height 13
checkbox input "false"
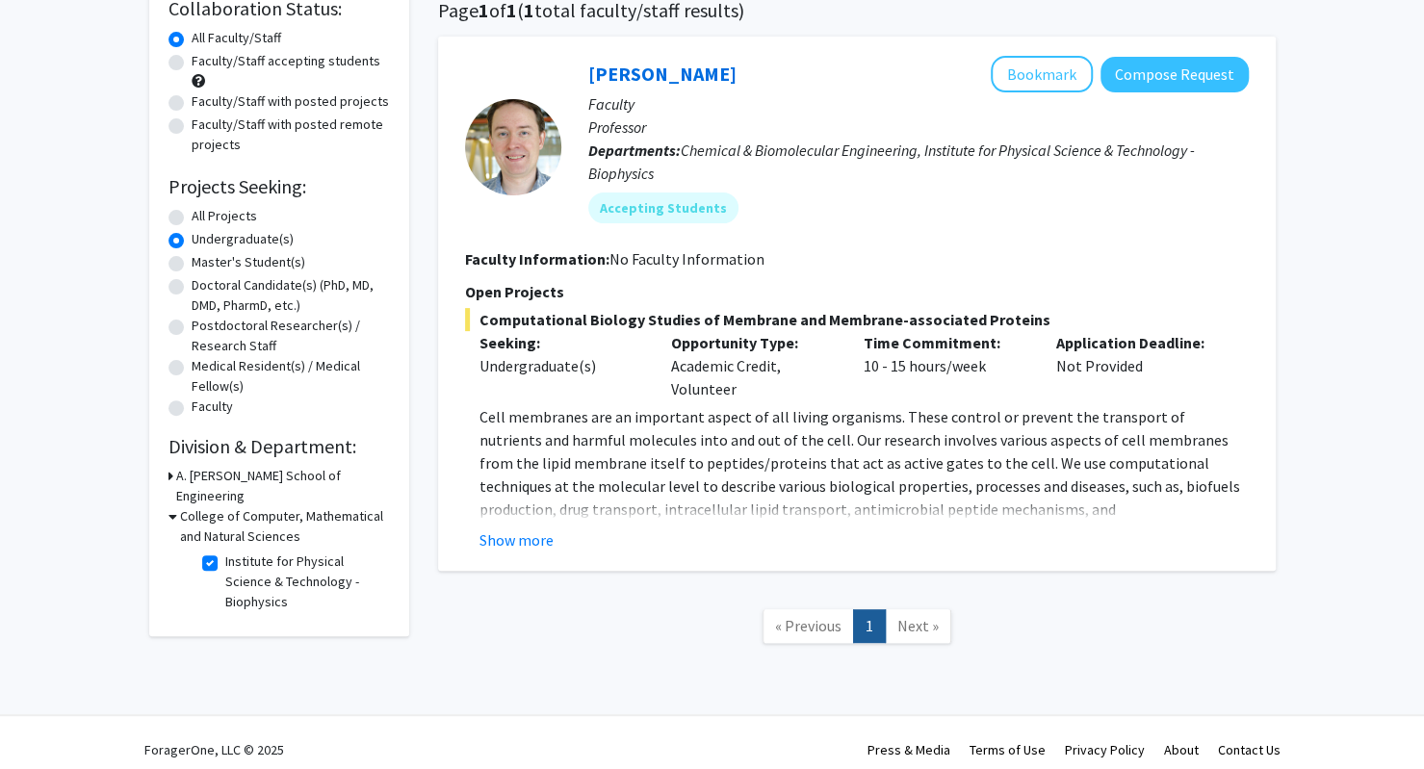
scroll to position [172, 0]
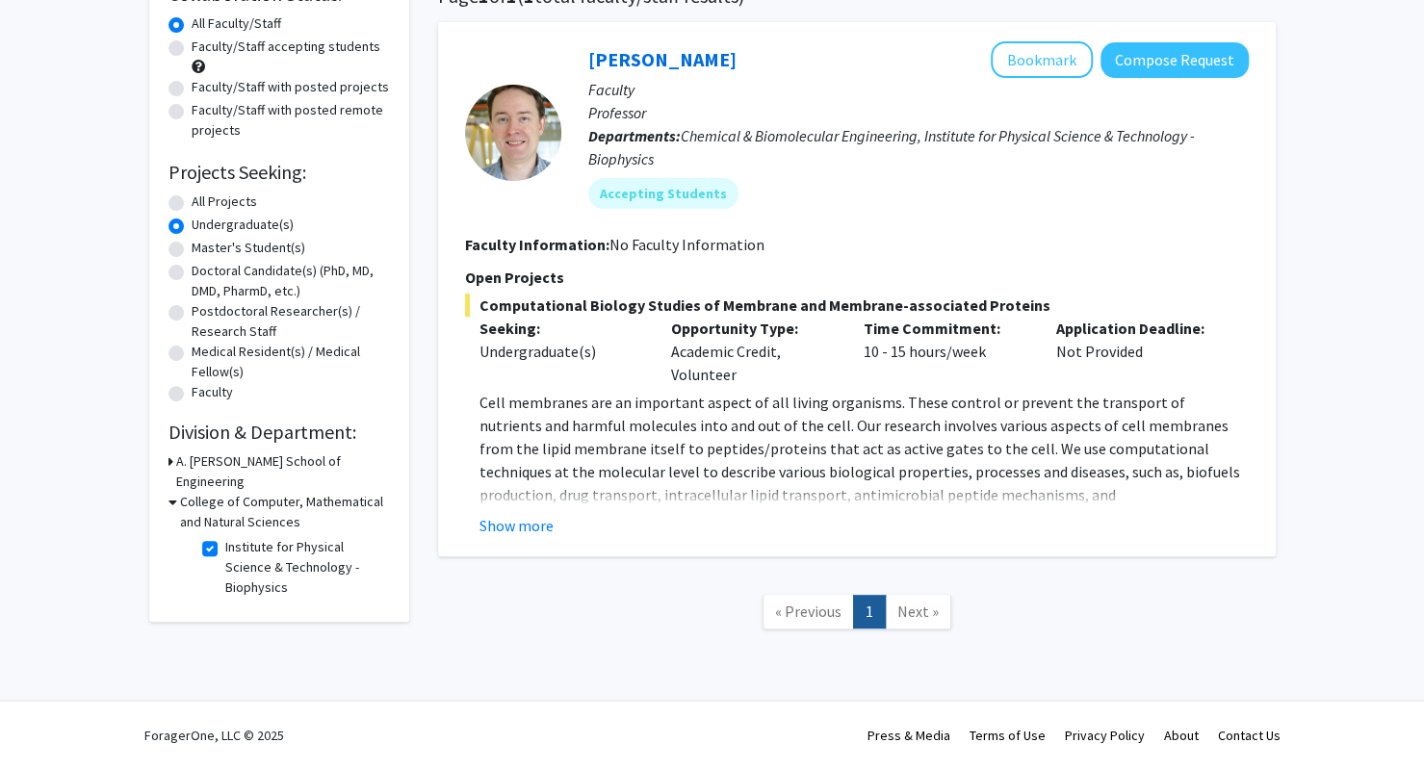
click at [225, 537] on label "Institute for Physical Science & Technology - Biophysics" at bounding box center [305, 567] width 160 height 61
click at [225, 537] on input "Institute for Physical Science & Technology - Biophysics" at bounding box center [231, 543] width 13 height 13
checkbox input "false"
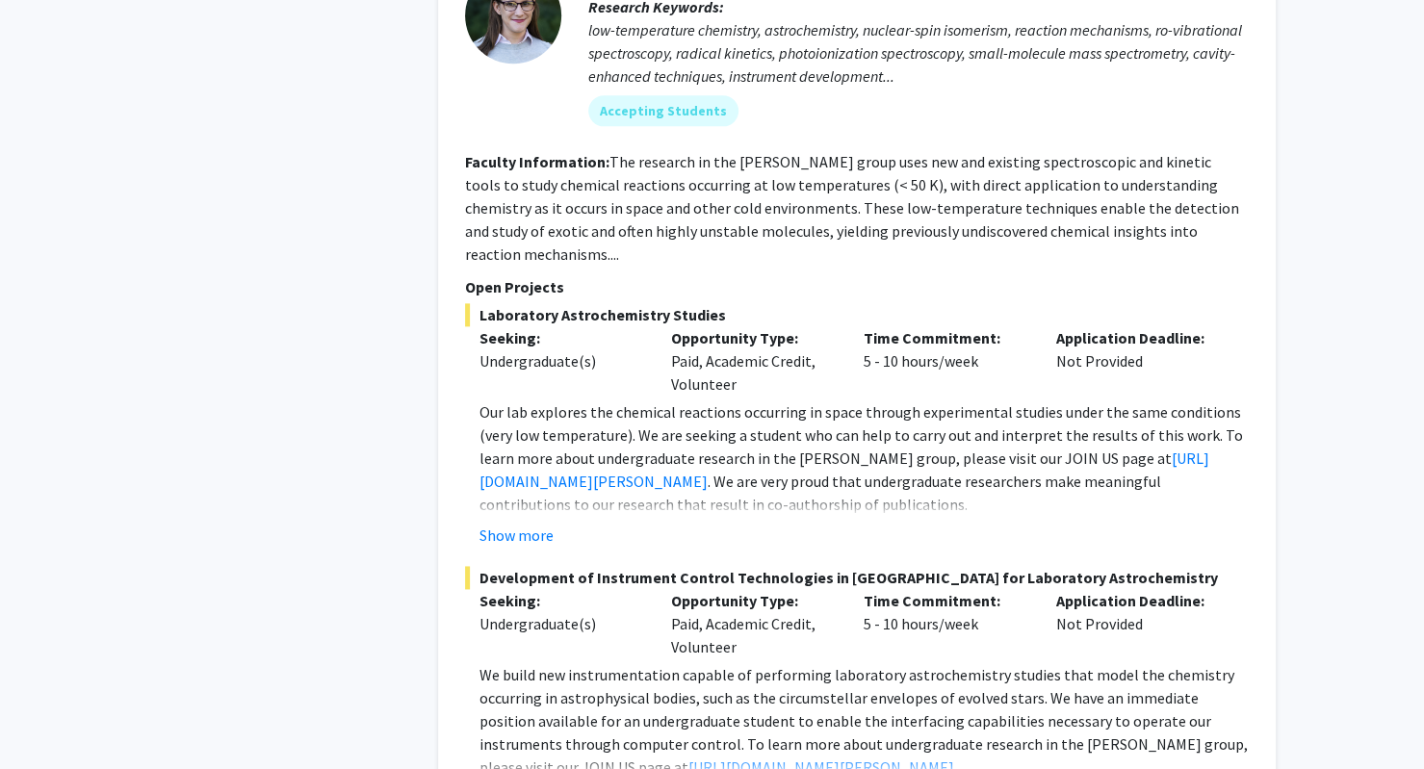
scroll to position [5563, 0]
click at [495, 525] on button "Show more" at bounding box center [516, 536] width 74 height 23
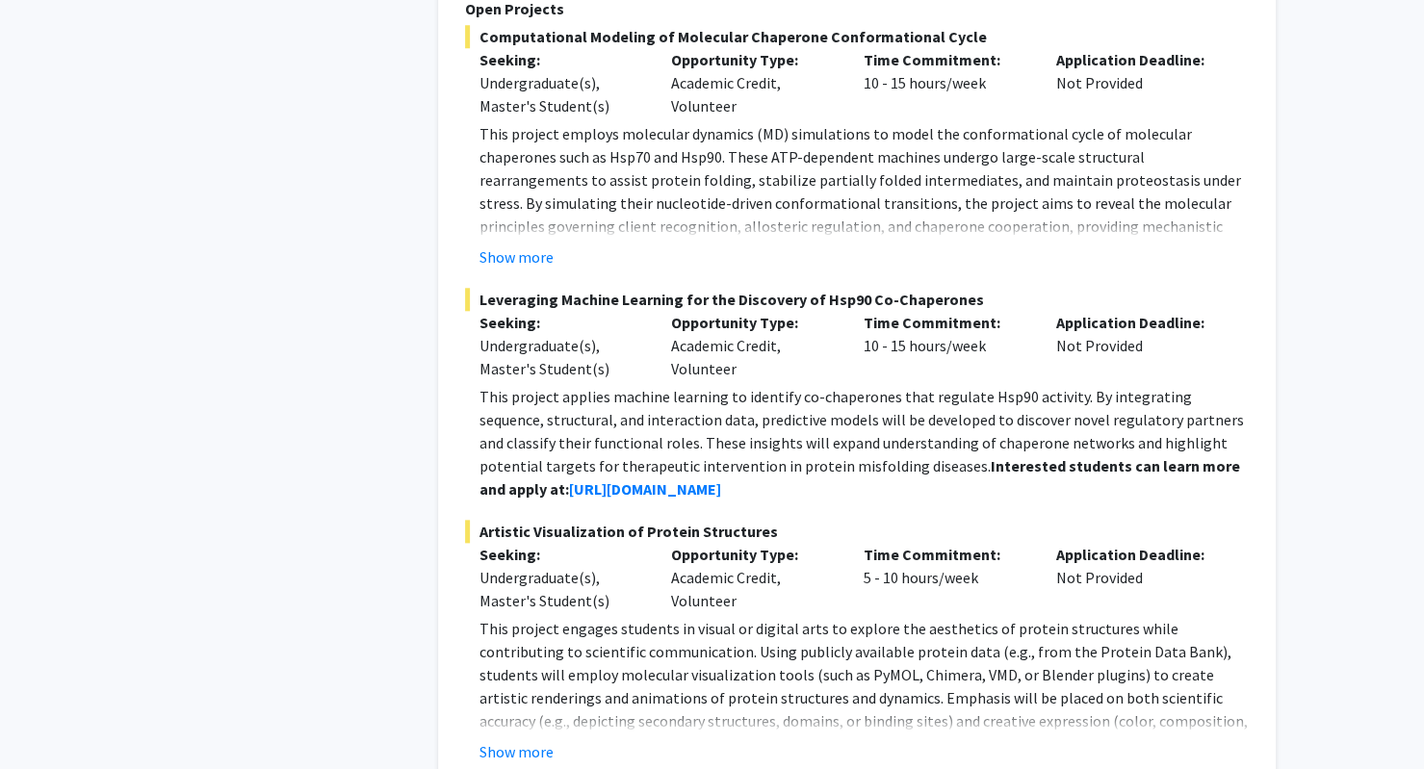
scroll to position [9694, 0]
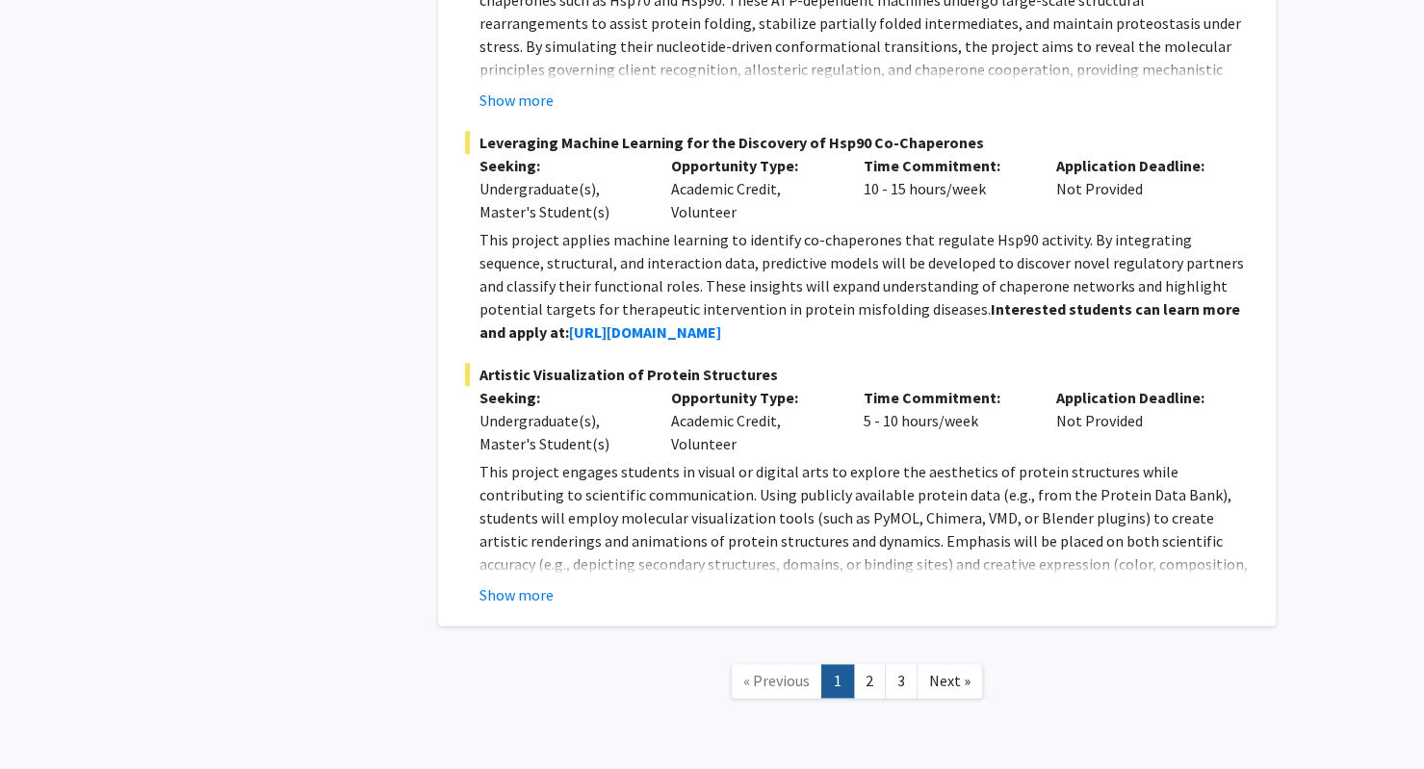
click at [622, 275] on fg-project-list "Computational Modeling of Molecular Chaperone Conformational Cycle Seeking: Und…" at bounding box center [857, 237] width 784 height 738
click at [611, 322] on strong "[URL][DOMAIN_NAME]" at bounding box center [645, 331] width 152 height 19
